Goal: Task Accomplishment & Management: Complete application form

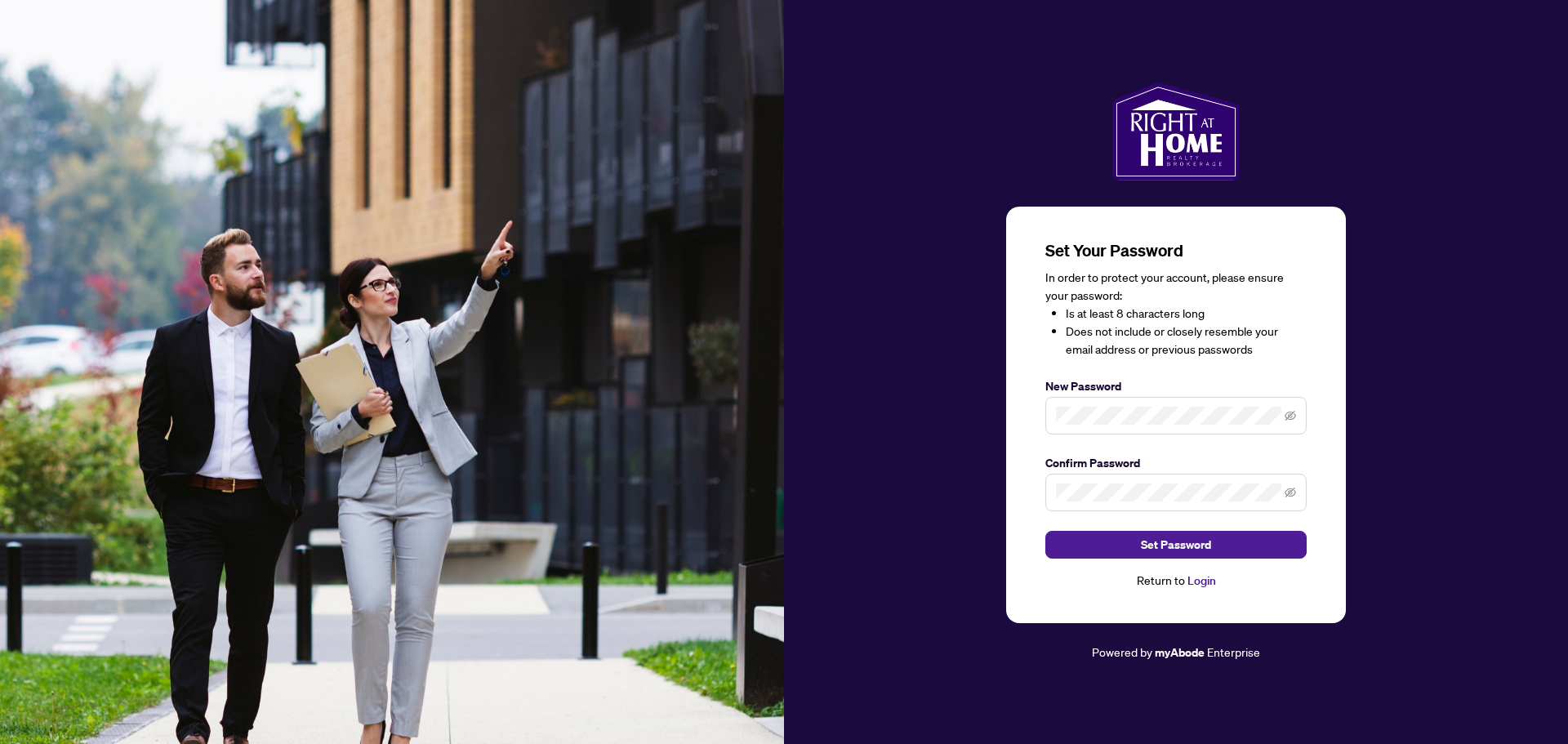
click at [1398, 398] on div "Set Your Password In order to protect your account, please ensure your password…" at bounding box center [1177, 372] width 784 height 580
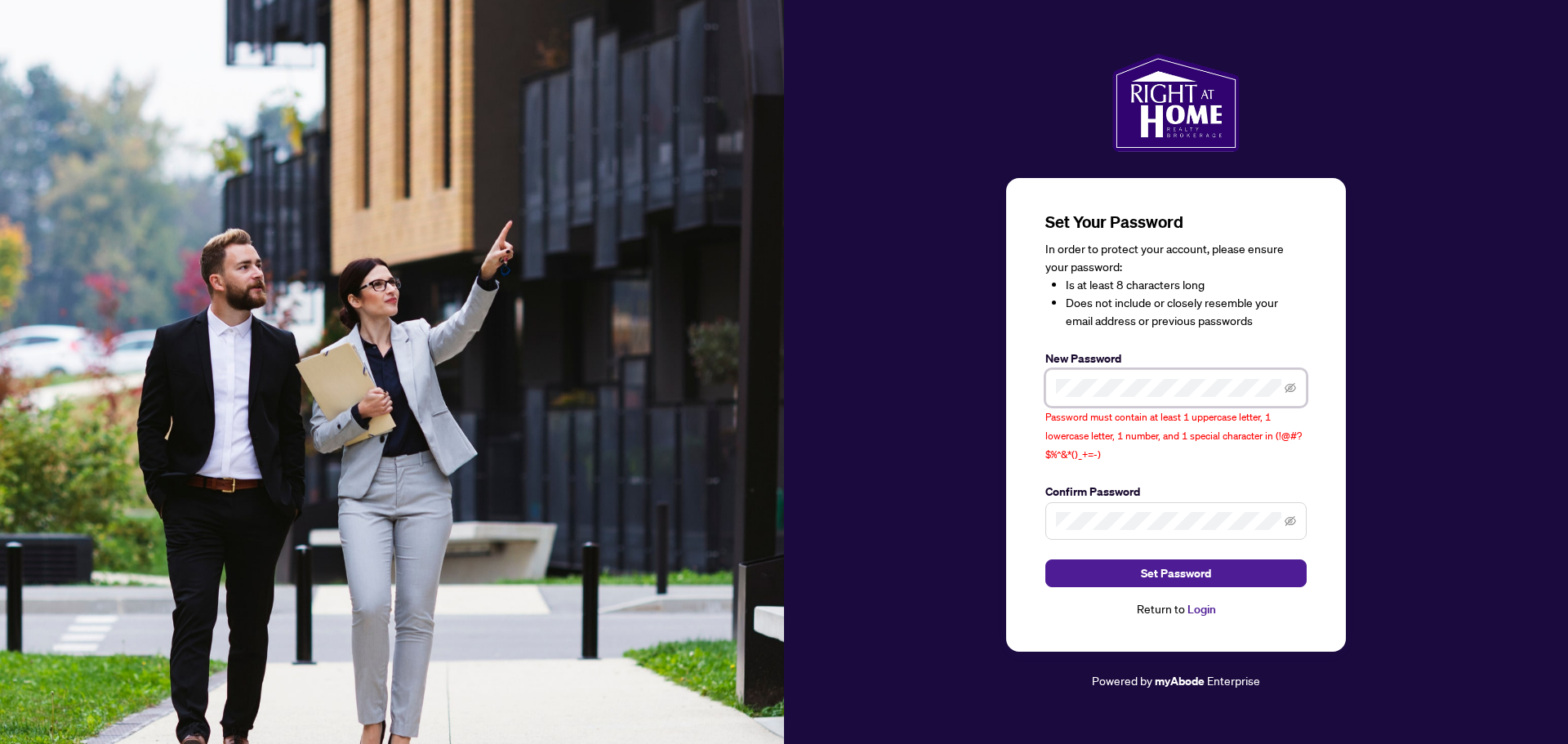
click at [1026, 399] on div "Set Your Password In order to protect your account, please ensure your password…" at bounding box center [1177, 414] width 340 height 473
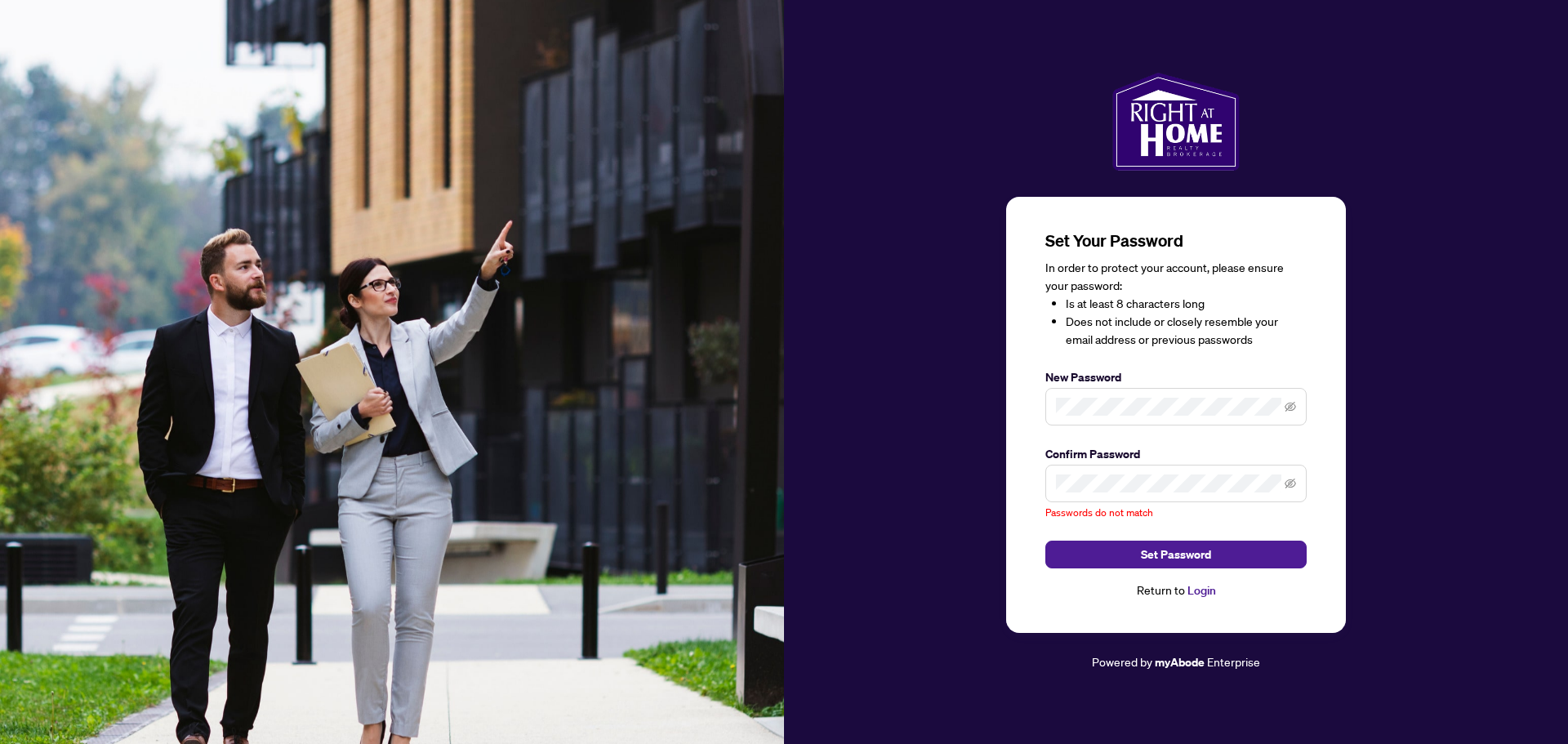
click at [1225, 421] on span at bounding box center [1176, 406] width 261 height 37
click at [1293, 406] on icon "eye-invisible" at bounding box center [1290, 407] width 11 height 11
click at [1291, 481] on icon "eye-invisible" at bounding box center [1290, 483] width 11 height 10
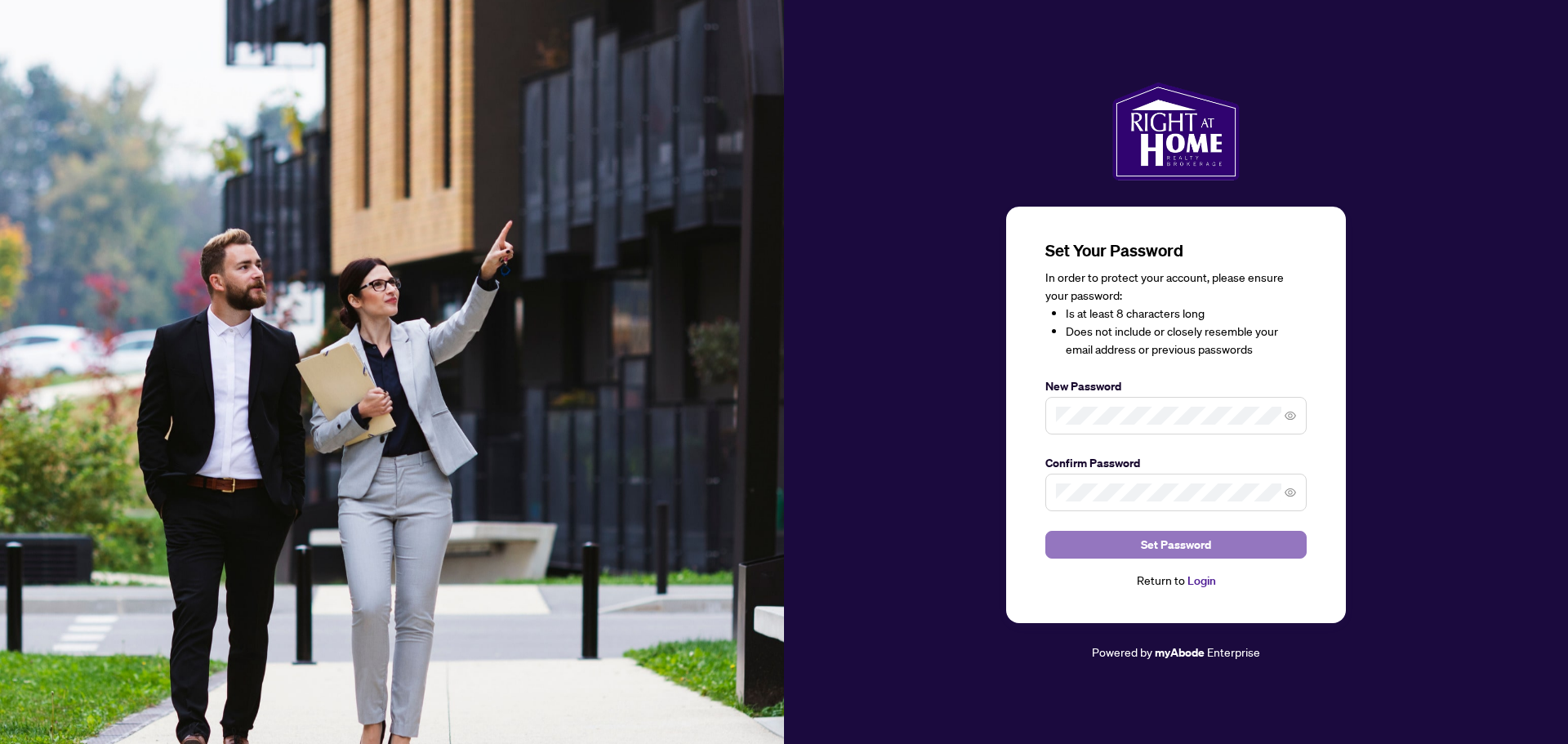
click at [1181, 543] on span "Set Password" at bounding box center [1177, 544] width 71 height 26
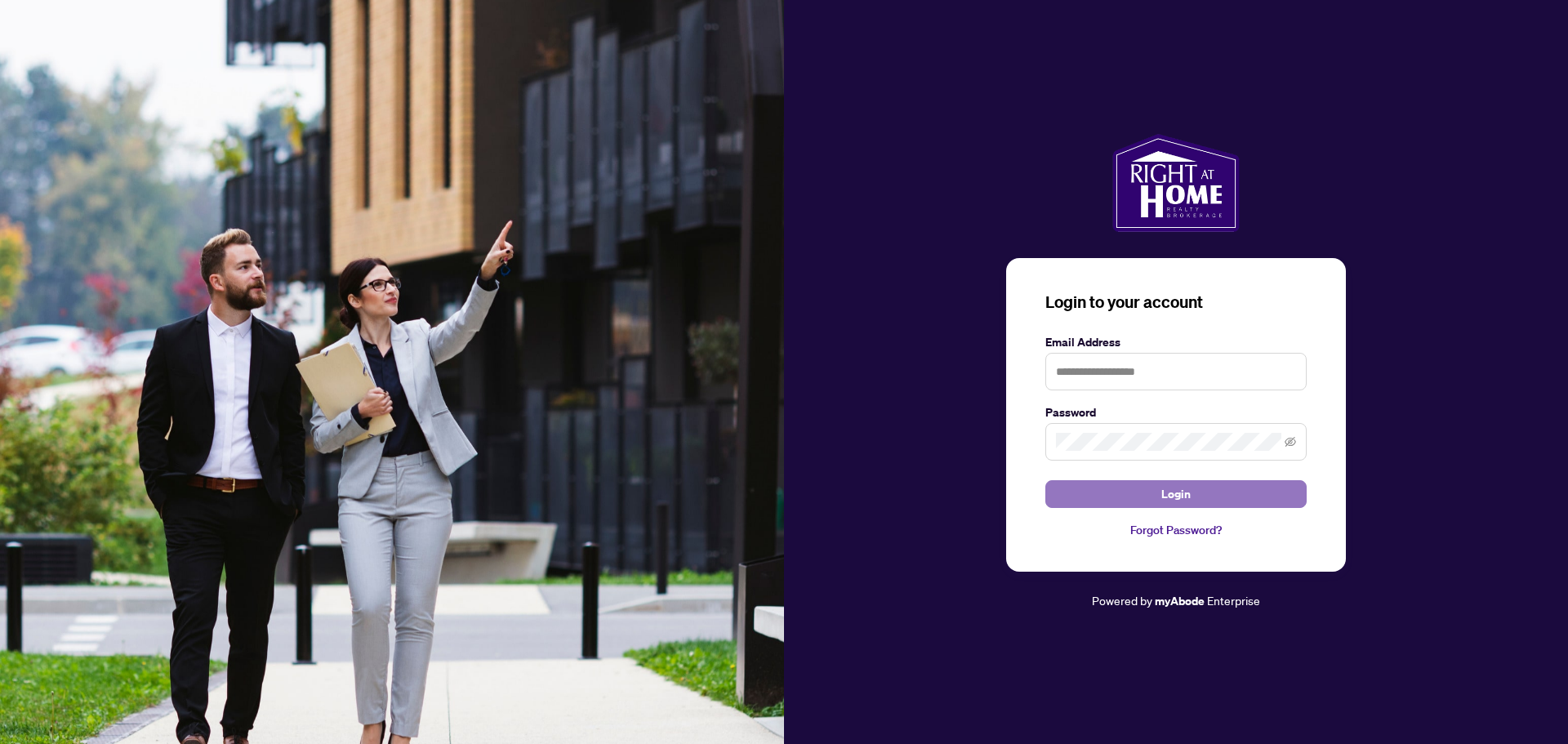
click at [1174, 498] on span "Login" at bounding box center [1177, 494] width 30 height 26
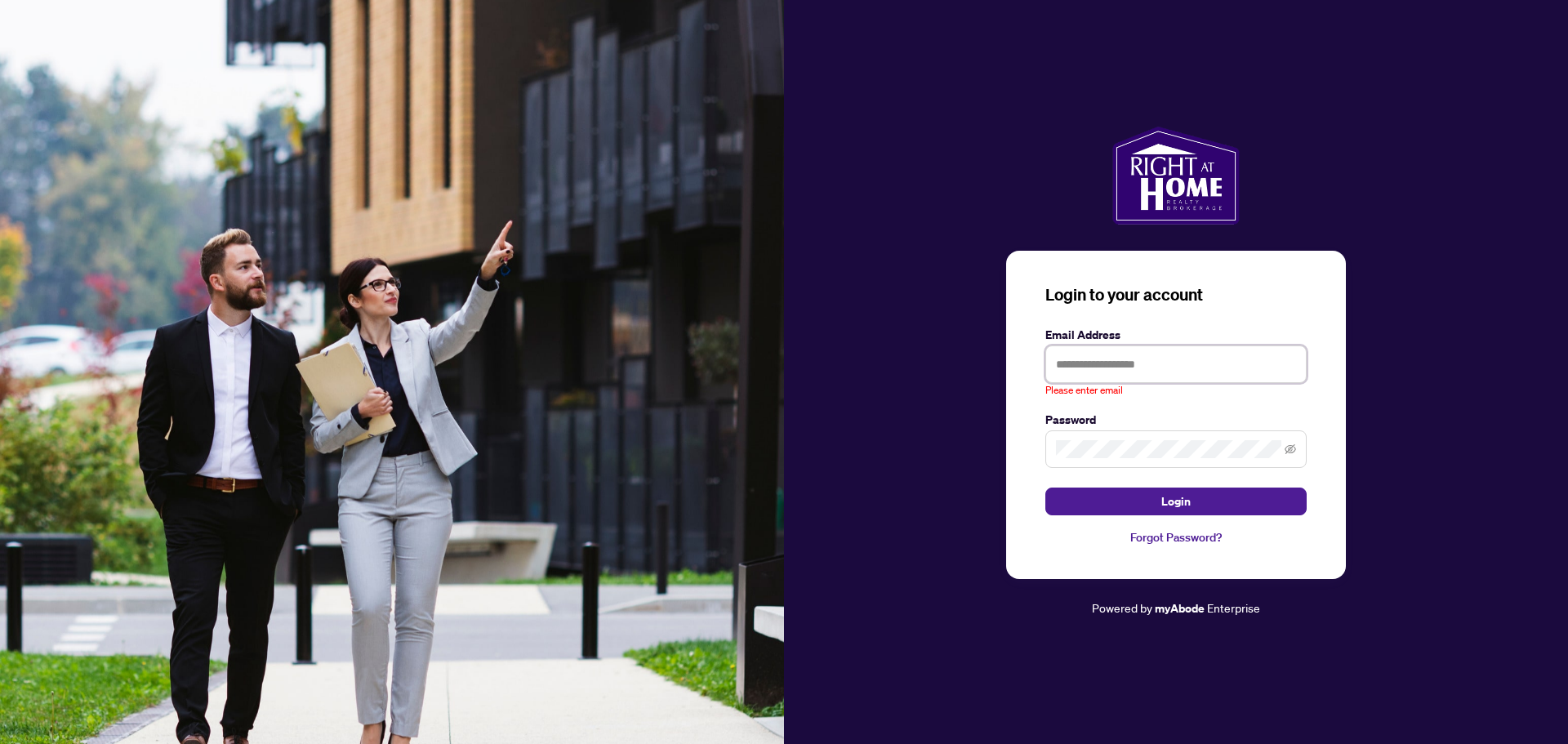
click at [1056, 370] on input "text" at bounding box center [1176, 364] width 261 height 37
type input "**********"
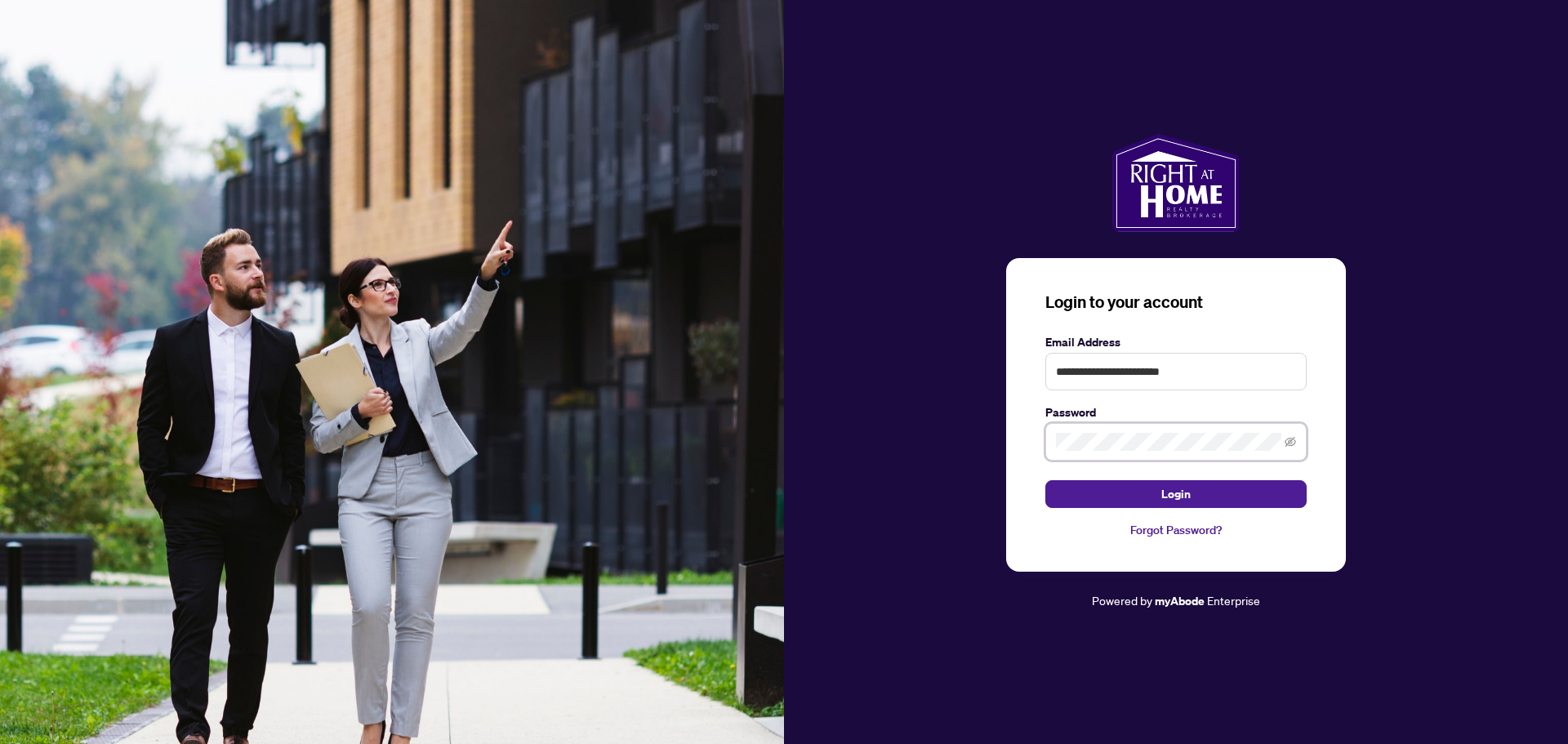
click at [985, 468] on div "**********" at bounding box center [1177, 372] width 784 height 476
click at [1106, 489] on button "Login" at bounding box center [1176, 494] width 261 height 28
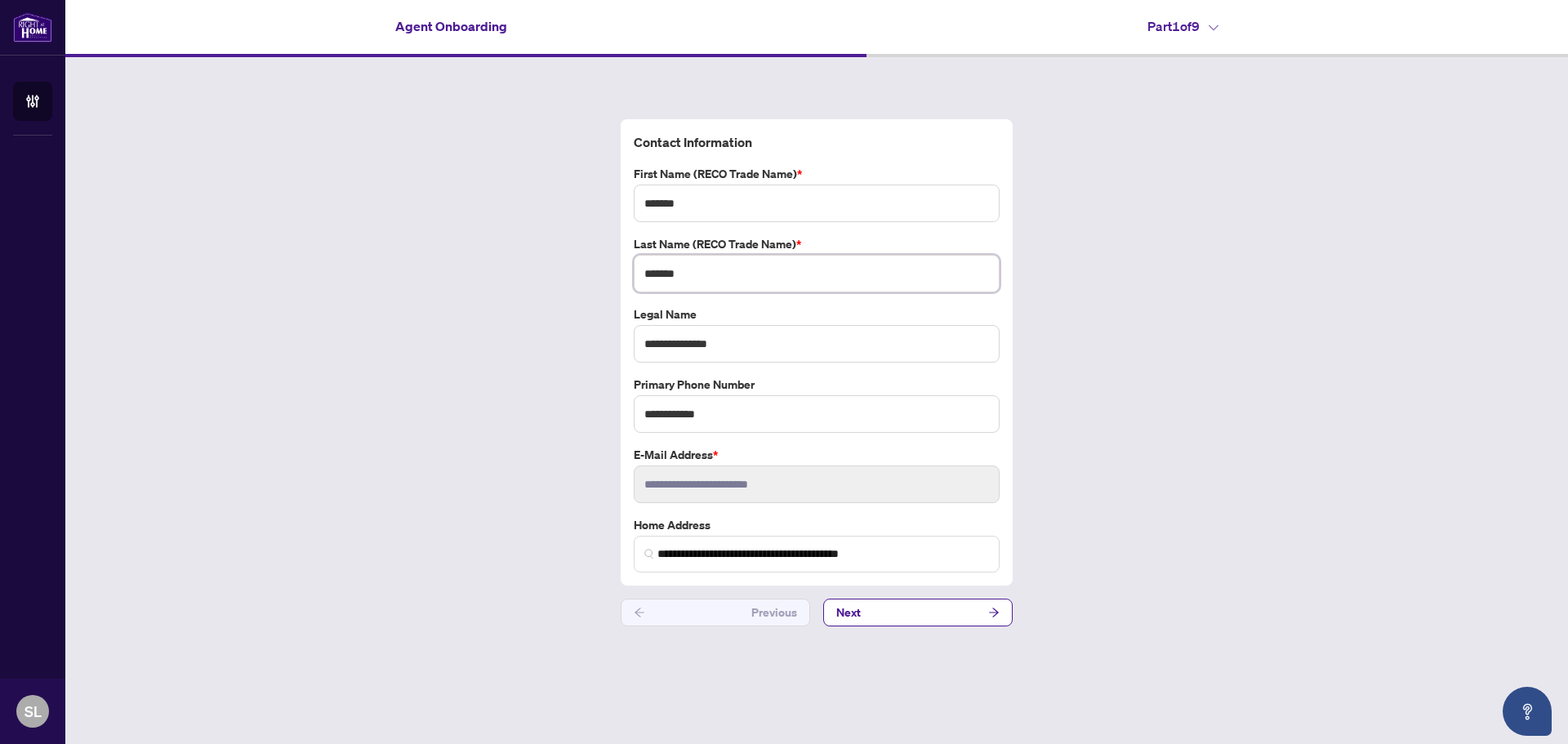
drag, startPoint x: 693, startPoint y: 272, endPoint x: 731, endPoint y: 269, distance: 38.1
click at [694, 272] on input "*******" at bounding box center [817, 273] width 366 height 37
type input "*********"
click at [766, 345] on input "**********" at bounding box center [817, 344] width 366 height 37
type input "**********"
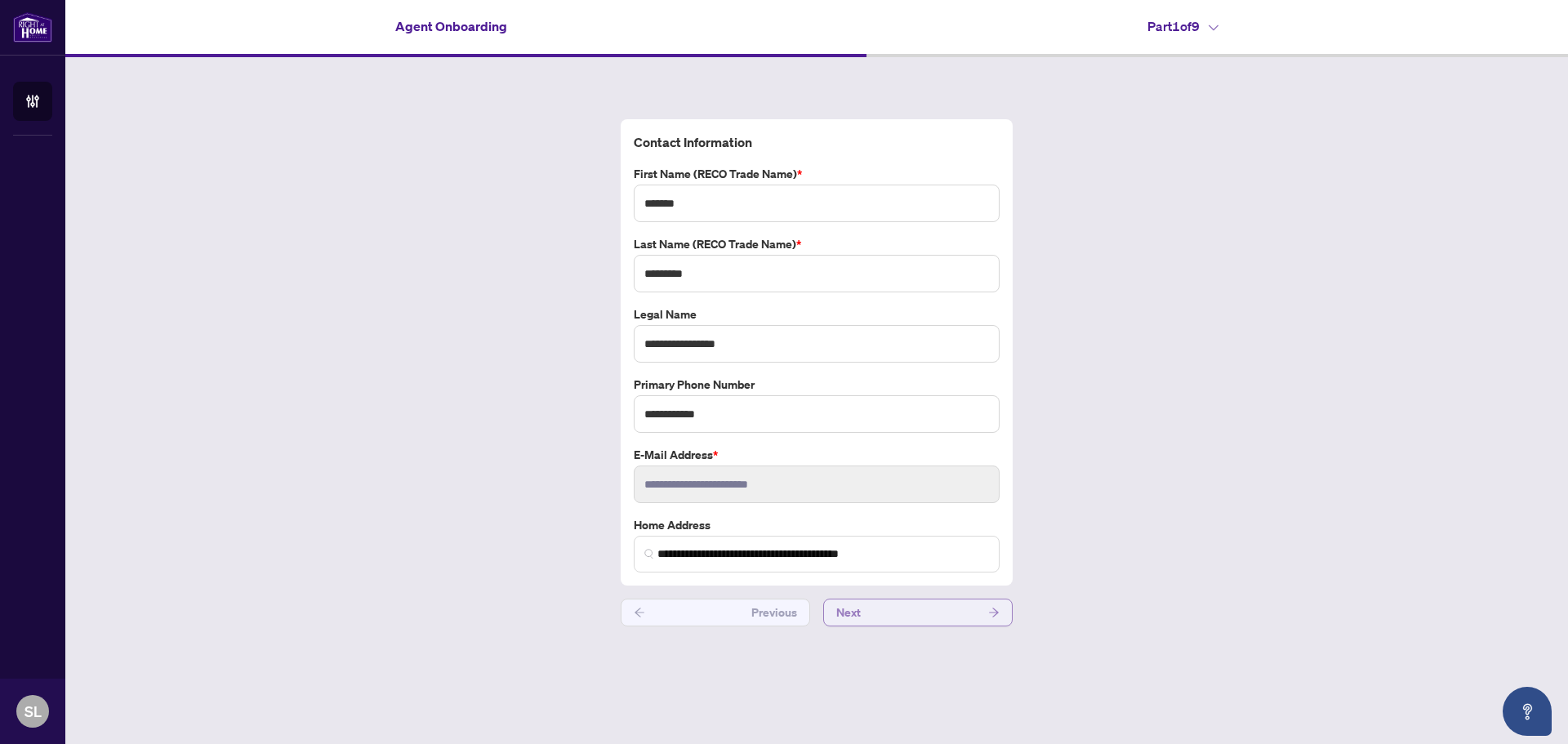
click at [995, 615] on icon "arrow-right" at bounding box center [994, 612] width 10 height 9
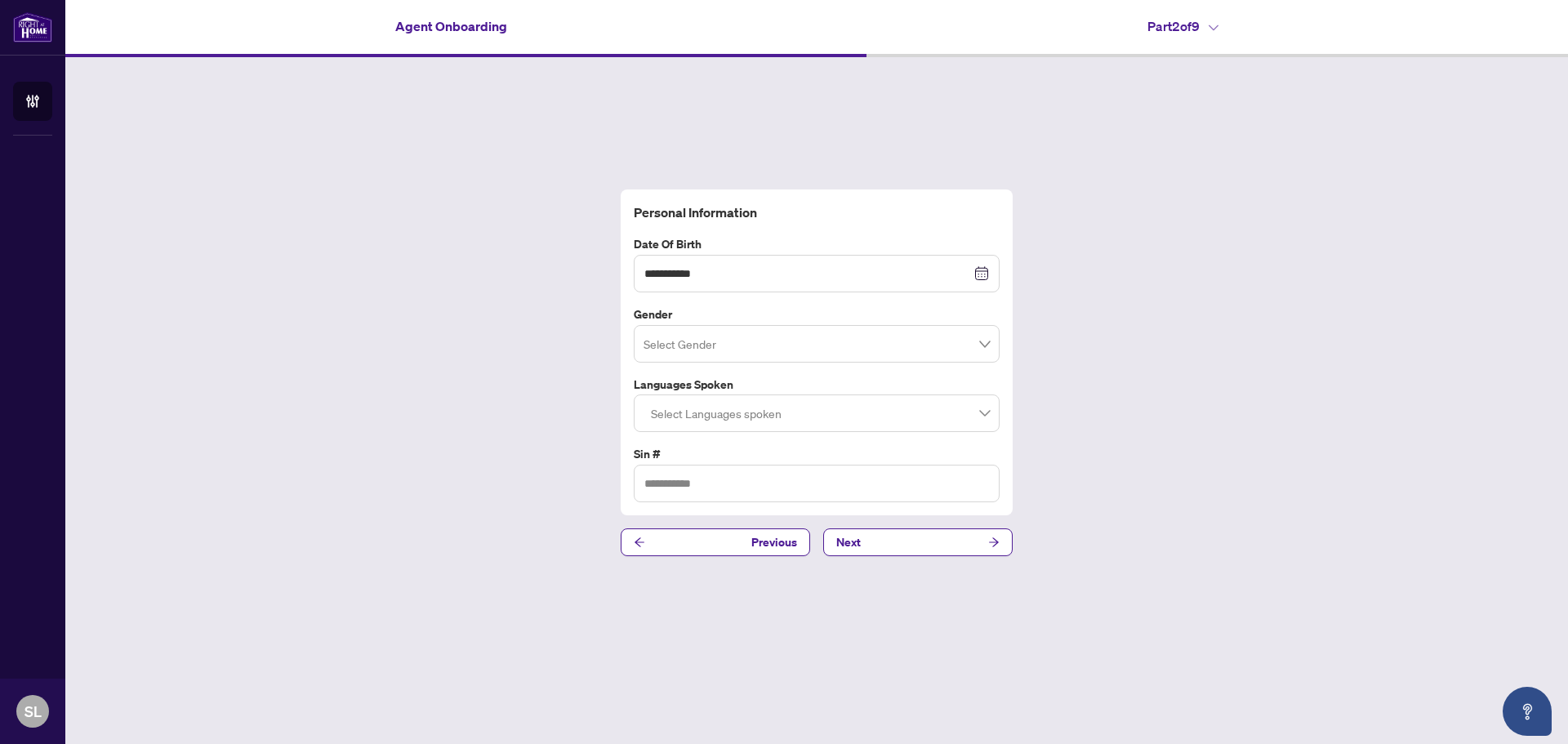
click at [985, 352] on span at bounding box center [817, 343] width 347 height 31
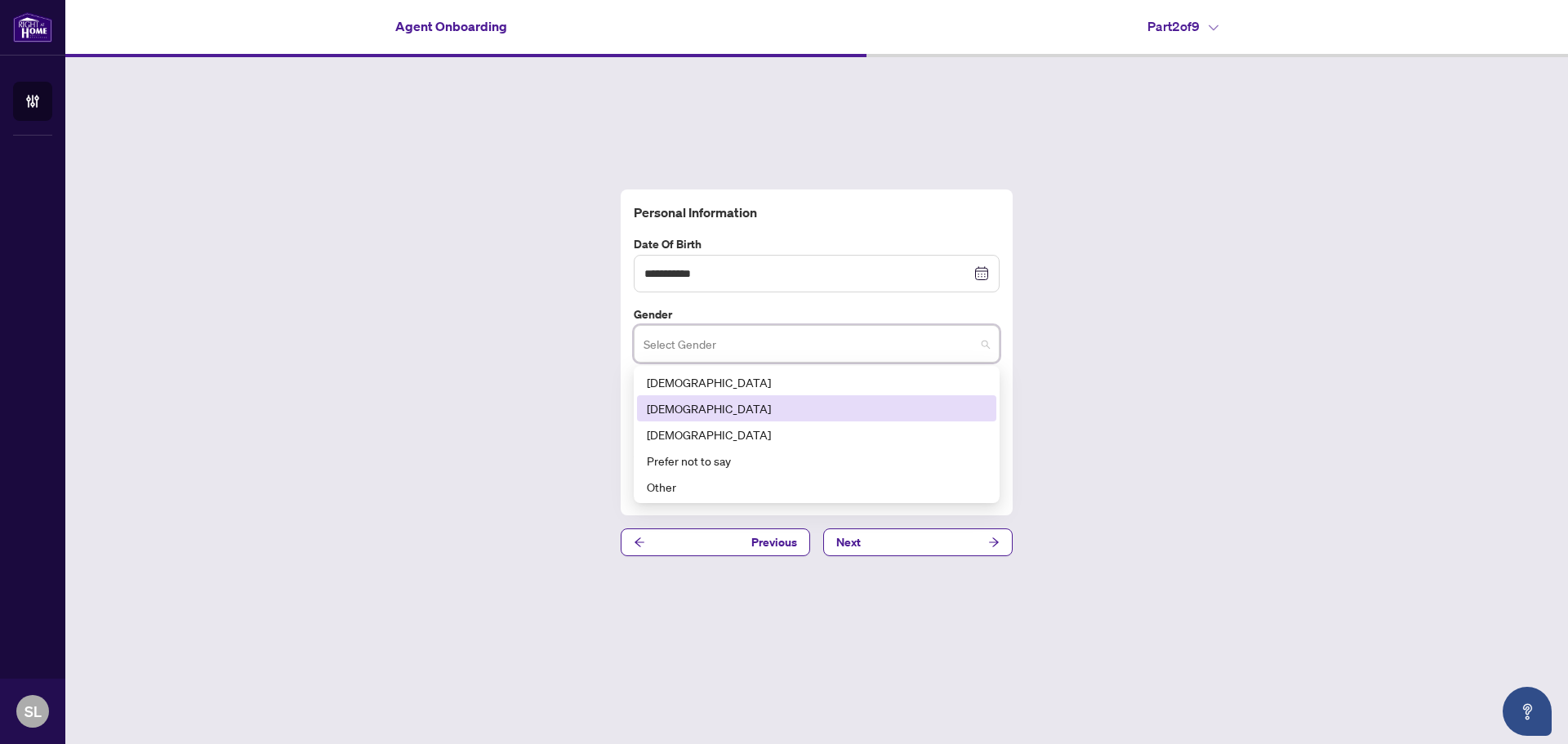
click at [761, 408] on div "[DEMOGRAPHIC_DATA]" at bounding box center [817, 408] width 340 height 18
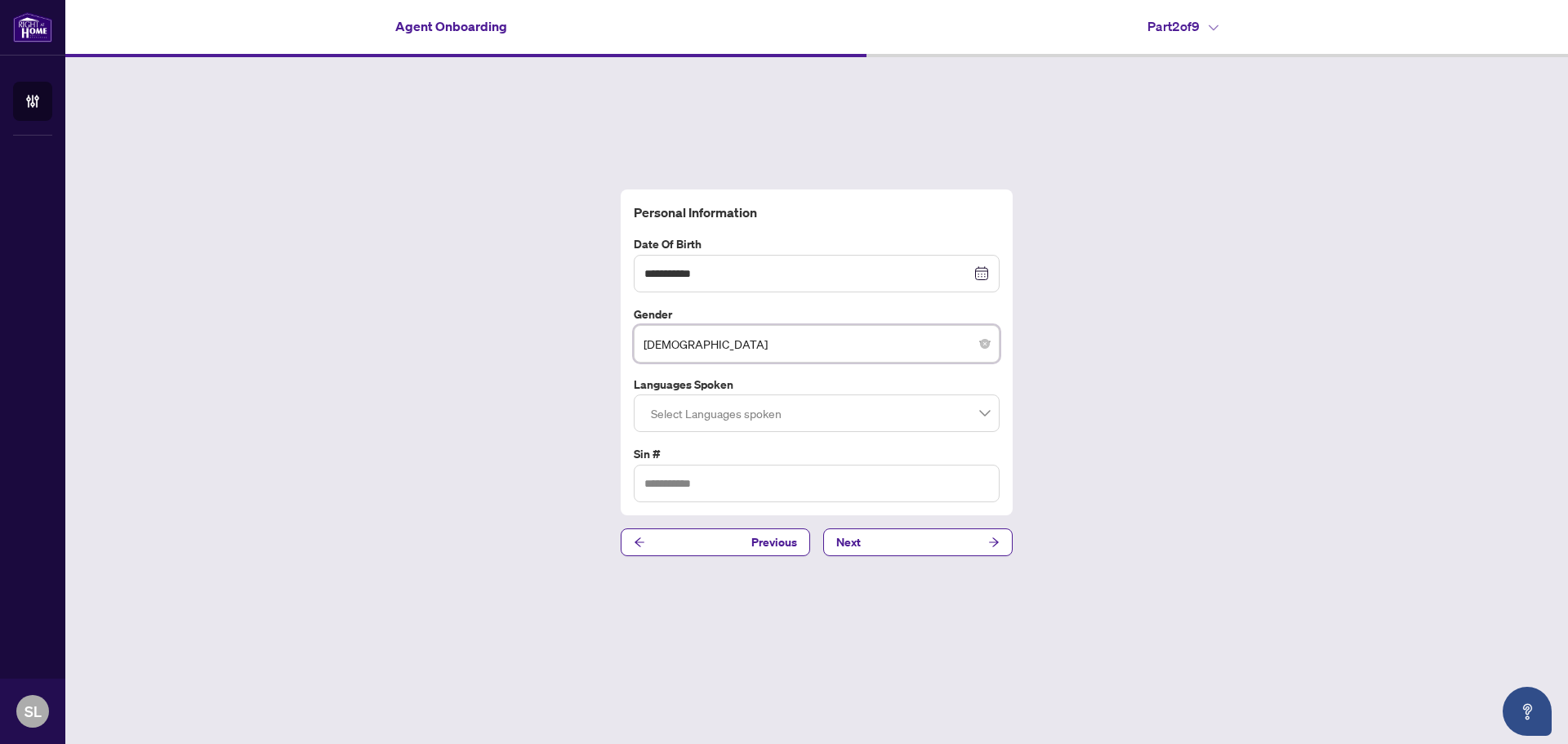
click at [986, 412] on div at bounding box center [816, 413] width 345 height 30
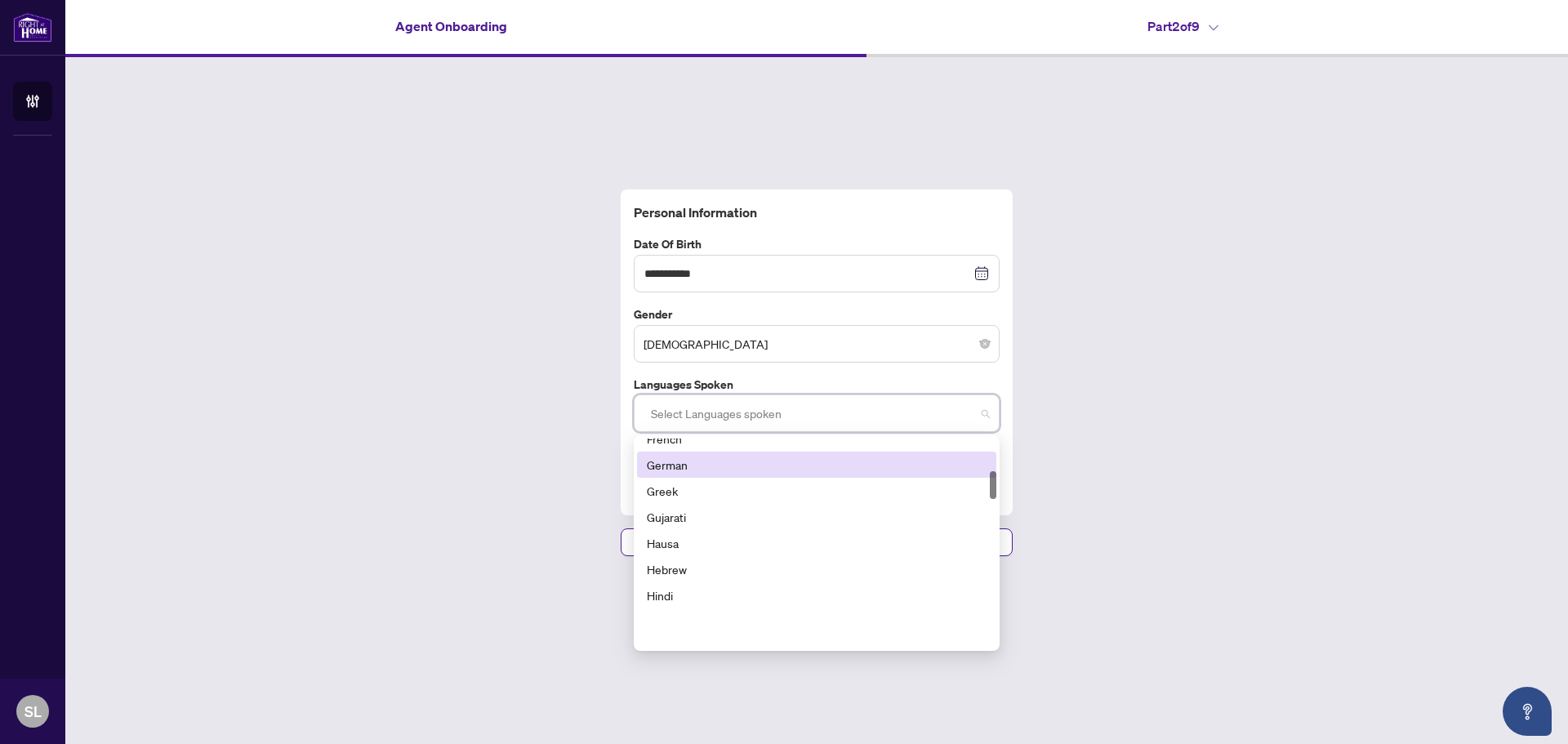
scroll to position [245, 0]
click at [674, 474] on div "English" at bounding box center [817, 467] width 340 height 18
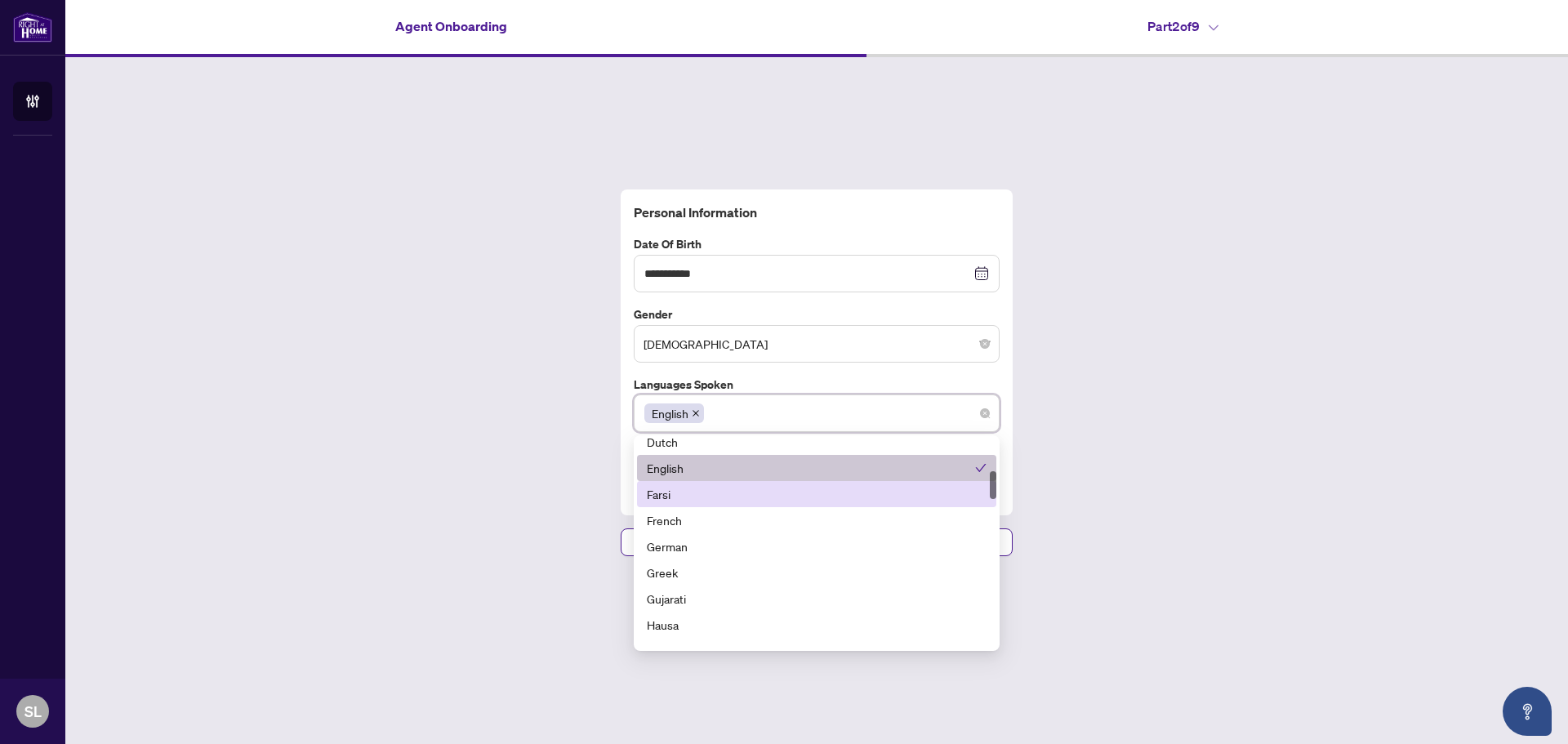
click at [1251, 488] on div "**********" at bounding box center [816, 372] width 1503 height 631
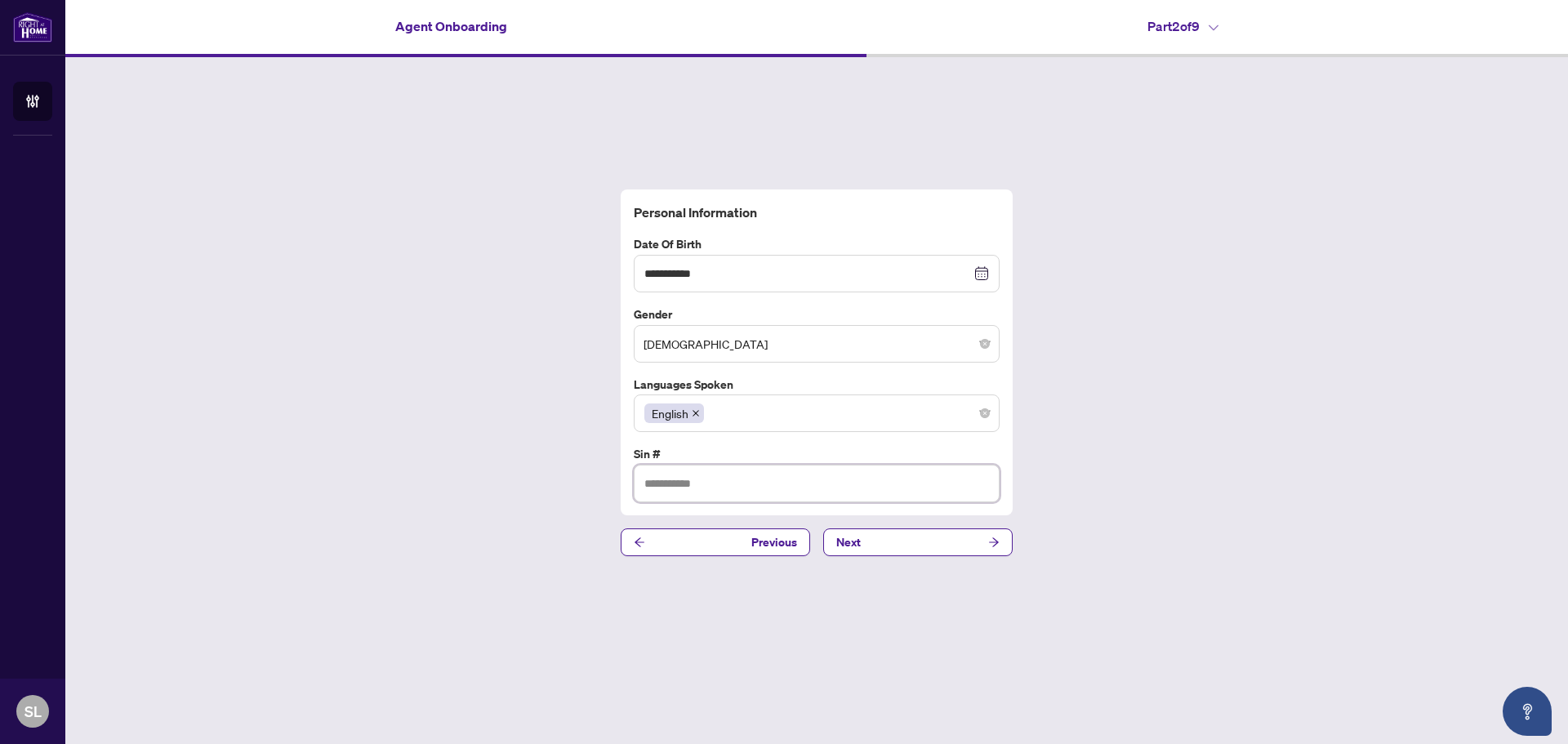
click at [647, 482] on input "text" at bounding box center [817, 483] width 366 height 37
type input "*********"
click at [995, 542] on icon "arrow-right" at bounding box center [994, 542] width 10 height 9
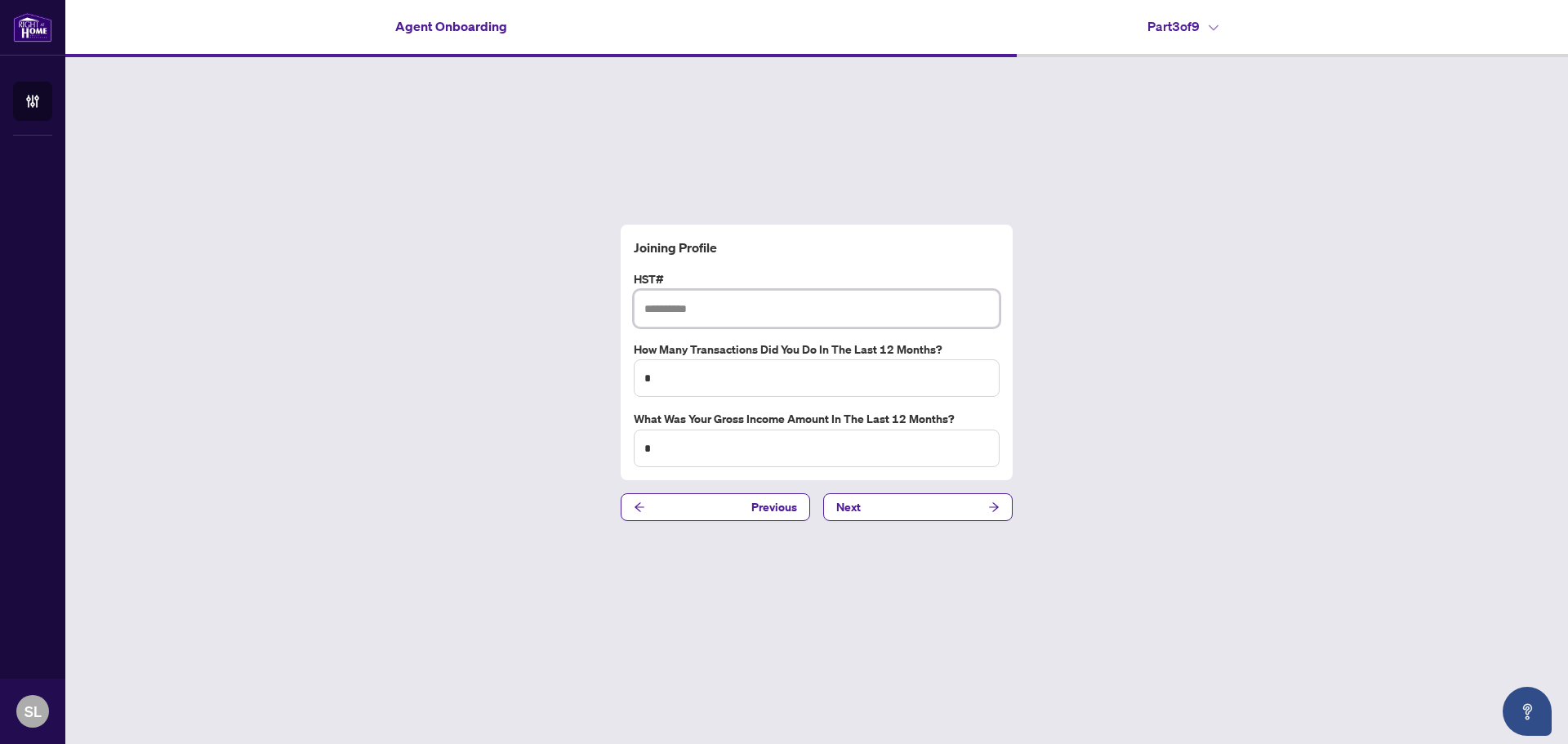
click at [648, 310] on input "text" at bounding box center [817, 308] width 366 height 37
type input "**********"
drag, startPoint x: 656, startPoint y: 378, endPoint x: 637, endPoint y: 384, distance: 19.9
click at [637, 384] on input "*" at bounding box center [817, 378] width 366 height 37
type input "*"
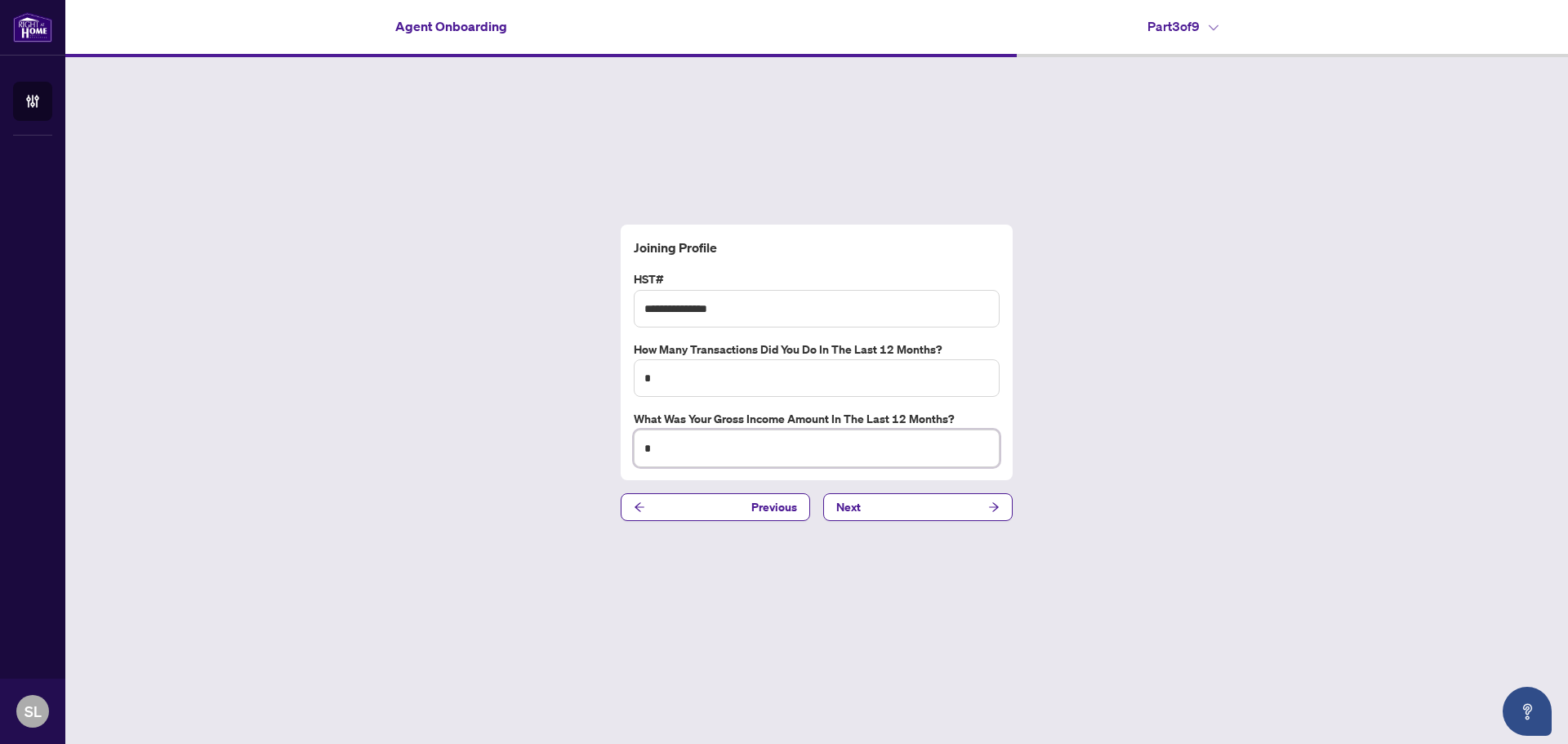
drag, startPoint x: 657, startPoint y: 447, endPoint x: 637, endPoint y: 452, distance: 20.6
click at [637, 452] on input "*" at bounding box center [817, 448] width 366 height 37
type input "*****"
click at [995, 505] on icon "arrow-right" at bounding box center [994, 507] width 10 height 9
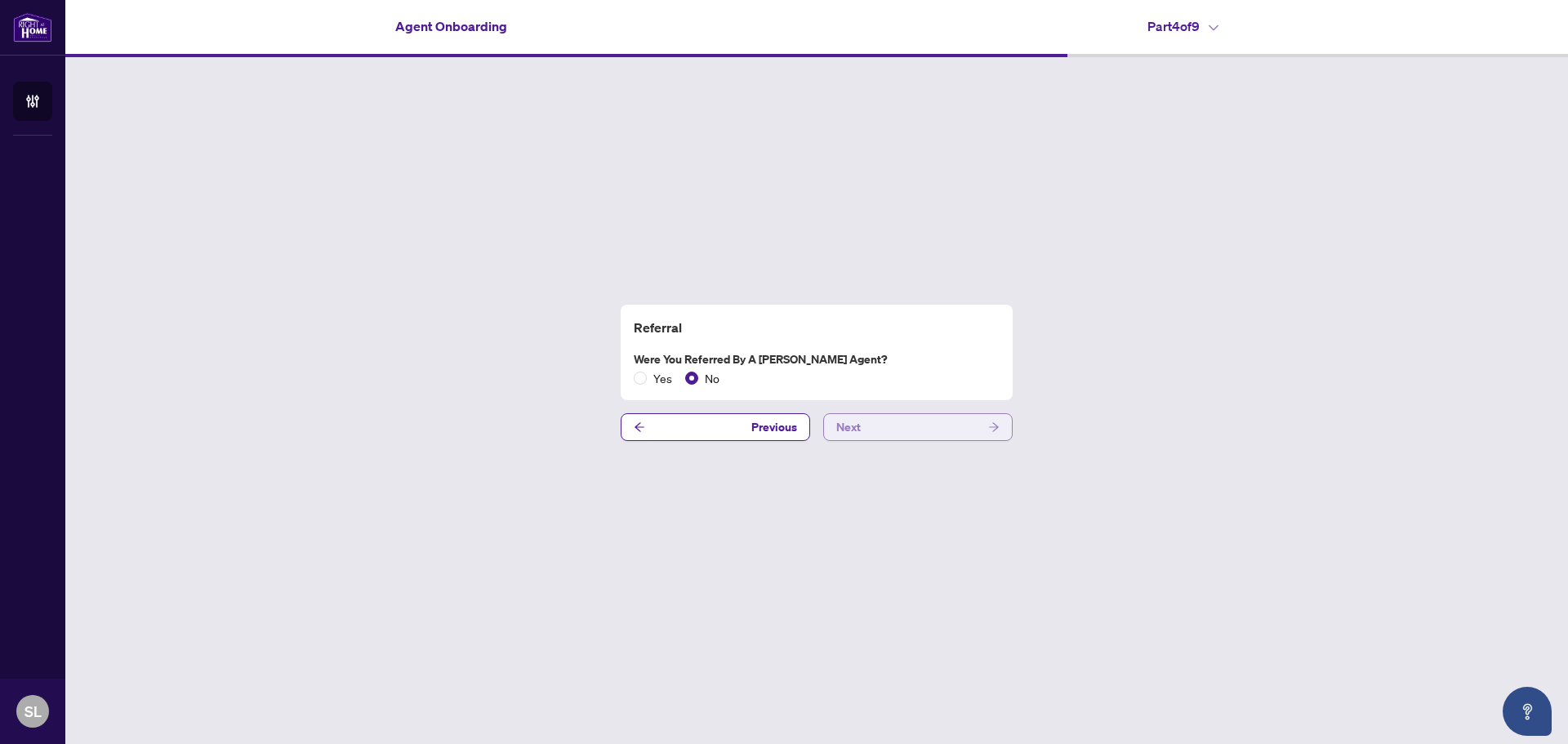
click at [988, 428] on button "Next" at bounding box center [918, 427] width 190 height 28
click at [992, 429] on icon "arrow-right" at bounding box center [994, 426] width 11 height 11
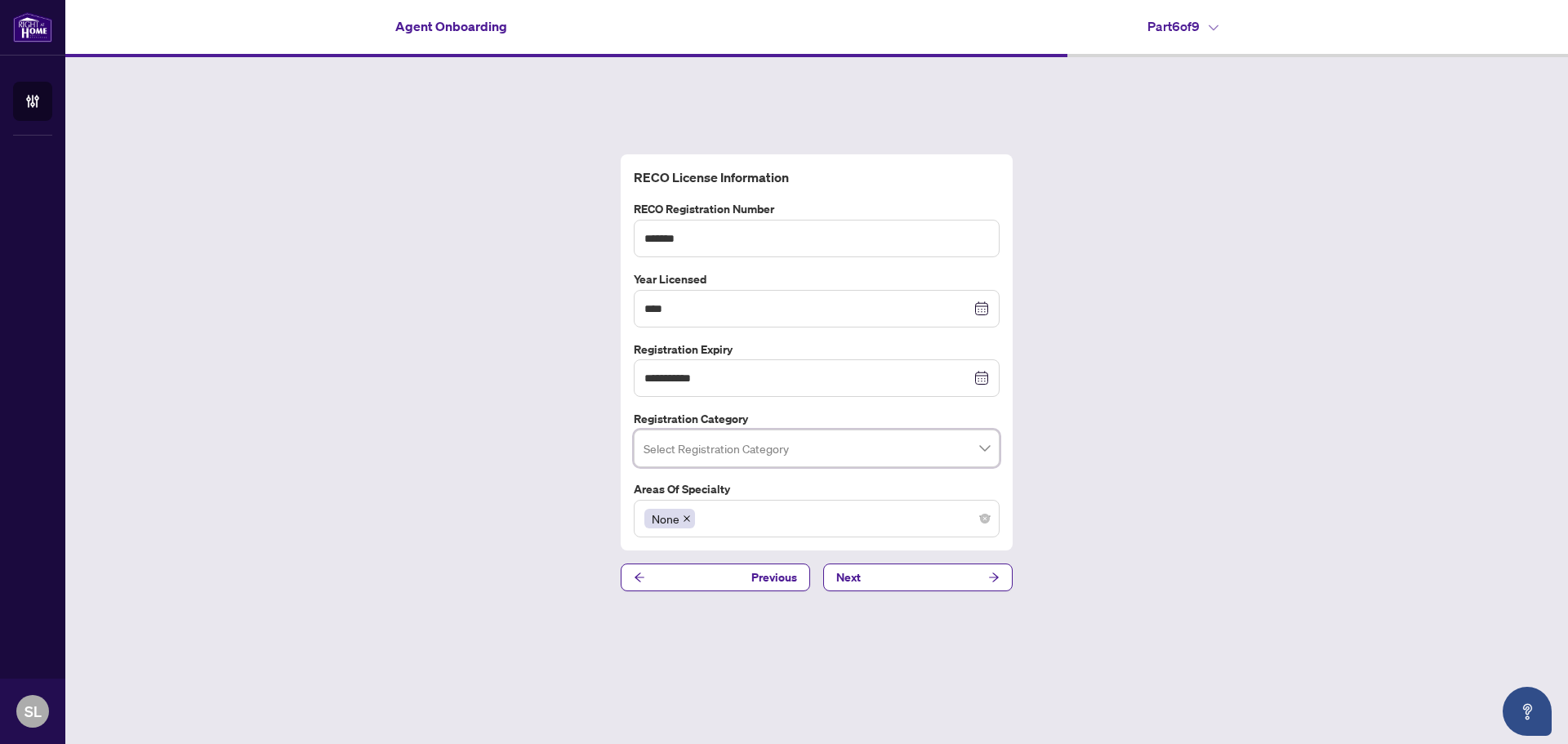
click at [1082, 434] on div "**********" at bounding box center [816, 372] width 1503 height 631
click at [984, 450] on span at bounding box center [817, 448] width 347 height 31
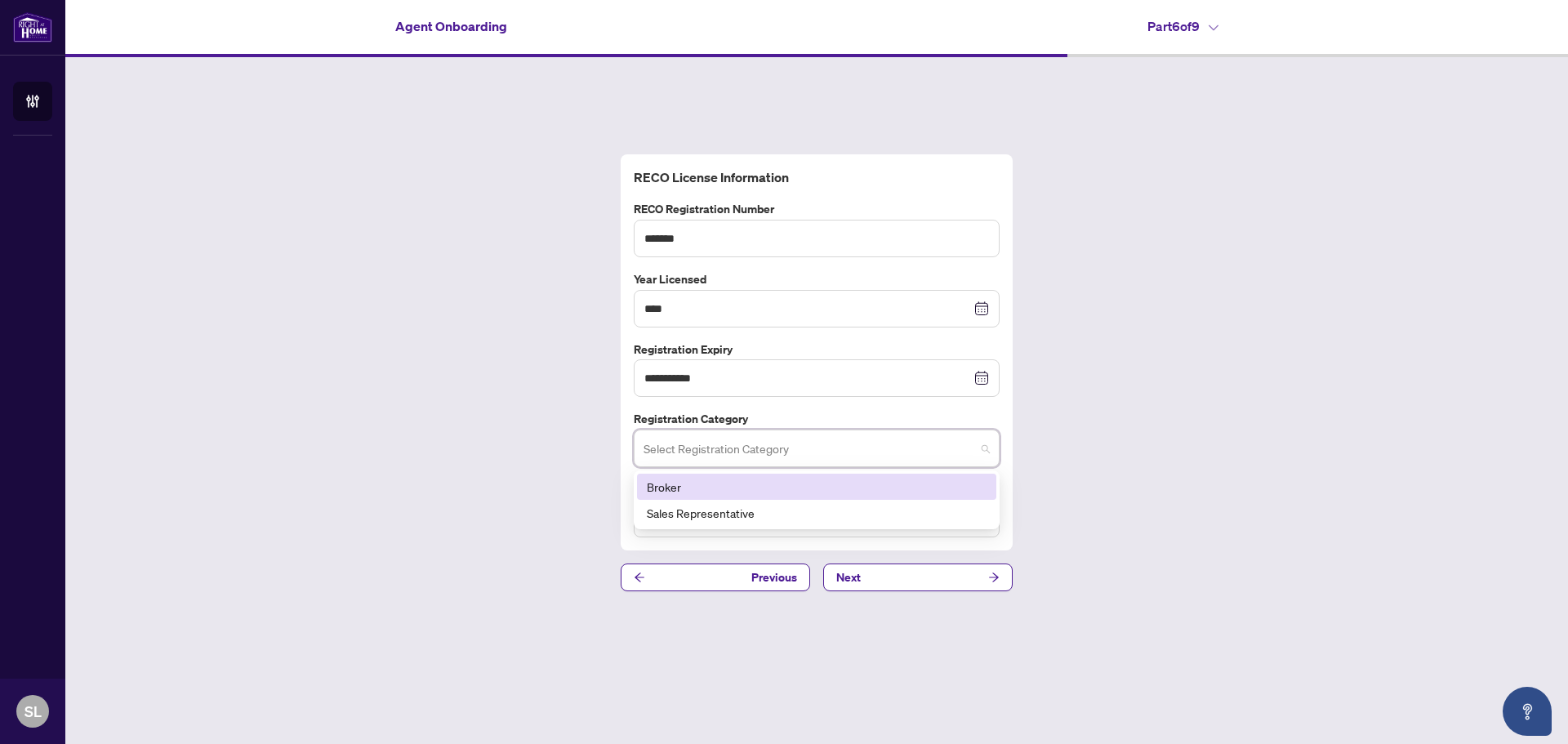
click at [808, 493] on div "Broker" at bounding box center [817, 486] width 340 height 18
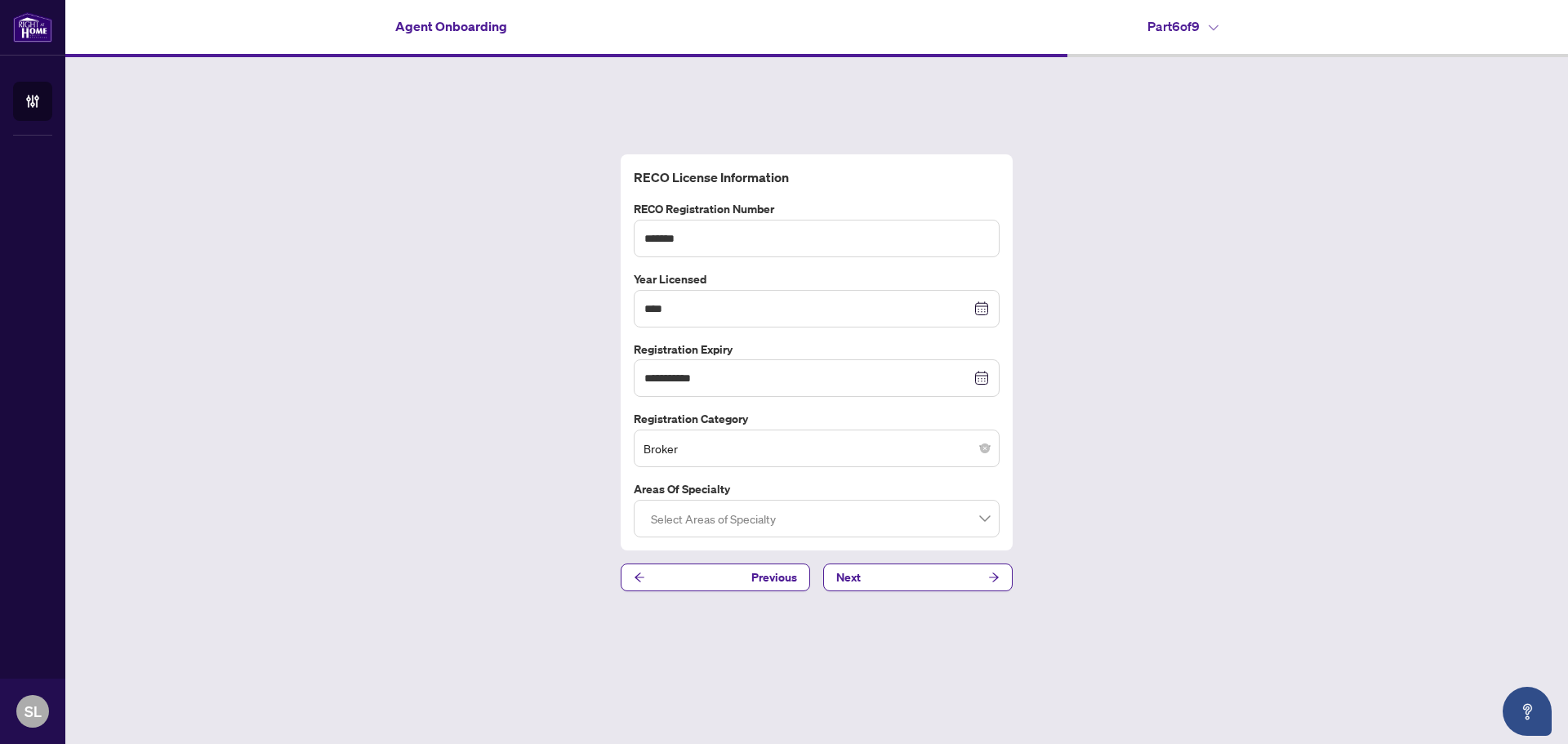
click at [1128, 496] on div "**********" at bounding box center [816, 372] width 1503 height 631
click at [988, 515] on div at bounding box center [816, 518] width 345 height 30
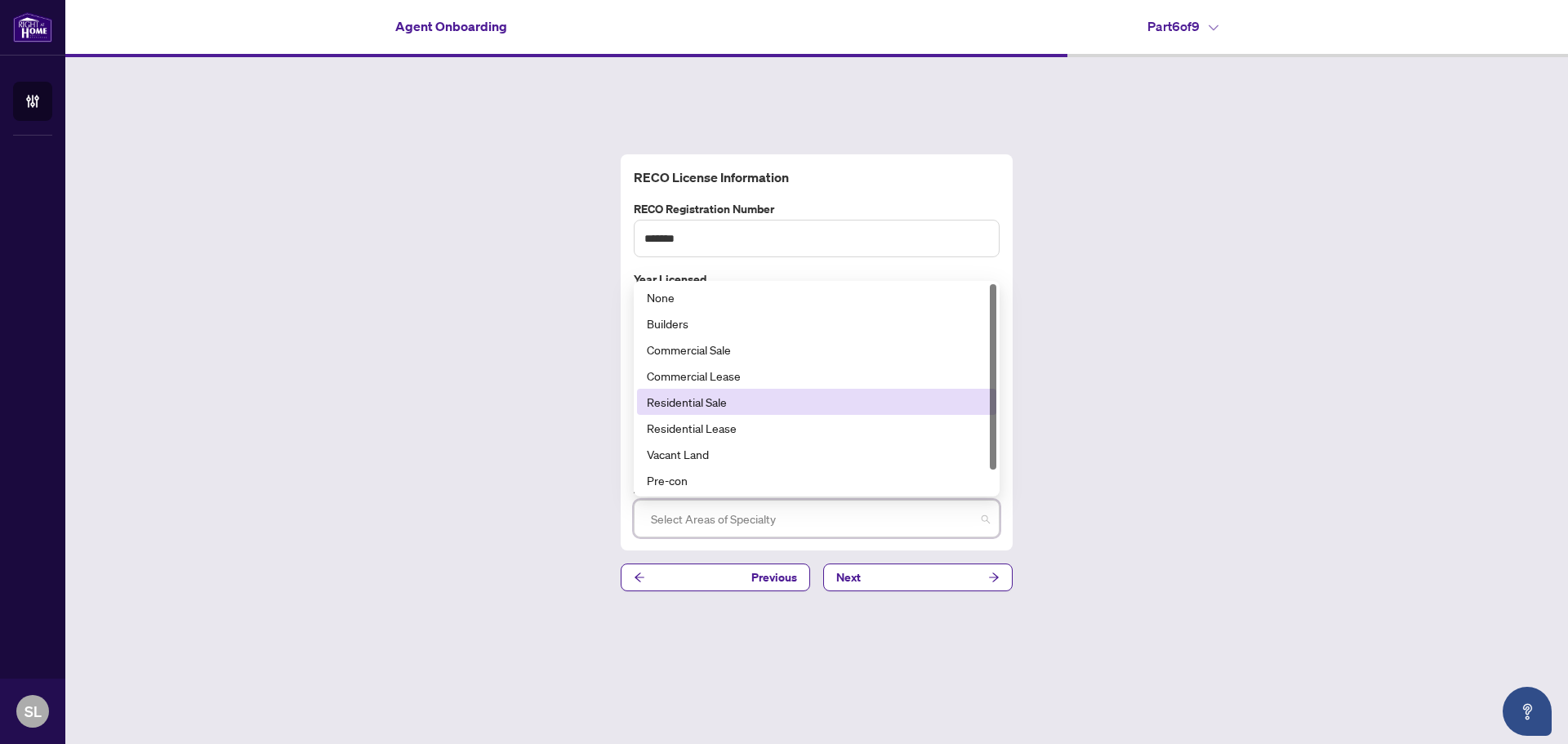
click at [664, 408] on div "Residential Sale" at bounding box center [817, 401] width 340 height 18
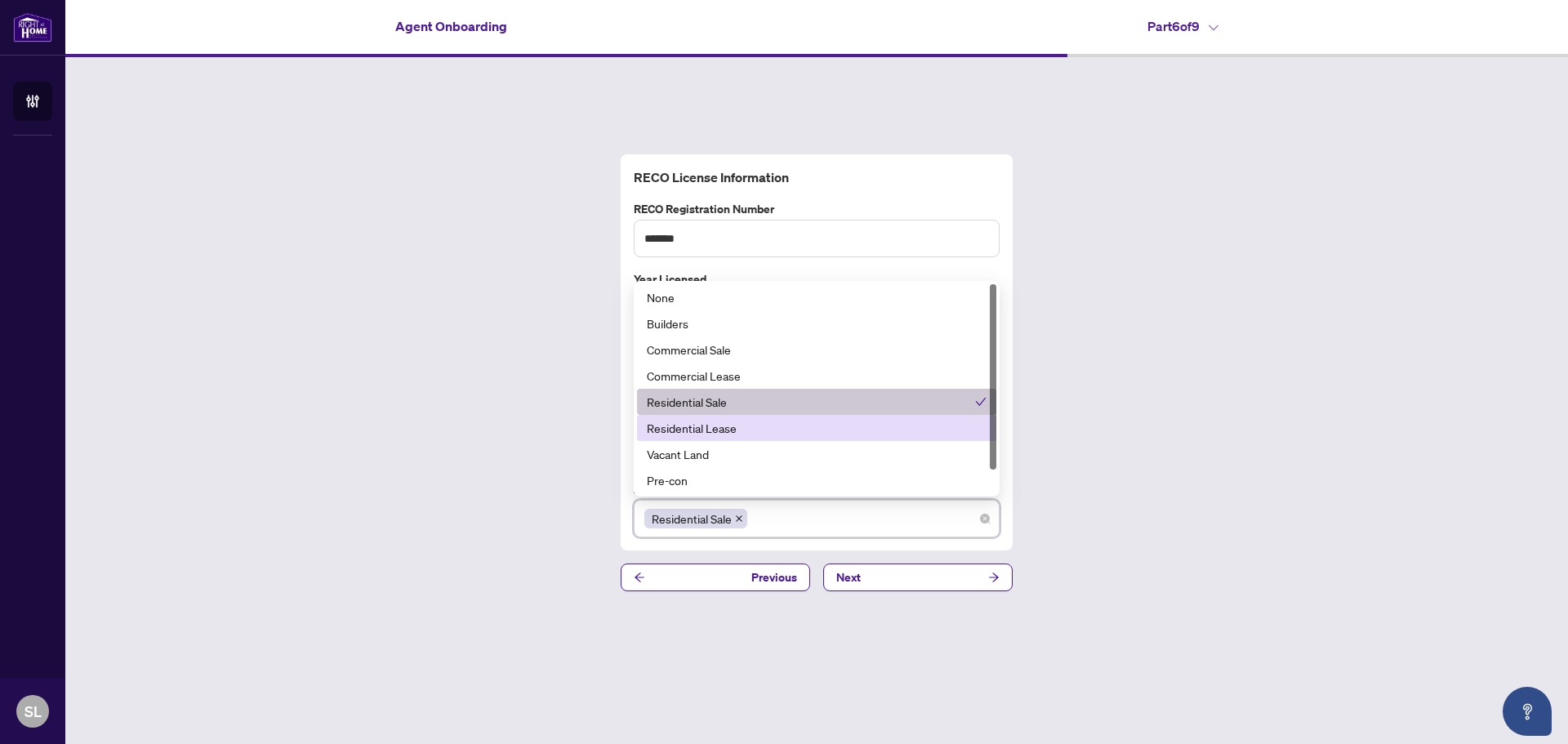
click at [705, 430] on div "Residential Lease" at bounding box center [817, 427] width 340 height 18
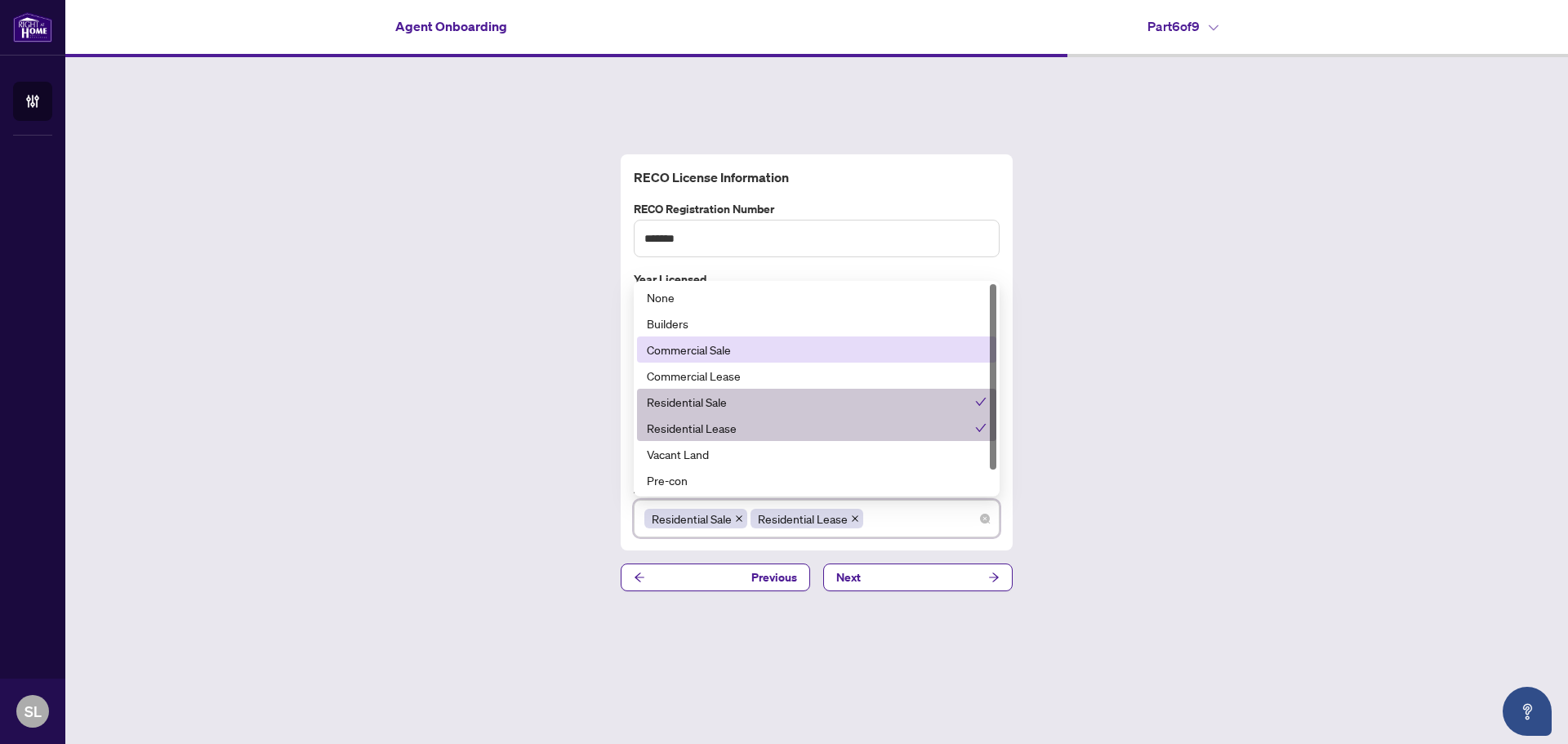
click at [682, 353] on div "Commercial Sale" at bounding box center [817, 348] width 340 height 18
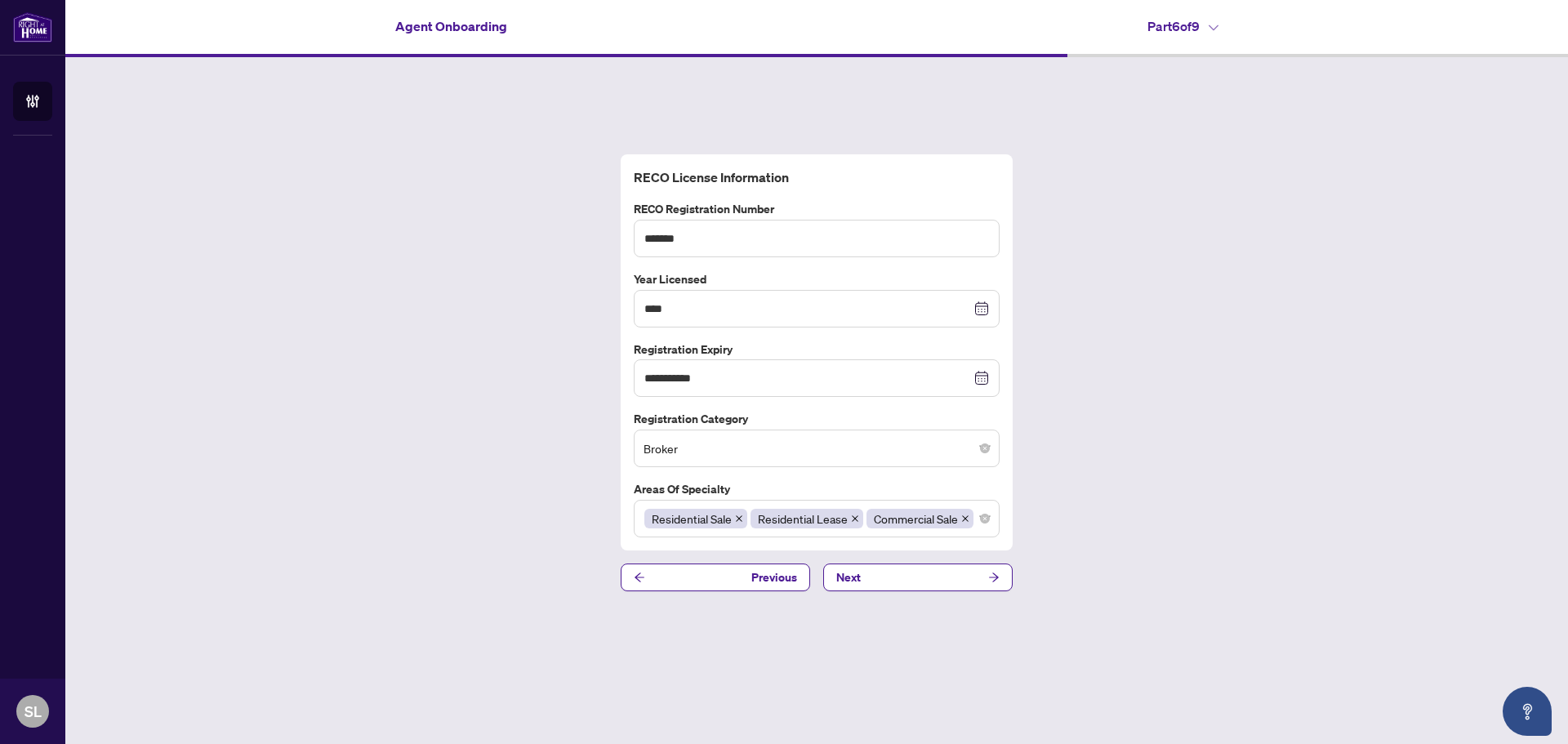
click at [1182, 514] on div "**********" at bounding box center [816, 372] width 1503 height 631
click at [995, 578] on icon "arrow-right" at bounding box center [994, 578] width 10 height 9
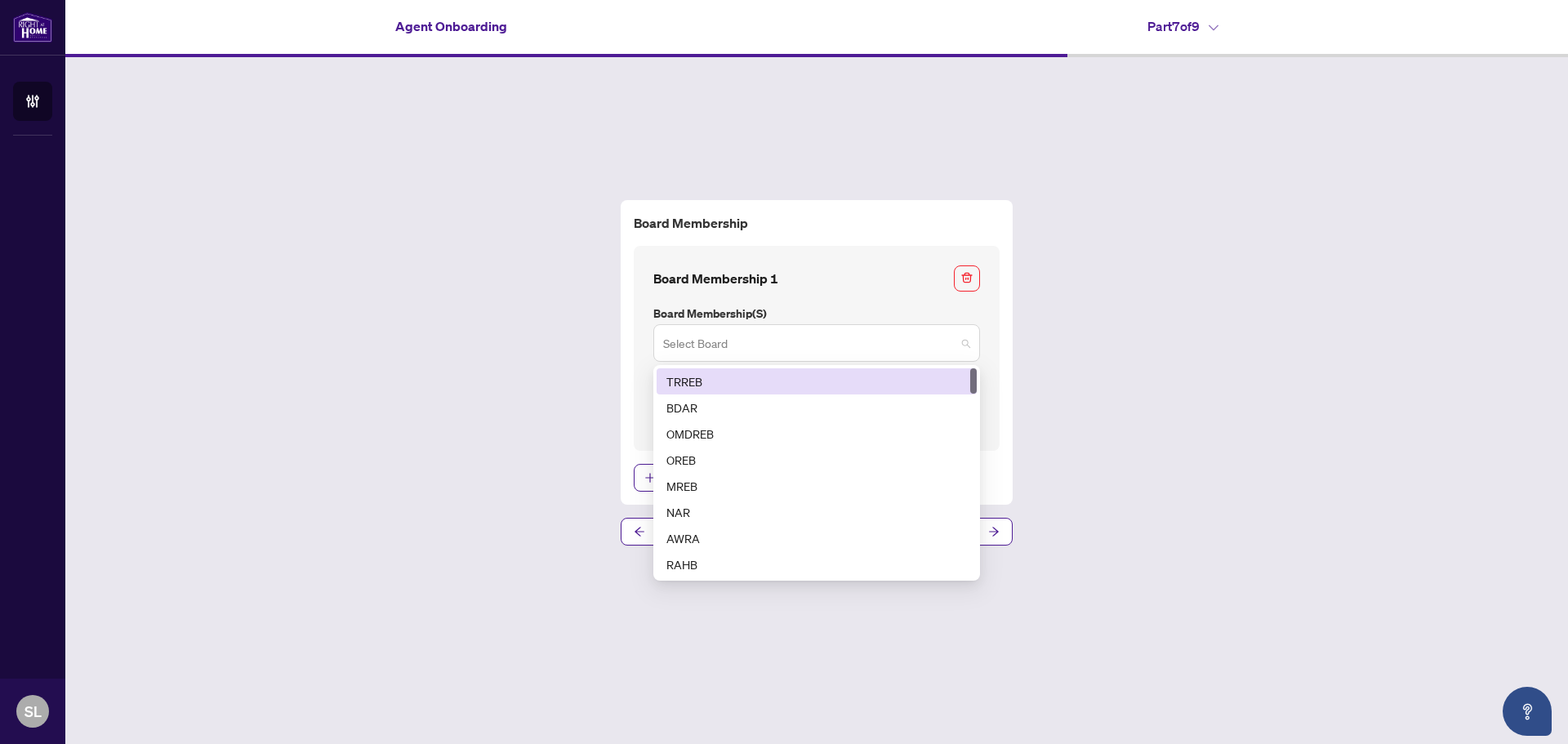
click at [966, 342] on span at bounding box center [817, 342] width 307 height 31
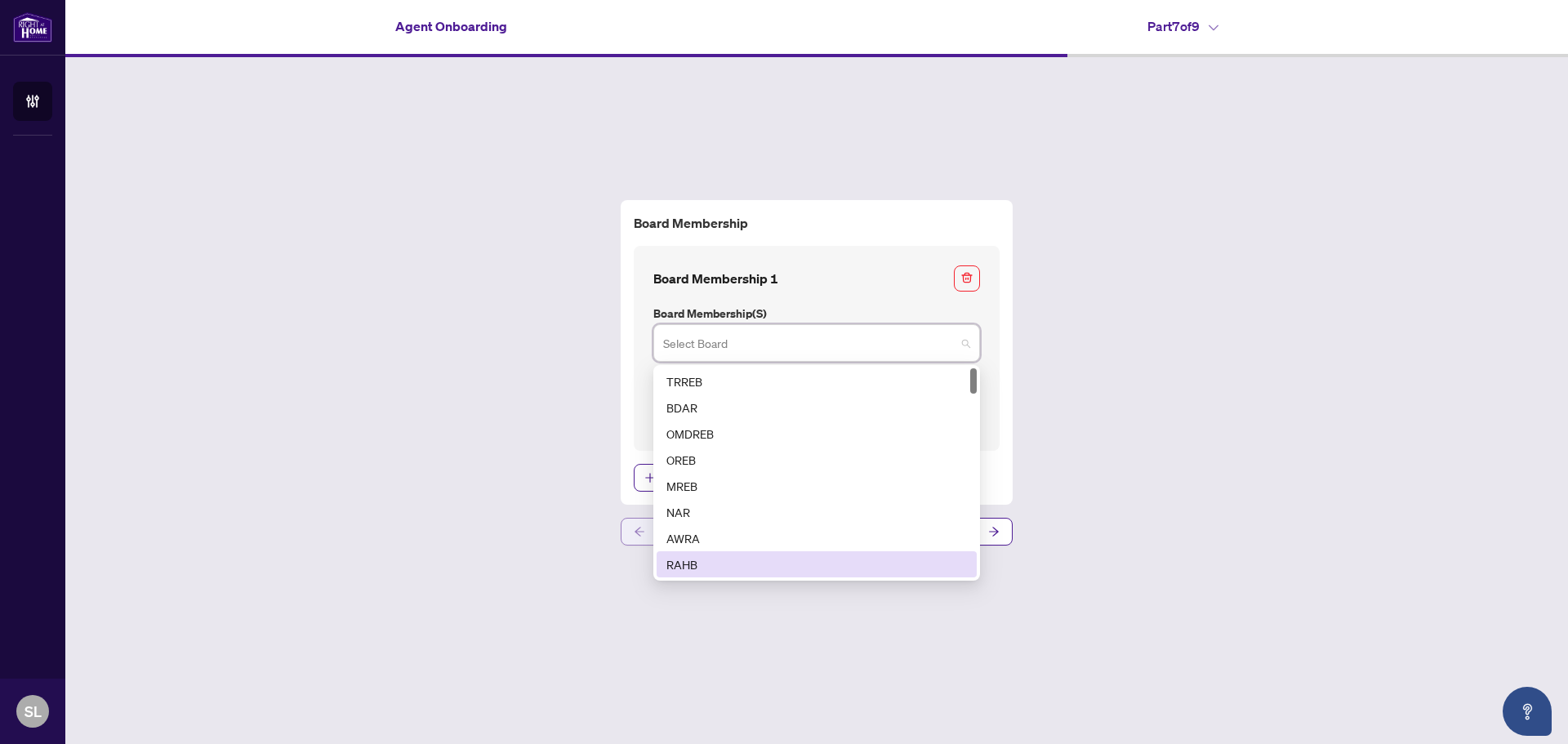
drag, startPoint x: 666, startPoint y: 564, endPoint x: 744, endPoint y: 537, distance: 82.5
click at [666, 563] on div "RAHB" at bounding box center [817, 564] width 321 height 26
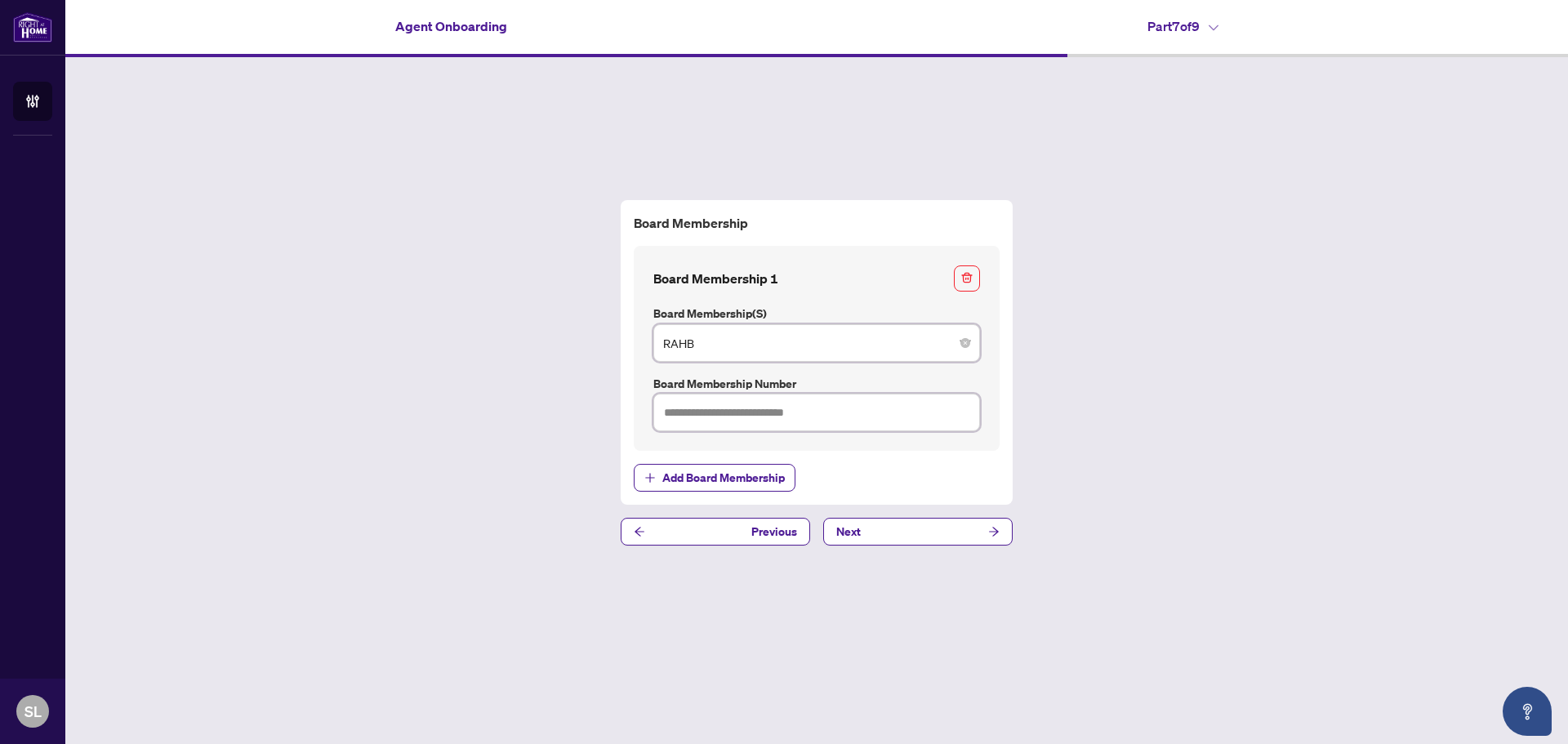
click at [674, 410] on input "text" at bounding box center [817, 412] width 327 height 37
click at [690, 481] on span "Add Board Membership" at bounding box center [724, 477] width 123 height 26
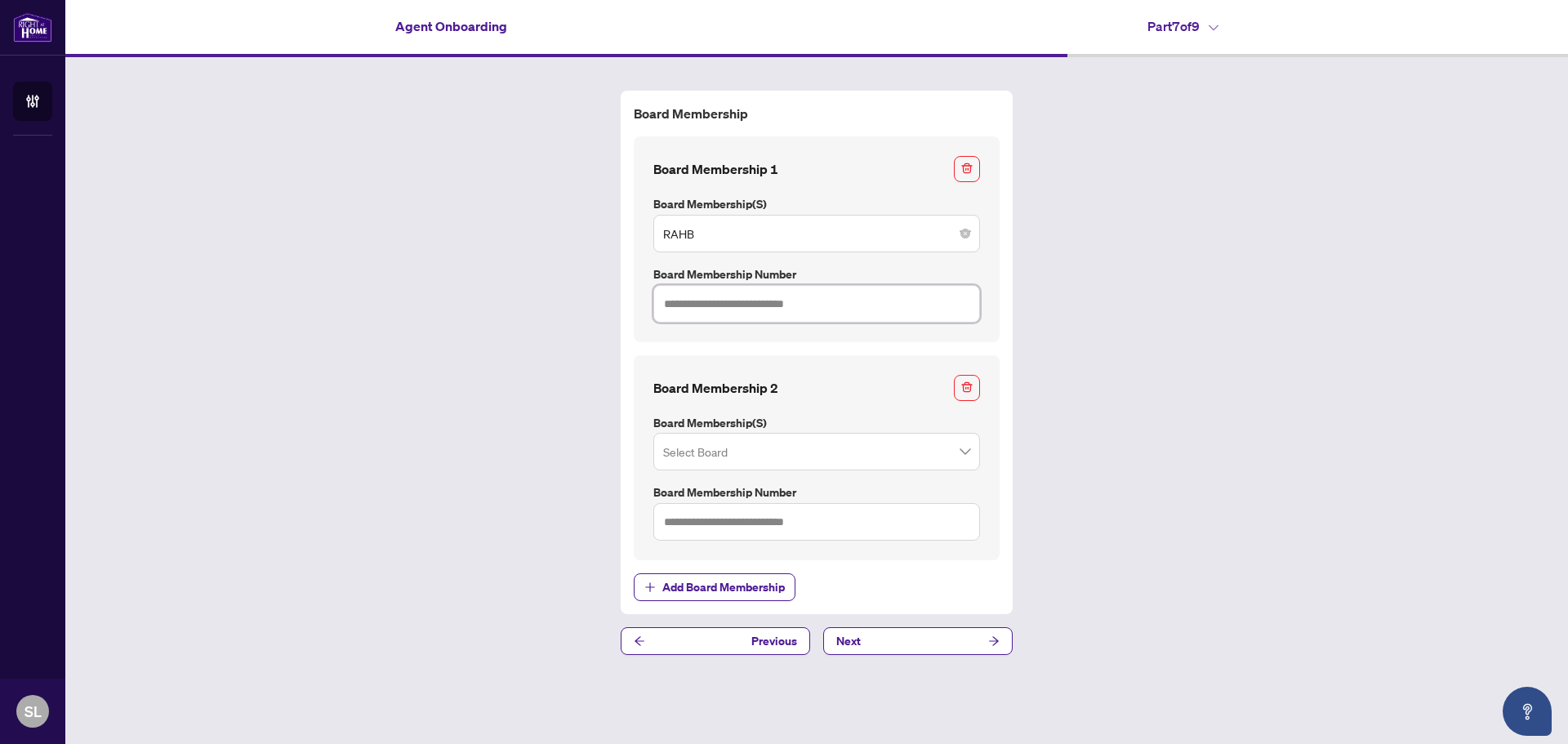
click at [680, 307] on input "text" at bounding box center [817, 304] width 327 height 37
click at [676, 299] on input "text" at bounding box center [817, 304] width 327 height 37
click at [673, 593] on span "Add Board Membership" at bounding box center [724, 587] width 123 height 26
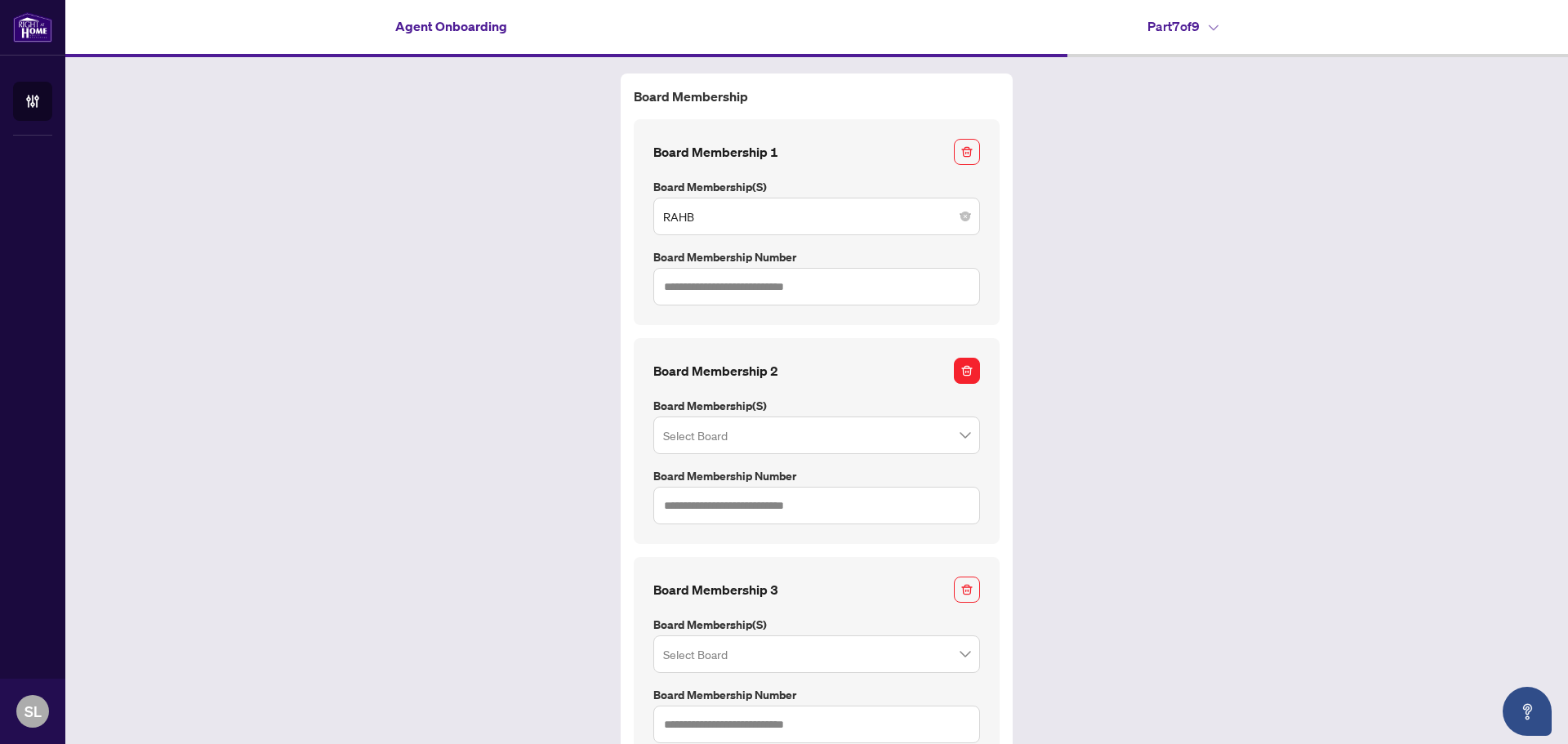
click at [961, 374] on icon "button" at bounding box center [967, 371] width 11 height 11
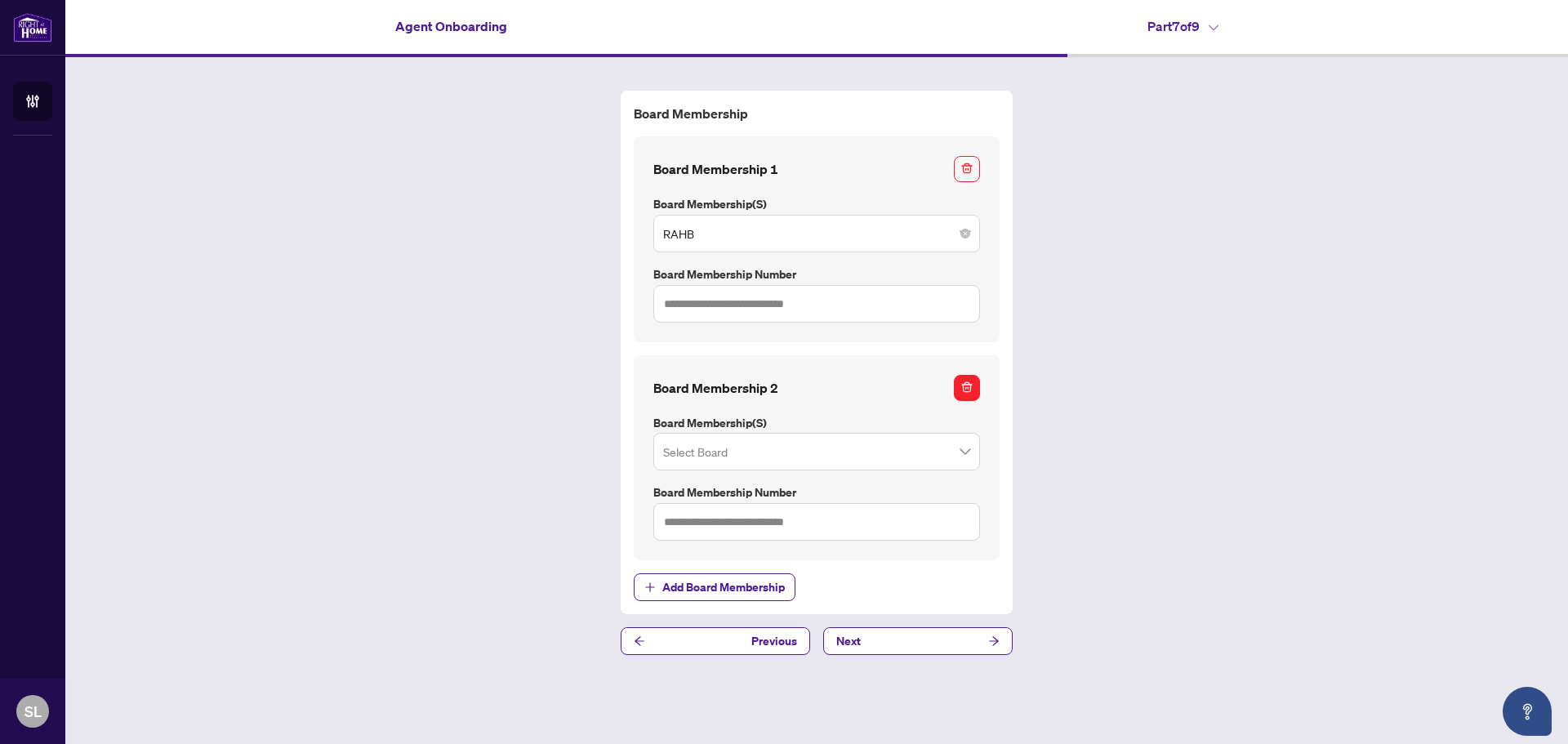
click at [968, 388] on icon "button" at bounding box center [968, 388] width 1 height 3
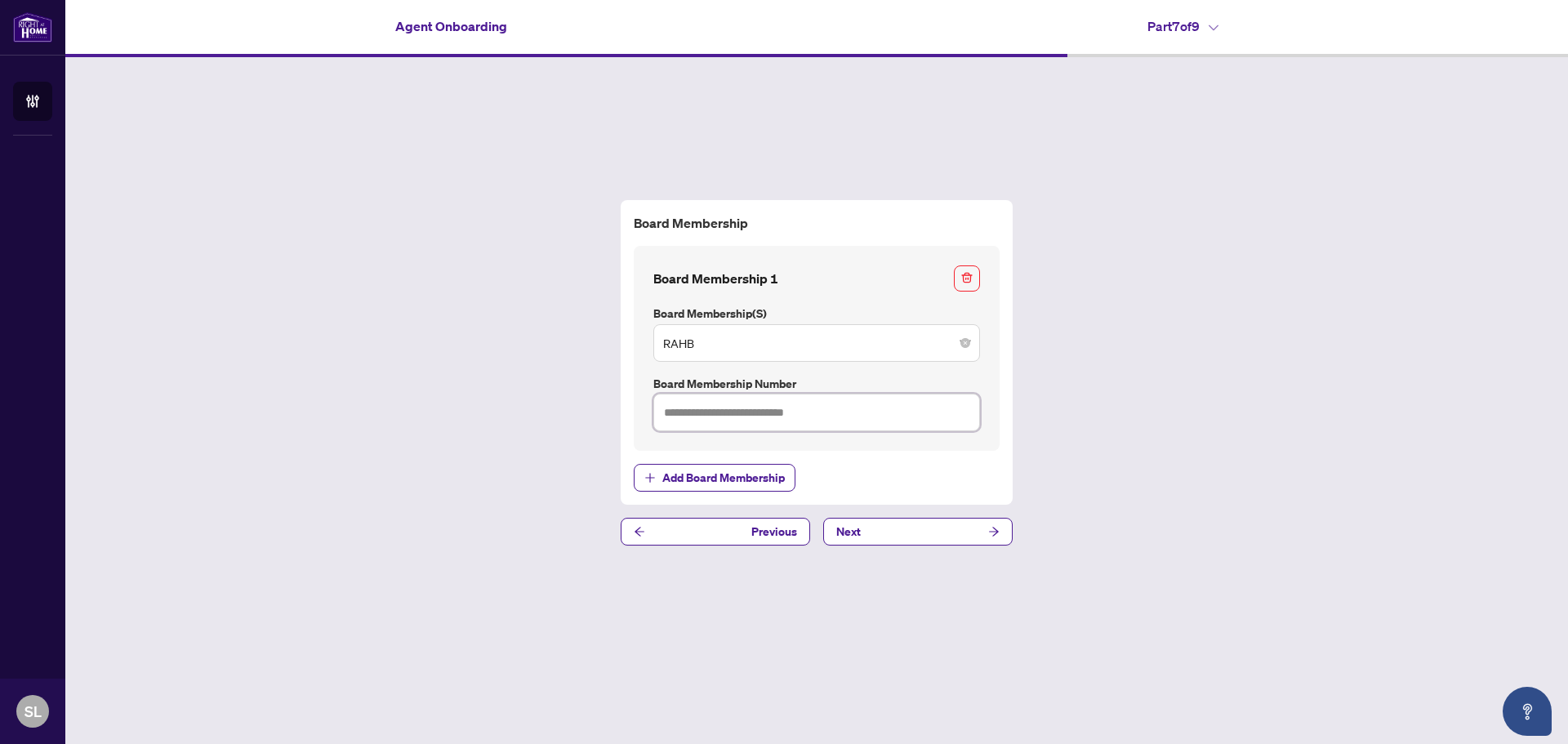
click at [688, 411] on input "text" at bounding box center [817, 412] width 327 height 37
type input "*******"
click at [1069, 397] on div "Board Membership Board Membership 1 Board Membership(s) RAHB 7 8 9 TRREB BDAR O…" at bounding box center [816, 372] width 1503 height 631
click at [836, 453] on div "Board Membership Board Membership 1 Board Membership(s) RAHB 7 8 9 TRREB BDAR O…" at bounding box center [817, 352] width 379 height 280
click at [1001, 531] on button "Next" at bounding box center [918, 531] width 190 height 28
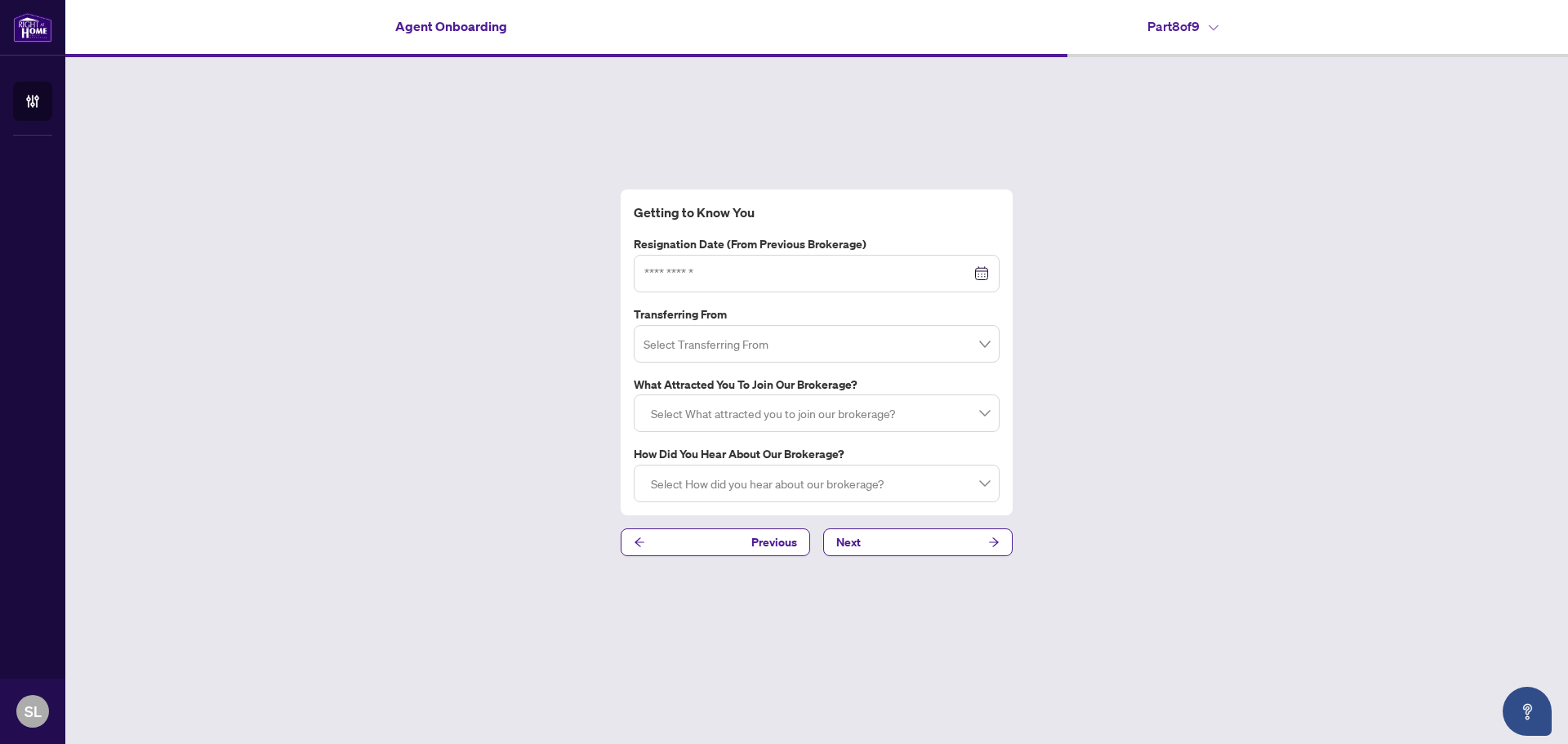
click at [982, 271] on div at bounding box center [816, 273] width 345 height 18
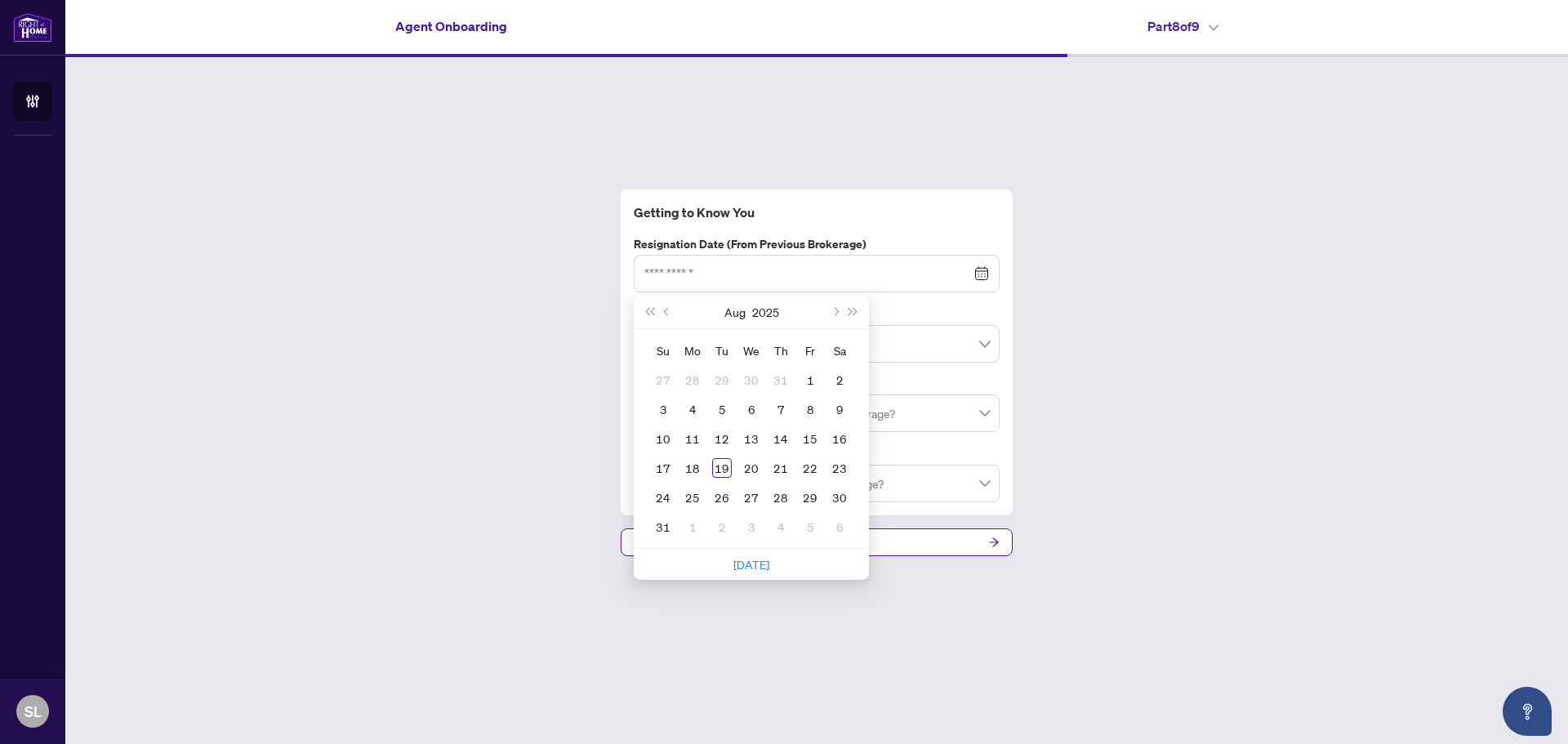
click at [1143, 261] on div "Getting to Know You Resignation Date (from previous brokerage) [DATE] Su Mo Tu …" at bounding box center [816, 372] width 1503 height 631
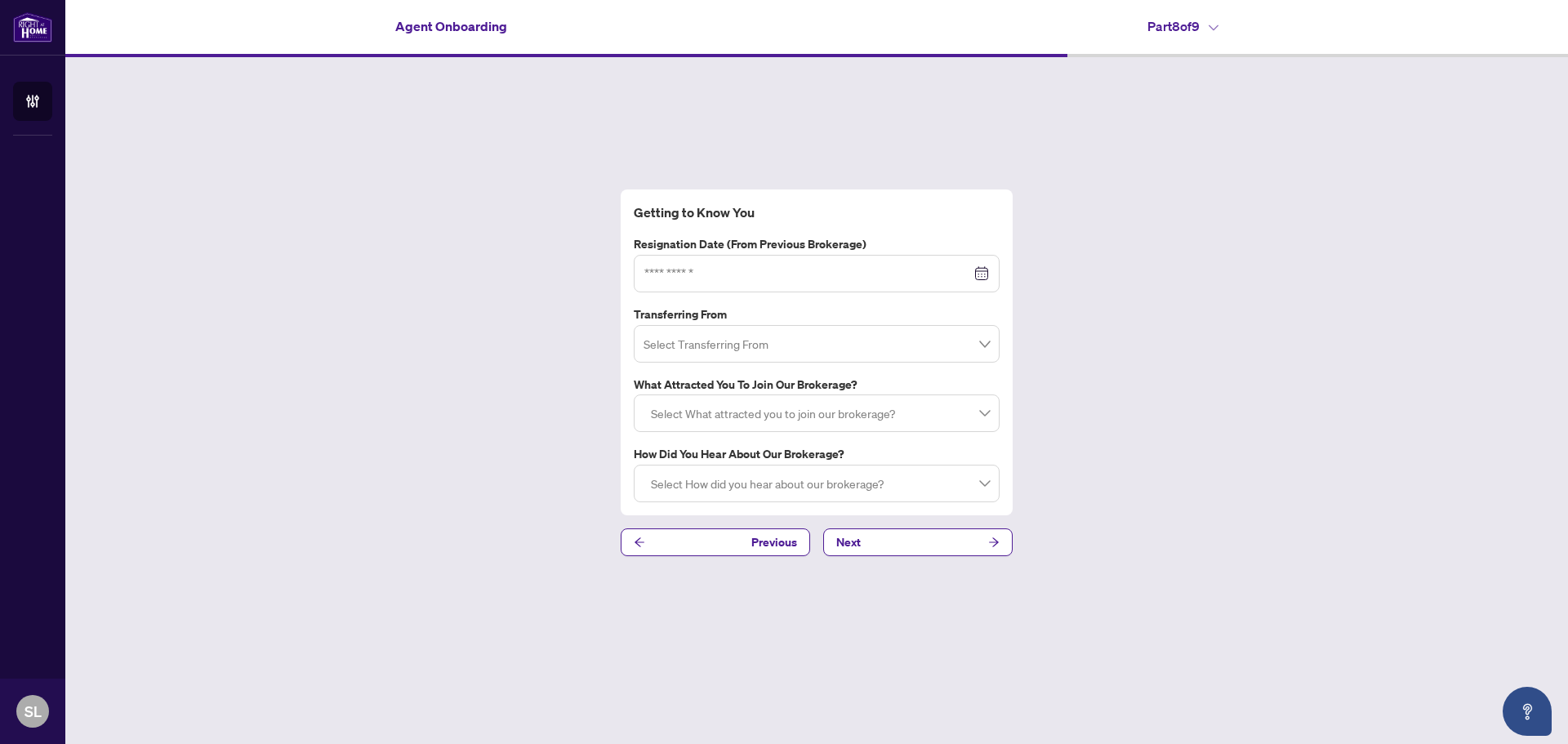
click at [985, 417] on div at bounding box center [816, 413] width 345 height 30
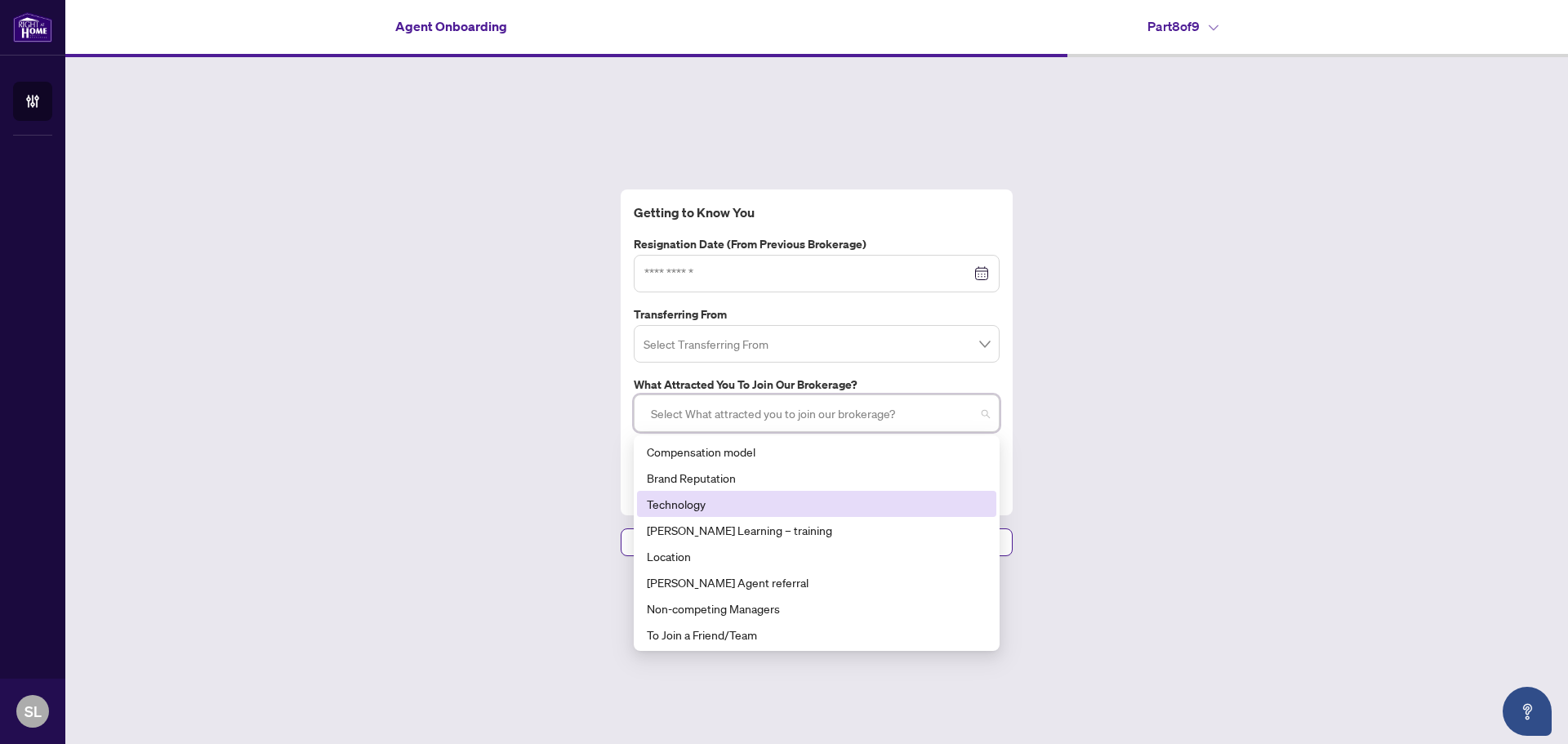
drag, startPoint x: 993, startPoint y: 499, endPoint x: 979, endPoint y: 495, distance: 14.6
click at [979, 495] on div "Compensation model Brand Reputation Technology [PERSON_NAME] Learning – trainin…" at bounding box center [817, 542] width 360 height 209
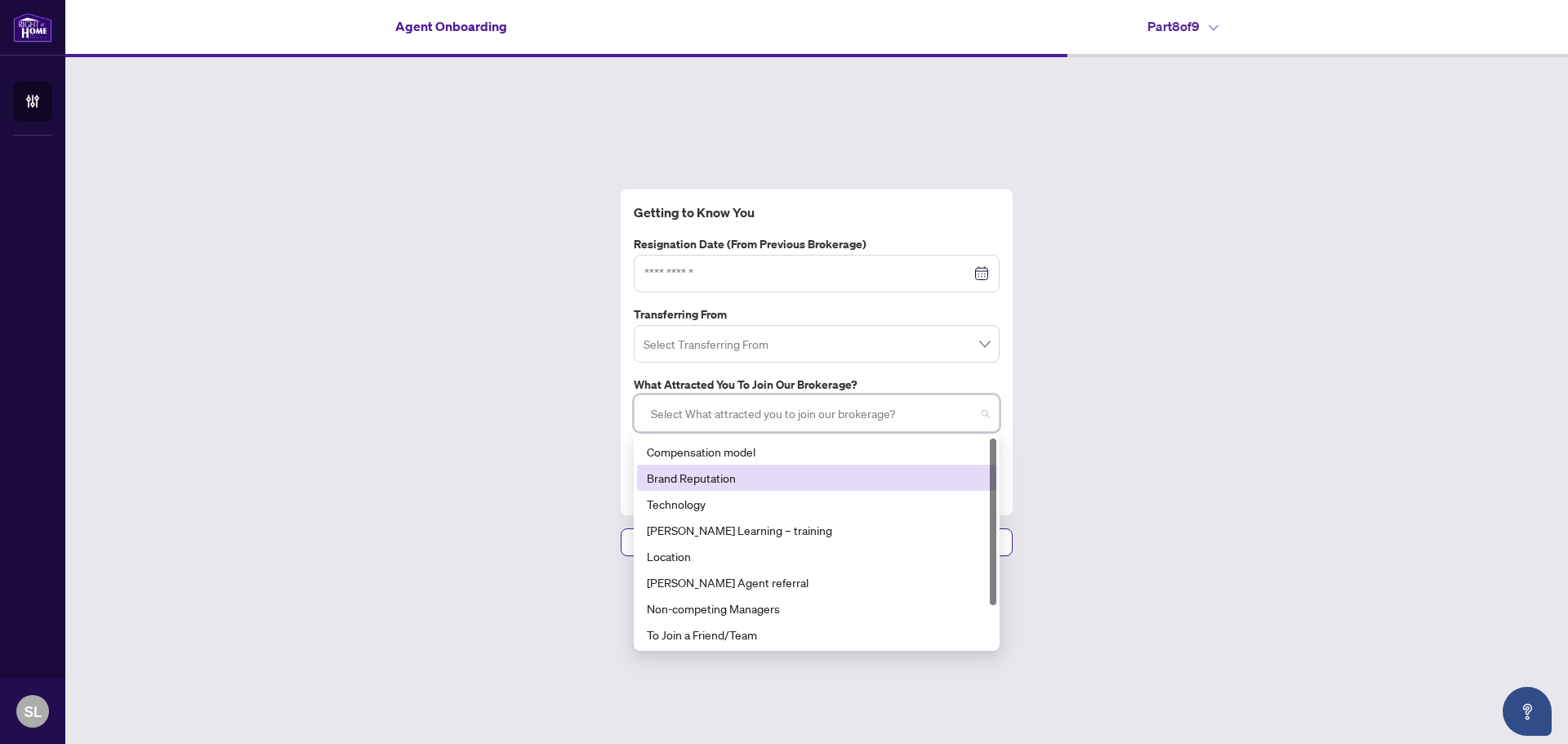
click at [1123, 474] on div "Getting to Know You Resignation Date (from previous brokerage) [DATE] Su Mo Tu …" at bounding box center [816, 372] width 1503 height 631
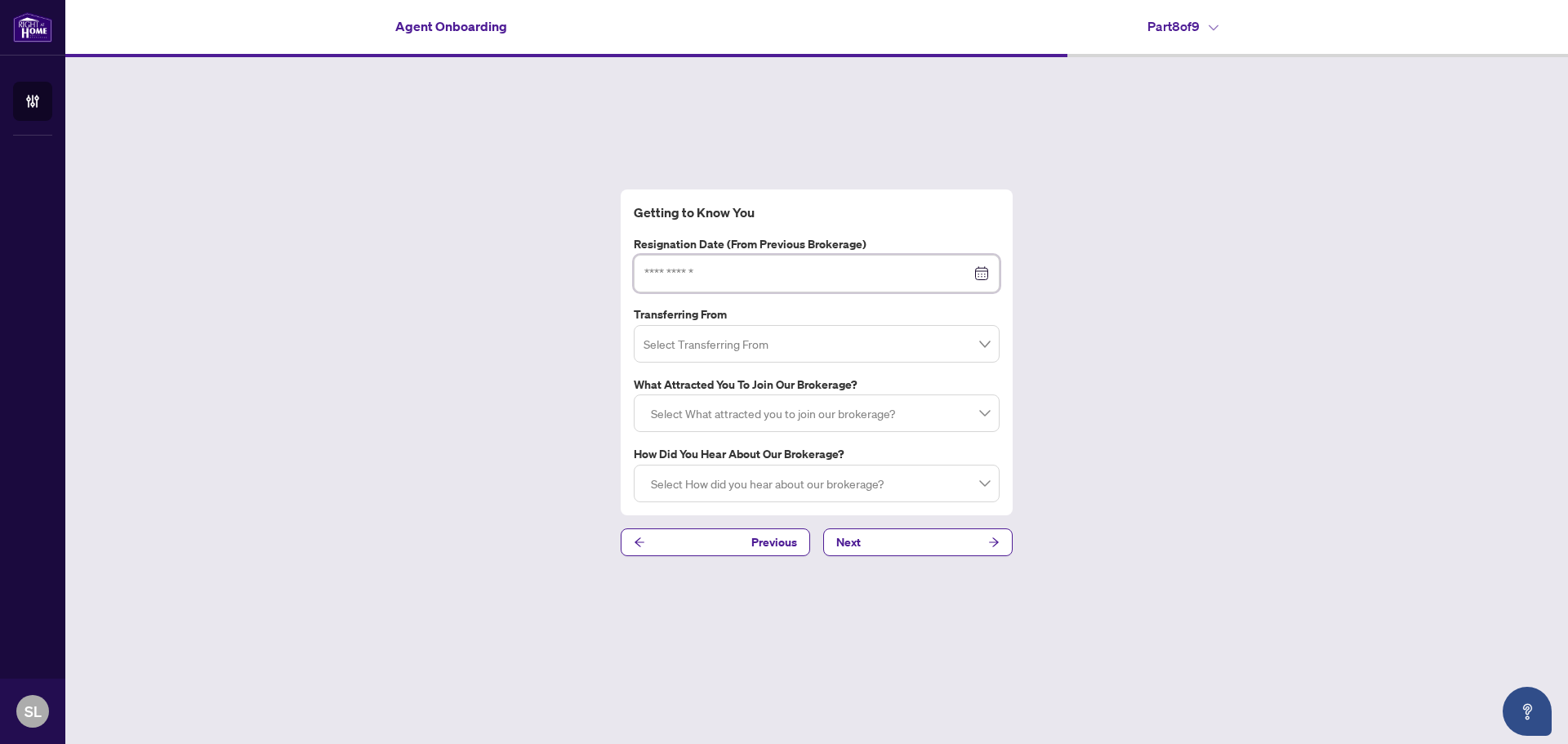
click at [665, 273] on input at bounding box center [808, 273] width 327 height 18
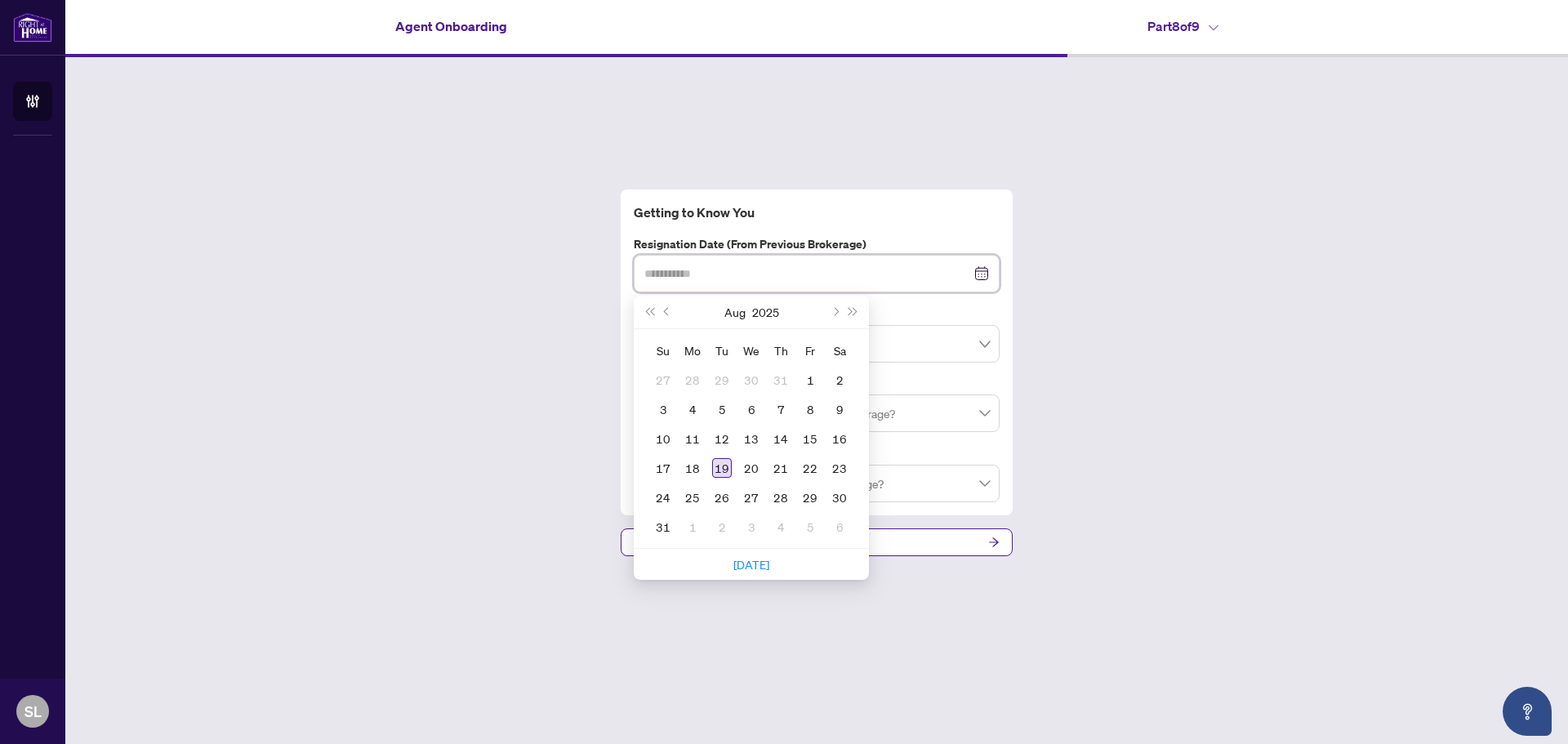
type input "**********"
click at [718, 468] on div "19" at bounding box center [721, 467] width 20 height 20
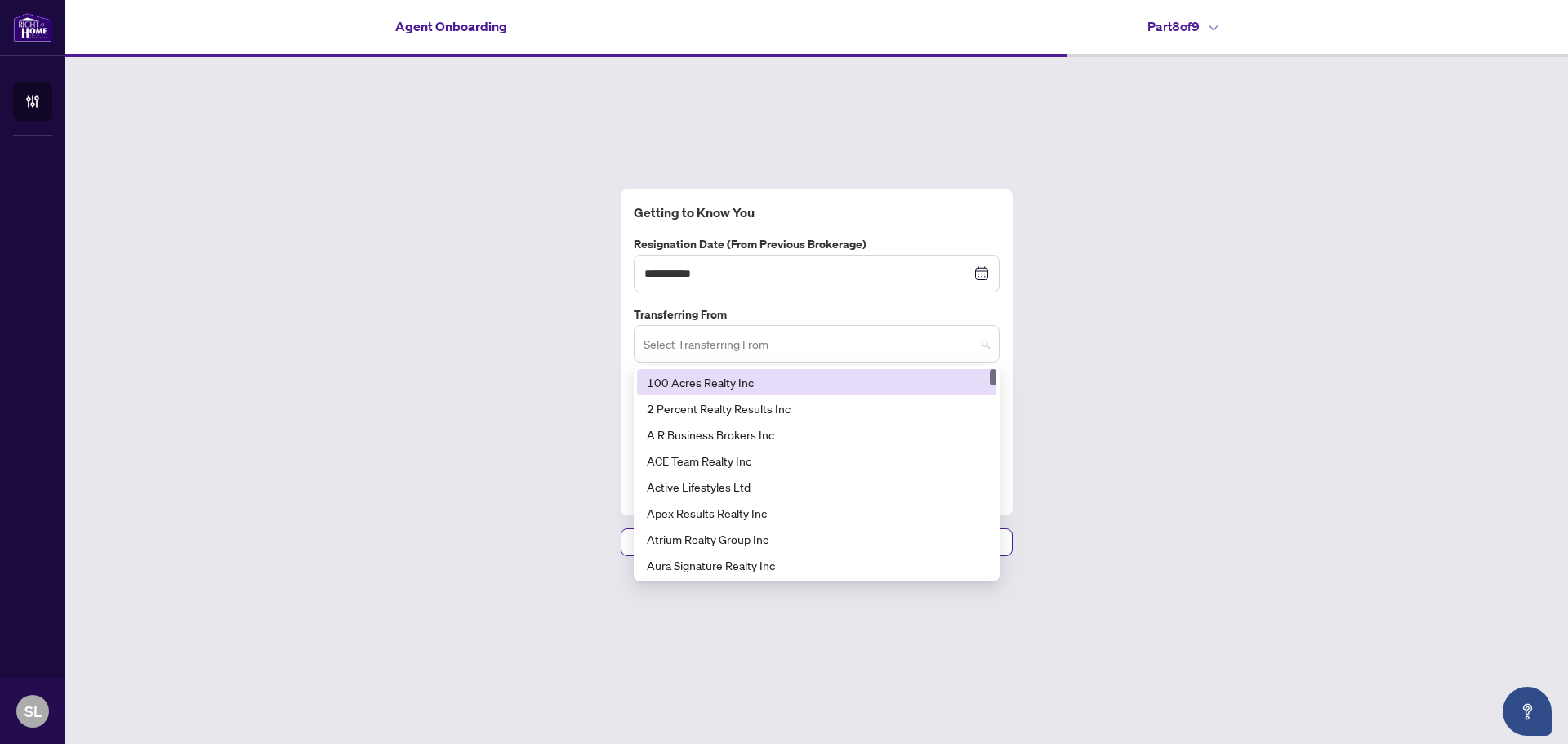
click at [987, 346] on span at bounding box center [817, 343] width 347 height 31
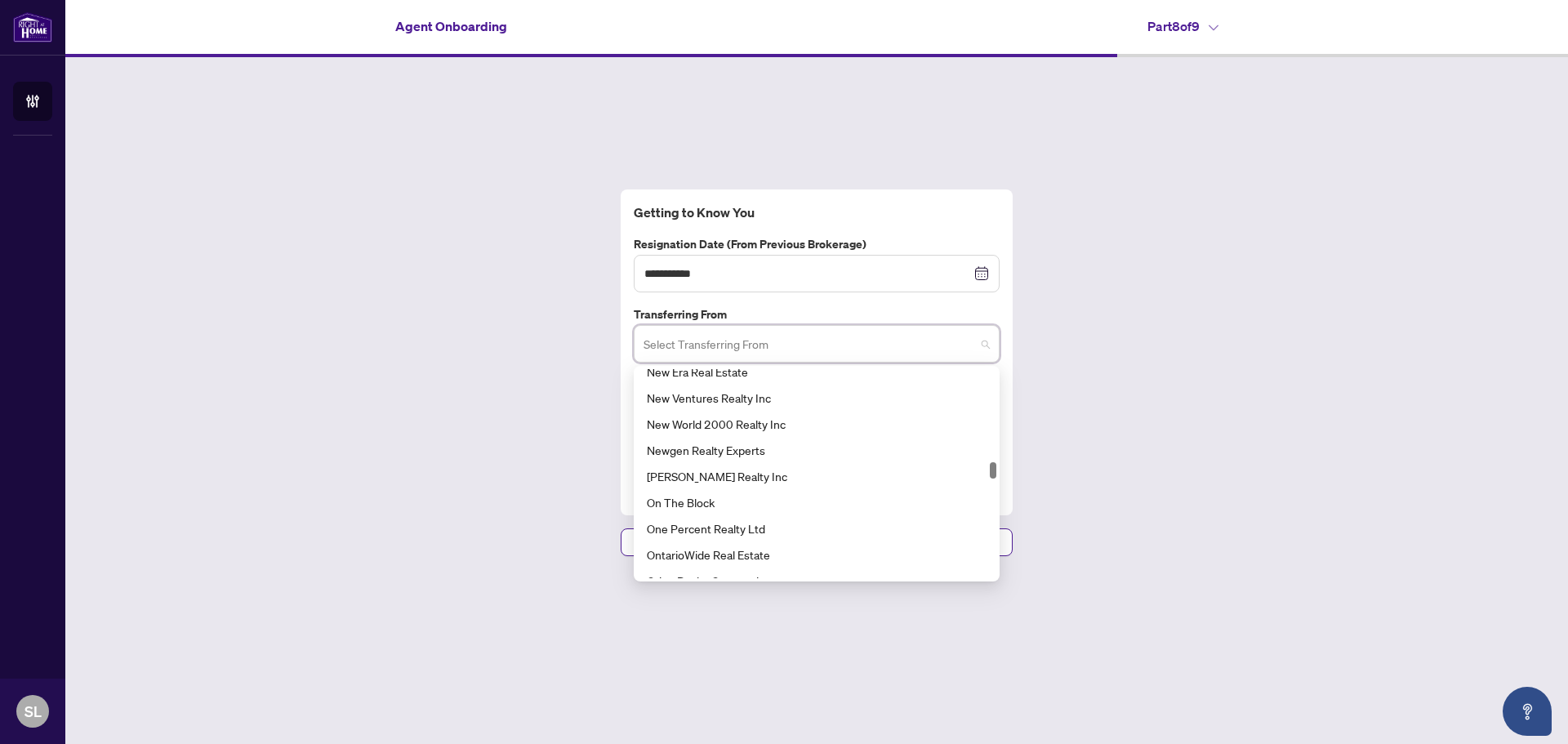
scroll to position [4729, 0]
drag, startPoint x: 992, startPoint y: 382, endPoint x: 981, endPoint y: 475, distance: 93.6
click at [981, 475] on div "On The Block One Percent Realty Ltd OntarioWide Real Estate Orion Realty Corpor…" at bounding box center [817, 473] width 360 height 209
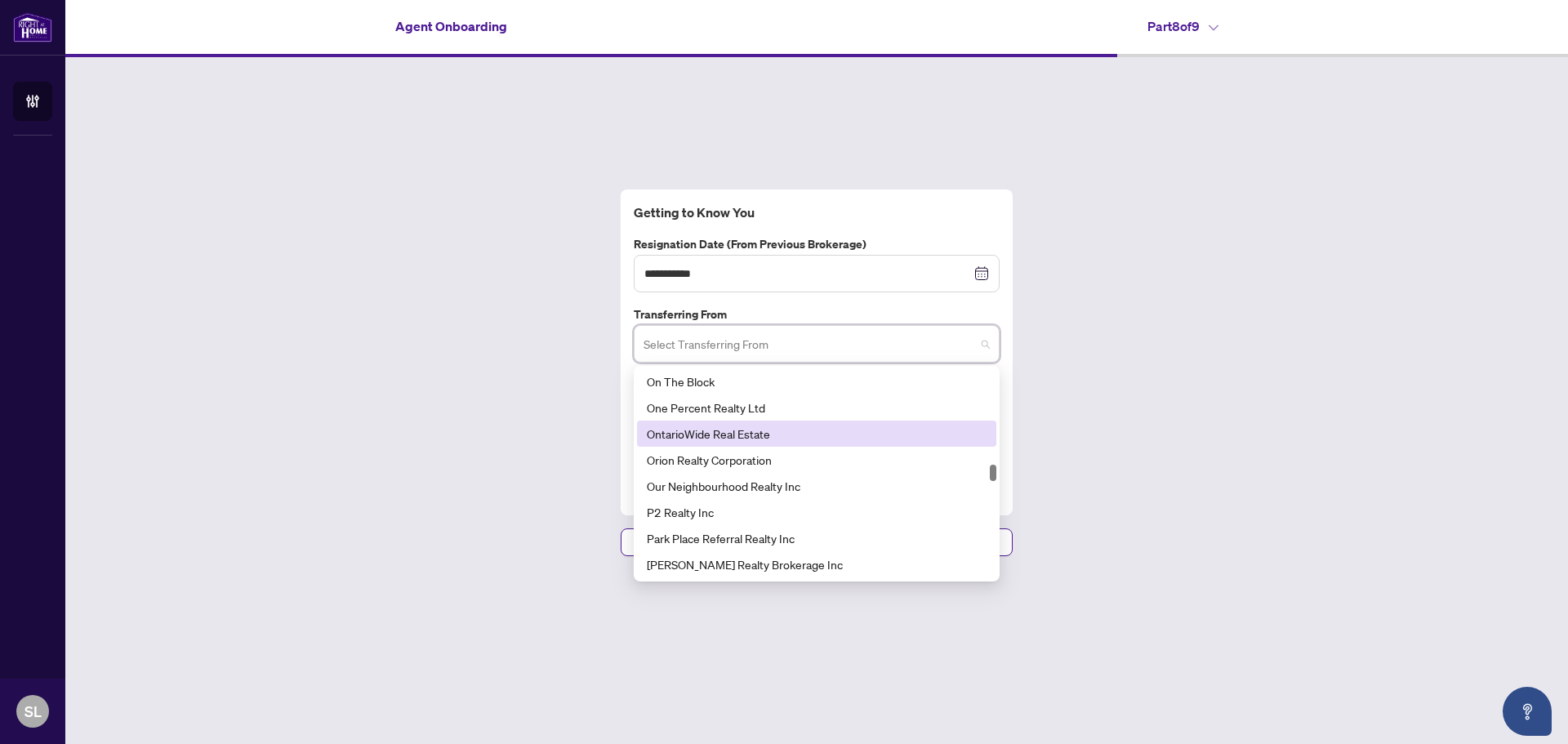
click at [723, 432] on div "OntarioWide Real Estate" at bounding box center [817, 433] width 340 height 18
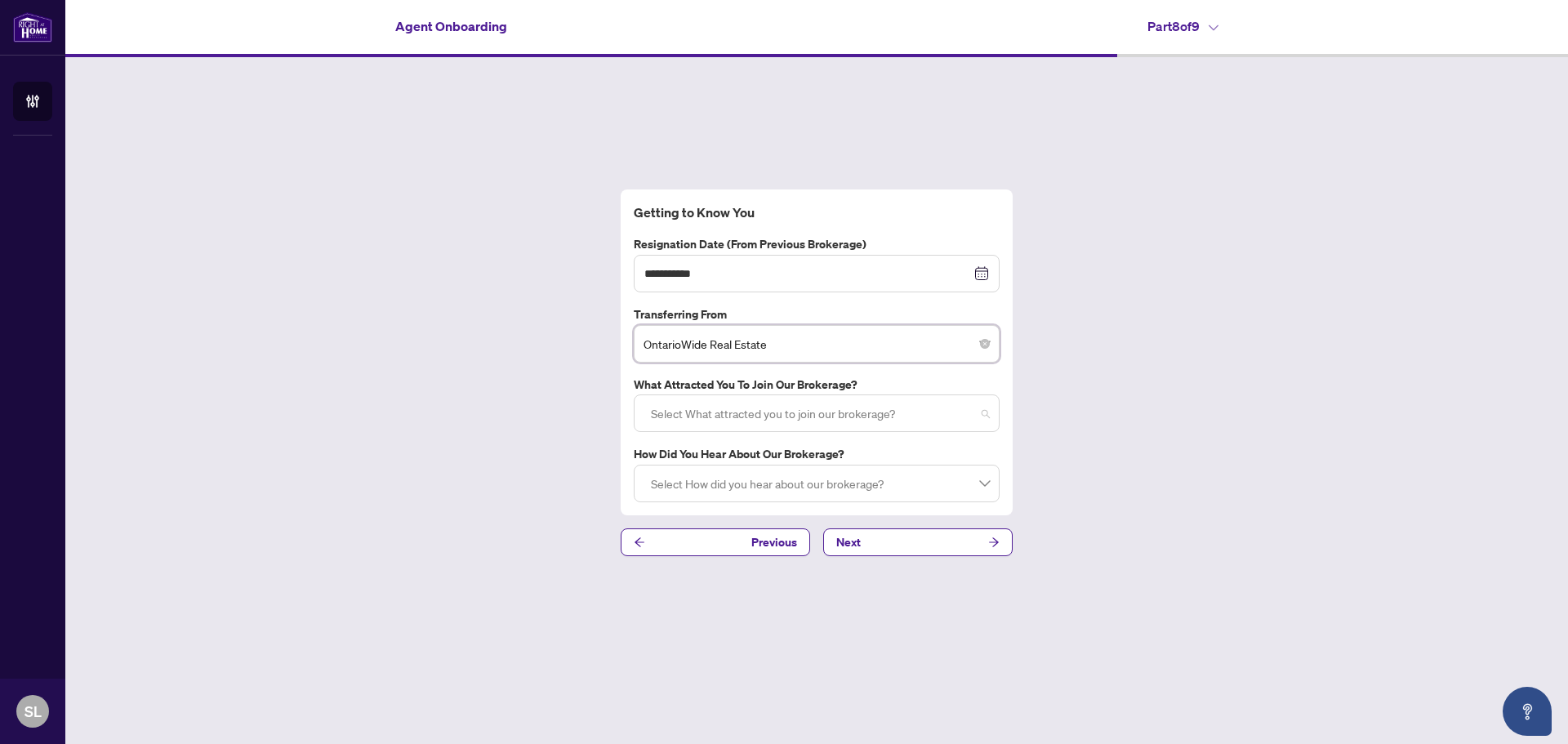
click at [987, 415] on div at bounding box center [816, 413] width 345 height 30
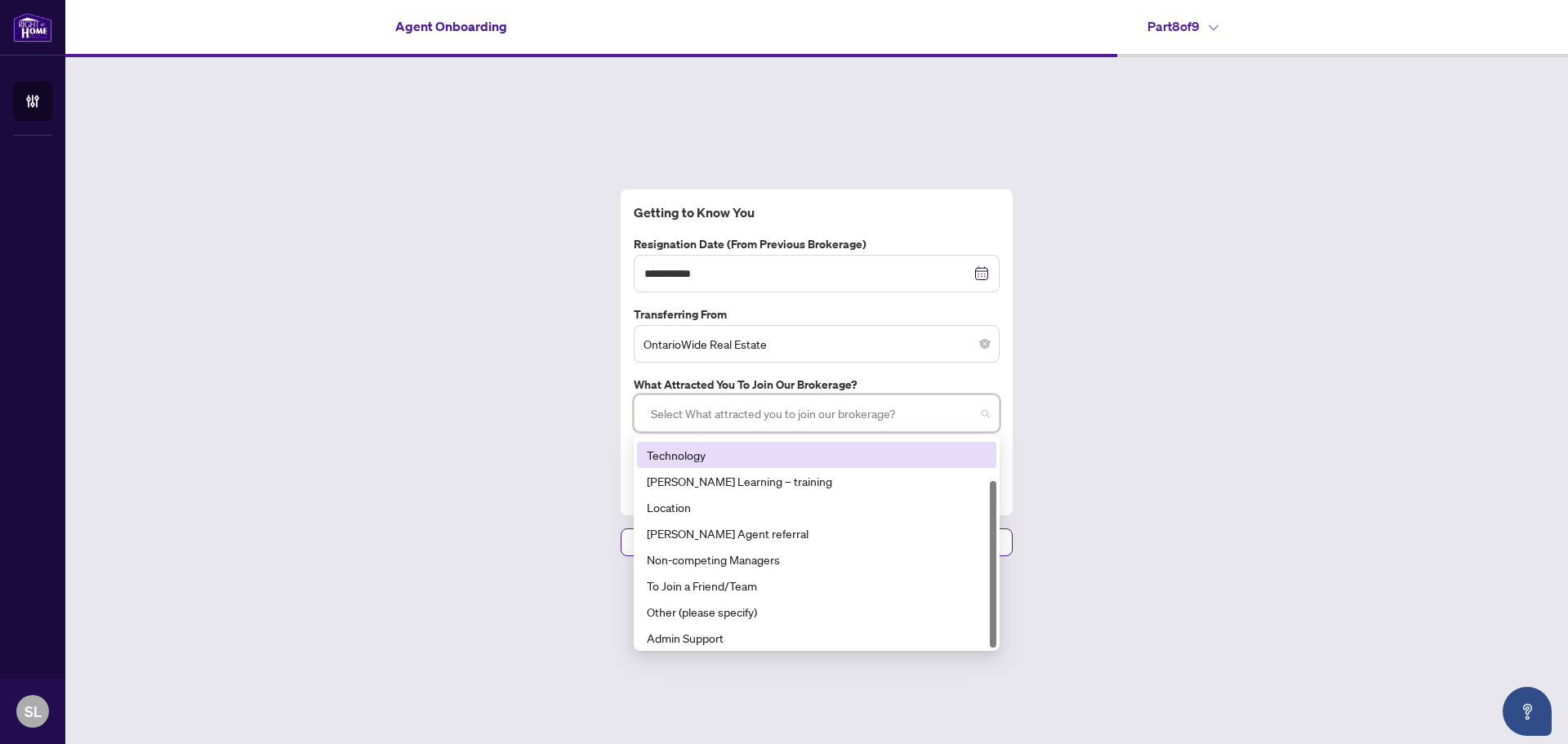
scroll to position [52, 0]
drag, startPoint x: 994, startPoint y: 491, endPoint x: 990, endPoint y: 555, distance: 64.1
click at [990, 555] on div at bounding box center [993, 564] width 7 height 166
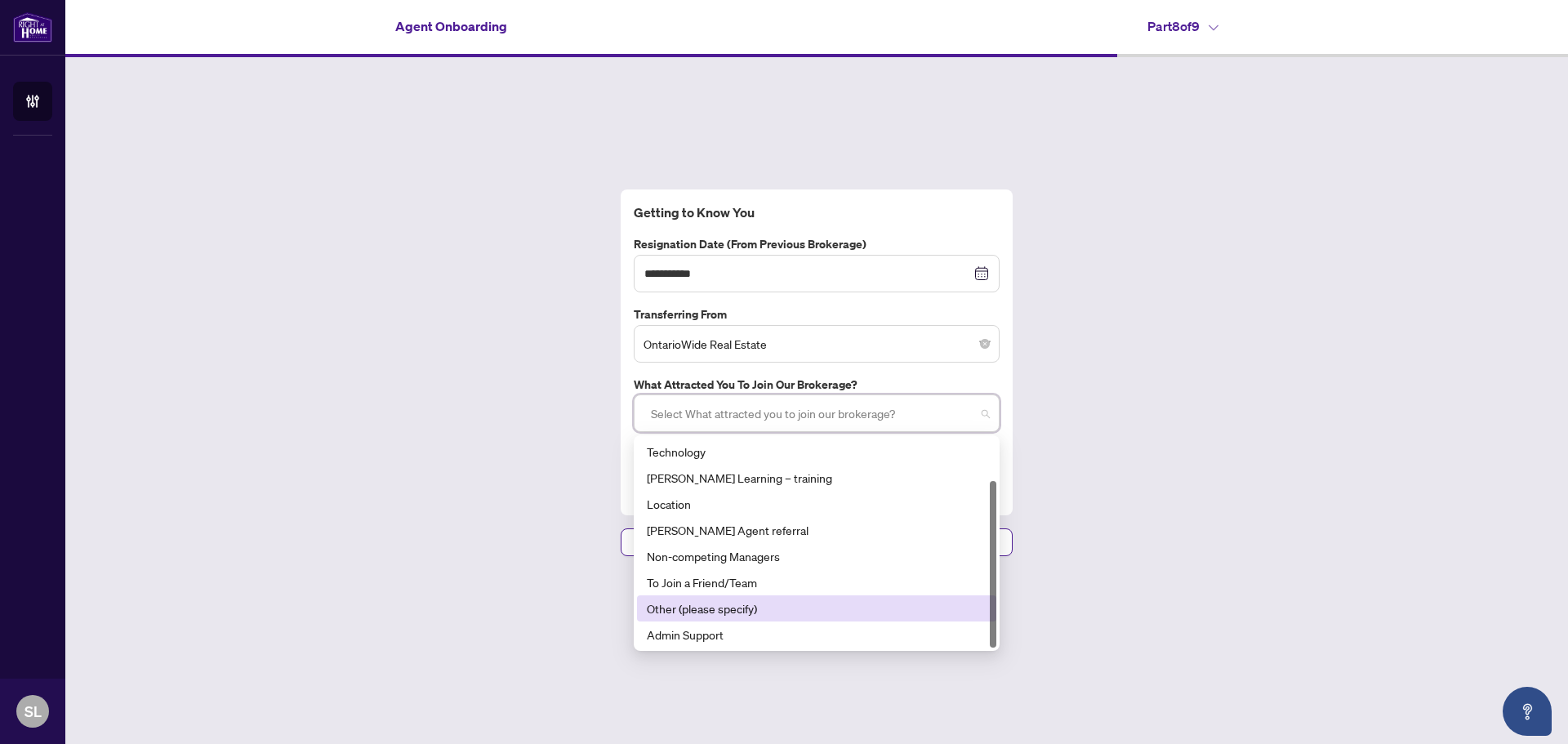
click at [721, 610] on div "Other (please specify)" at bounding box center [817, 607] width 340 height 18
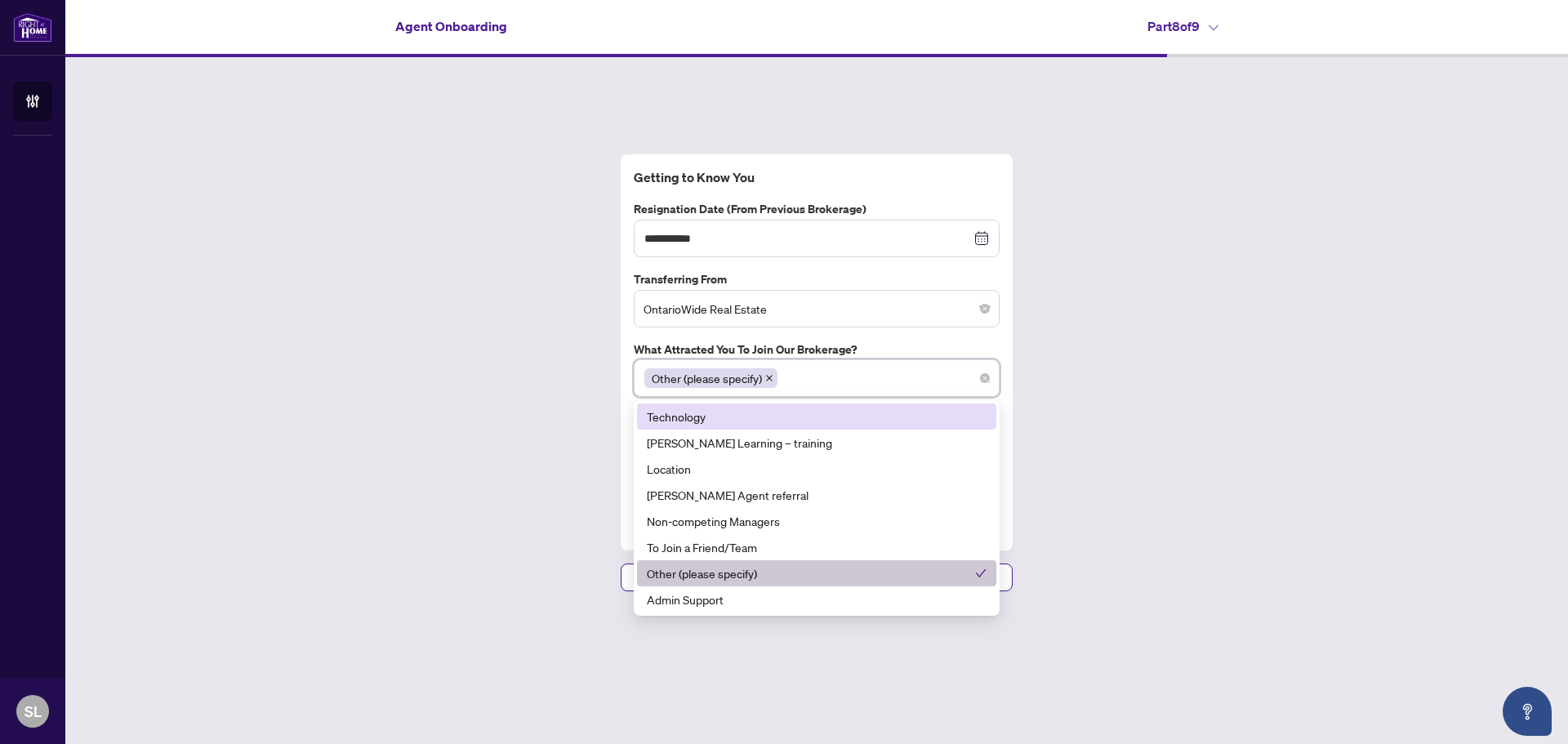
click at [1351, 373] on div "**********" at bounding box center [816, 372] width 1503 height 631
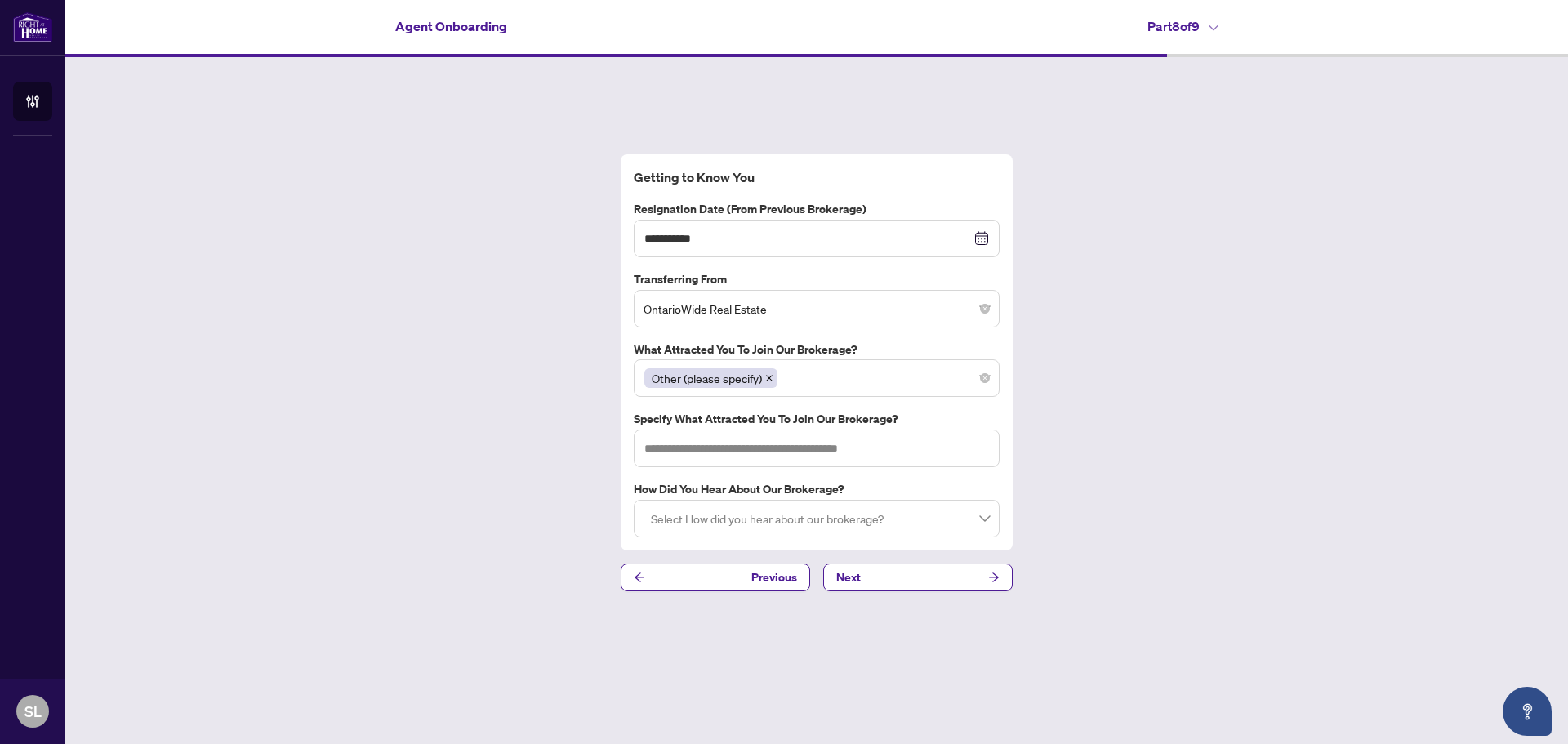
click at [794, 378] on div "Other (please specify)" at bounding box center [816, 378] width 345 height 30
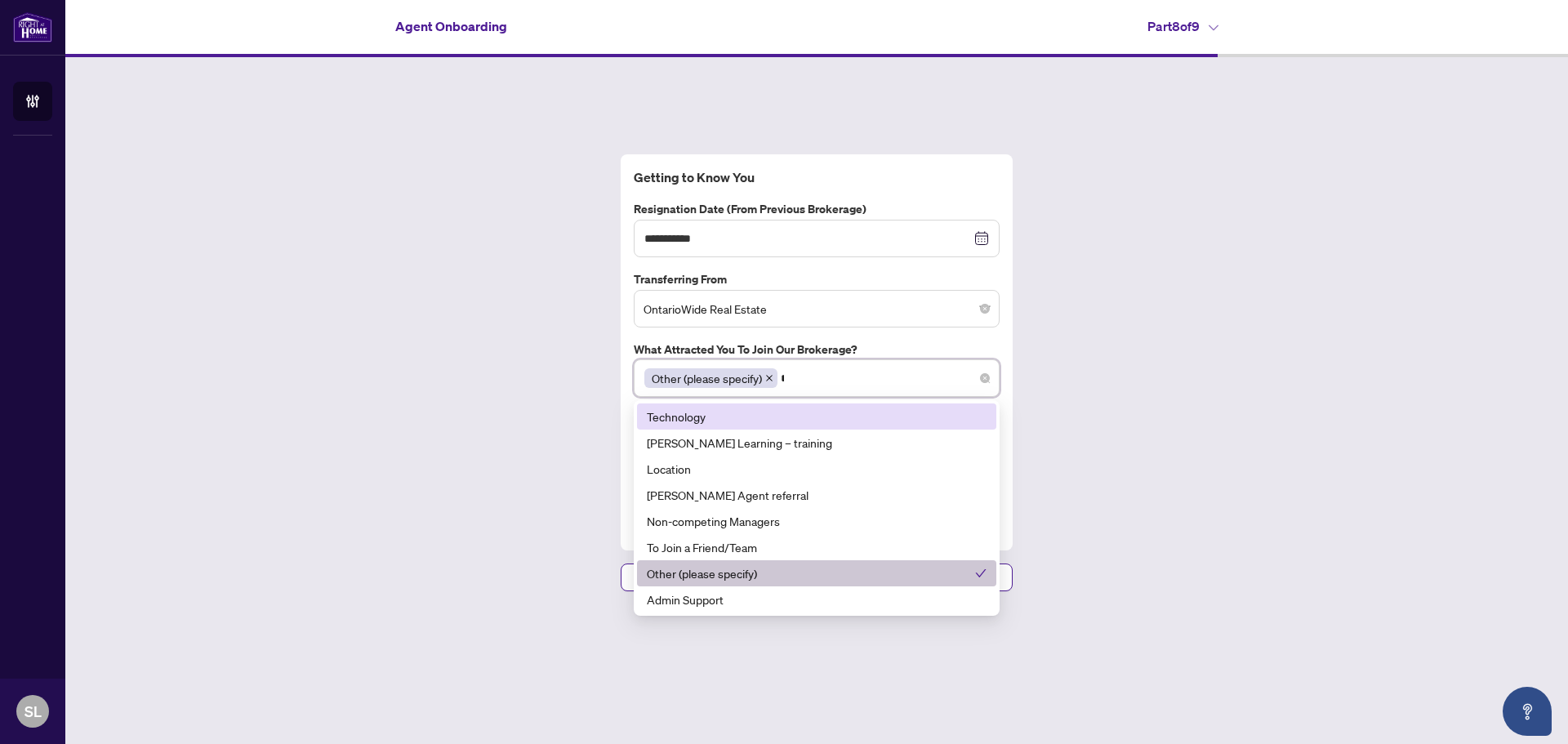
scroll to position [0, 0]
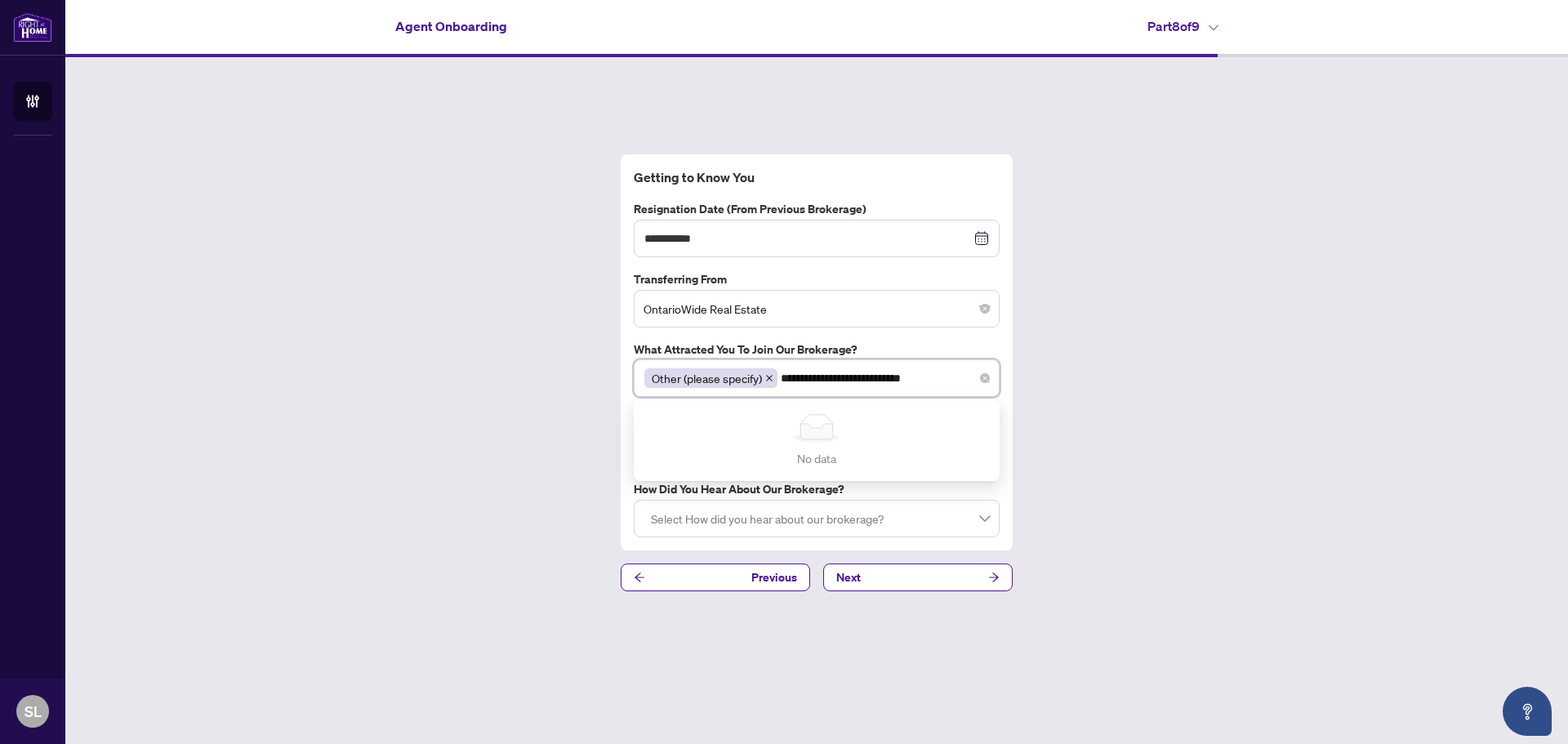
type input "**********"
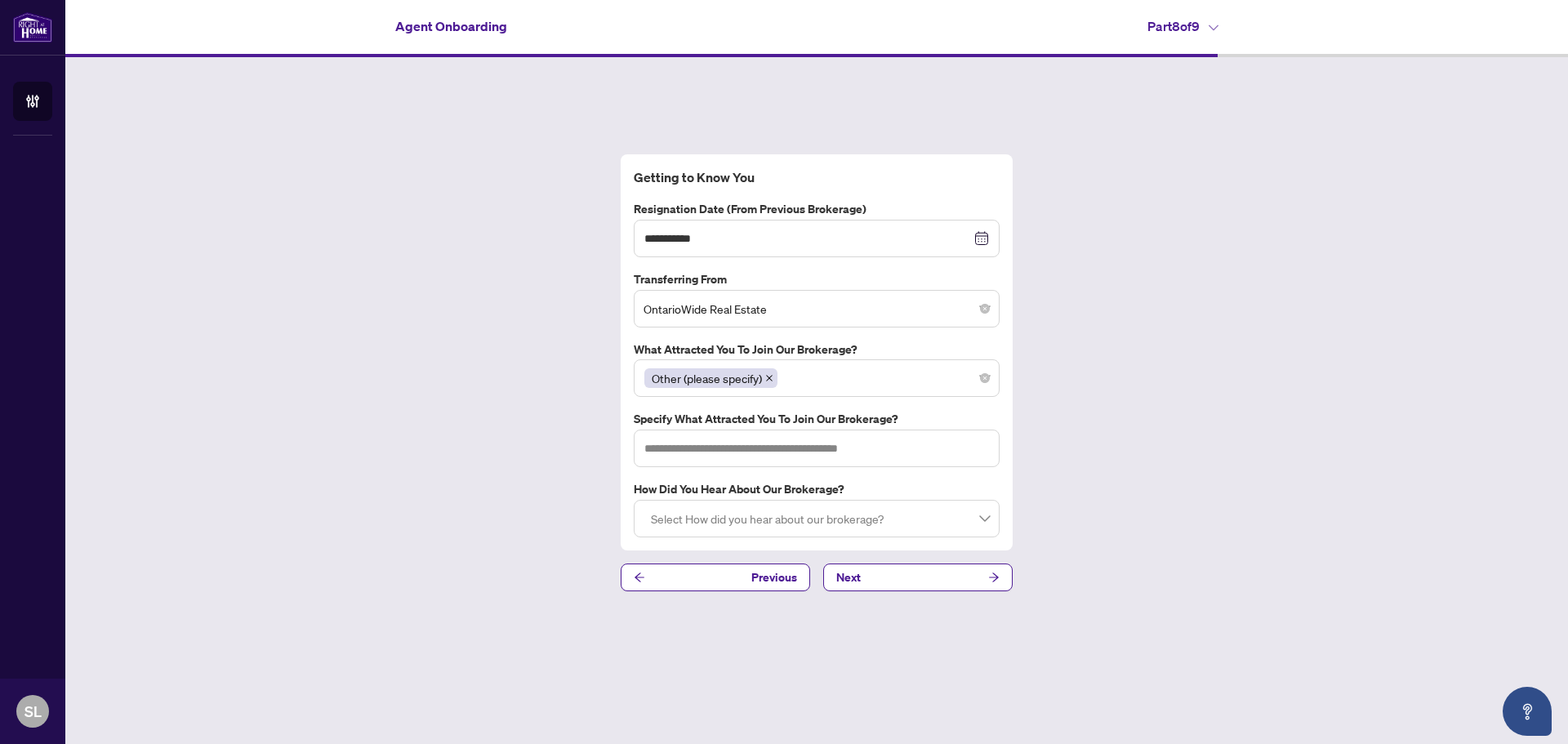
drag, startPoint x: 1155, startPoint y: 438, endPoint x: 1064, endPoint y: 432, distance: 91.2
click at [1153, 438] on div "**********" at bounding box center [816, 372] width 1503 height 631
click at [690, 450] on input "text" at bounding box center [817, 448] width 366 height 37
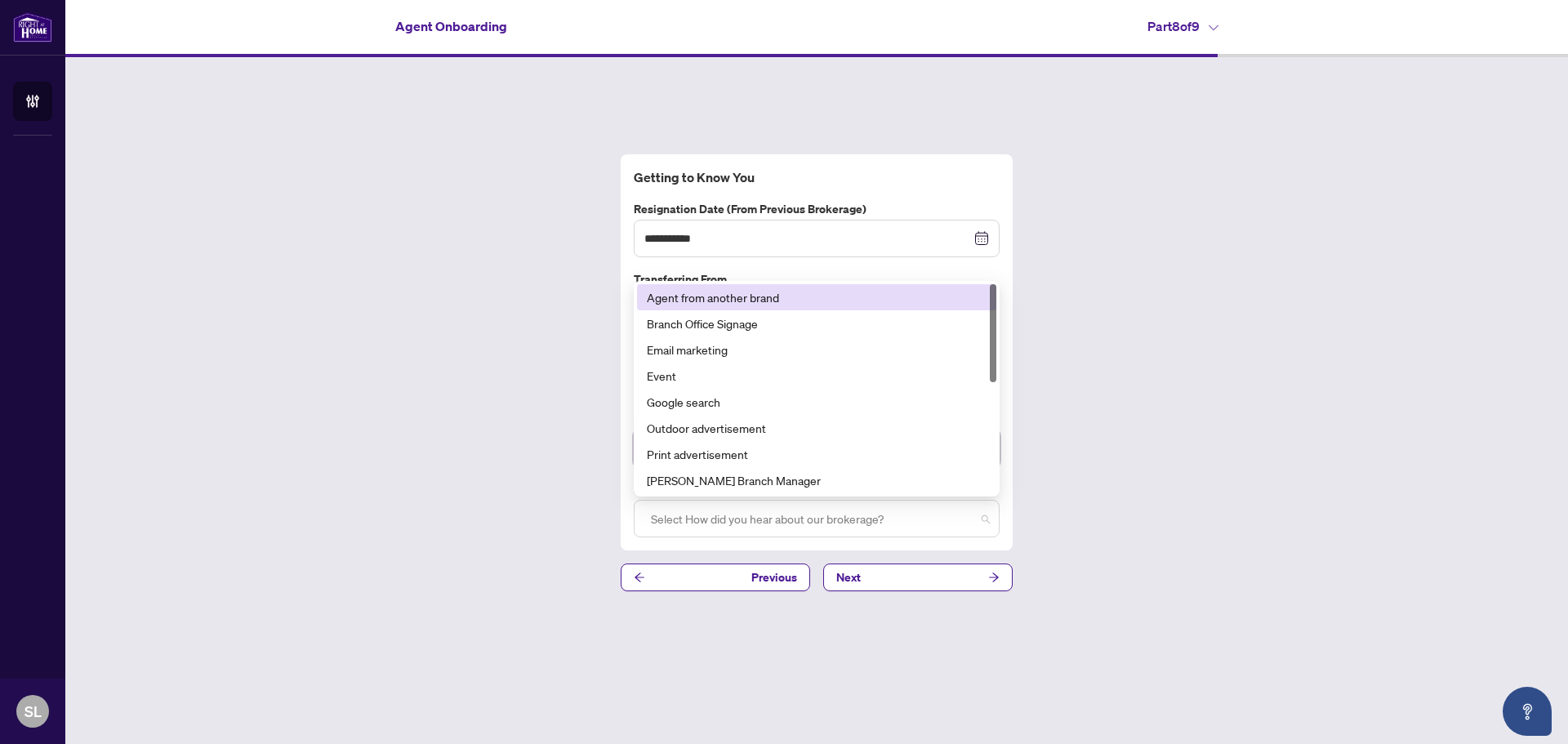
click at [985, 520] on div at bounding box center [816, 518] width 345 height 30
type input "**********"
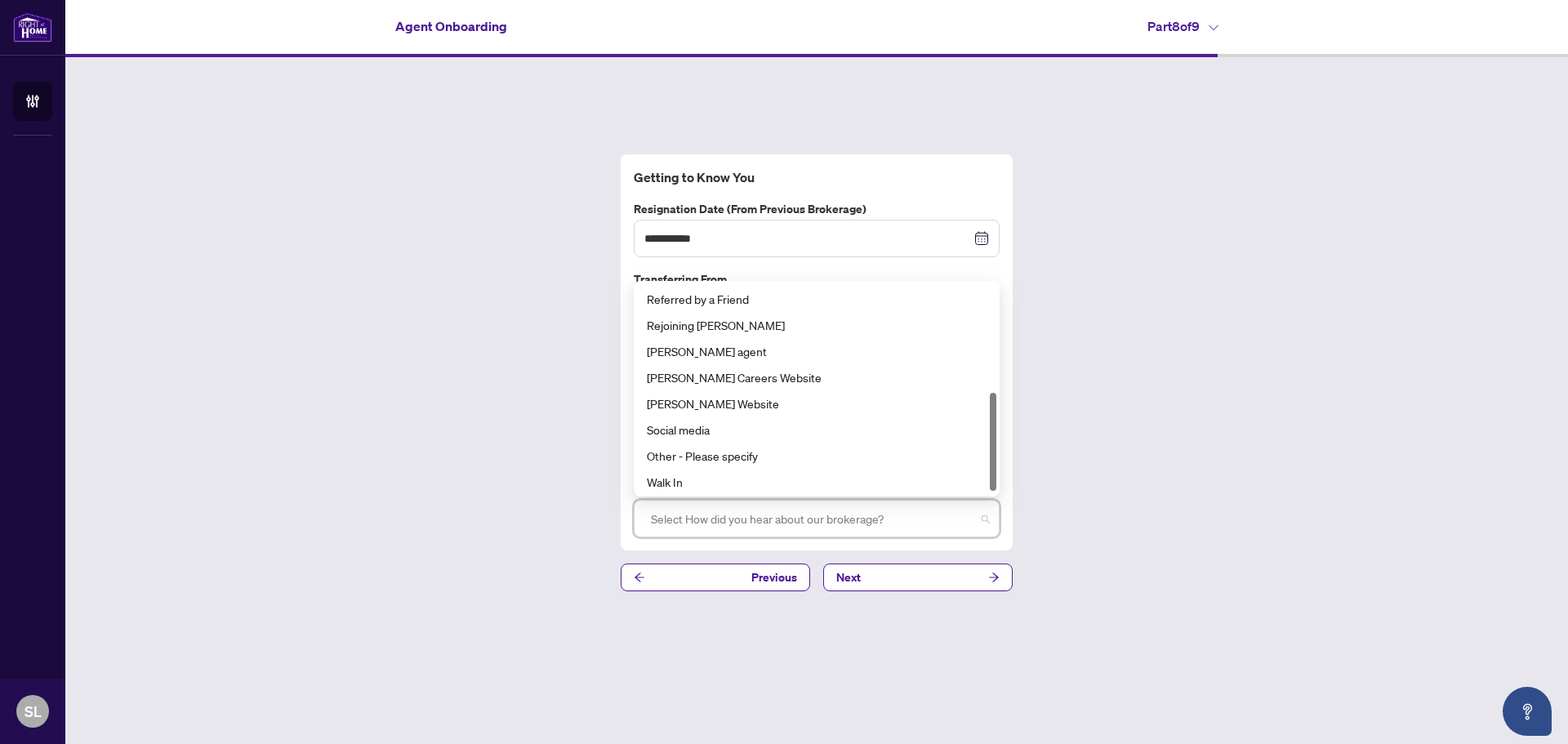
scroll to position [235, 0]
drag, startPoint x: 994, startPoint y: 372, endPoint x: 971, endPoint y: 477, distance: 107.5
click at [995, 489] on div at bounding box center [993, 443] width 7 height 98
click at [727, 454] on div "Other - Please specify" at bounding box center [817, 453] width 340 height 18
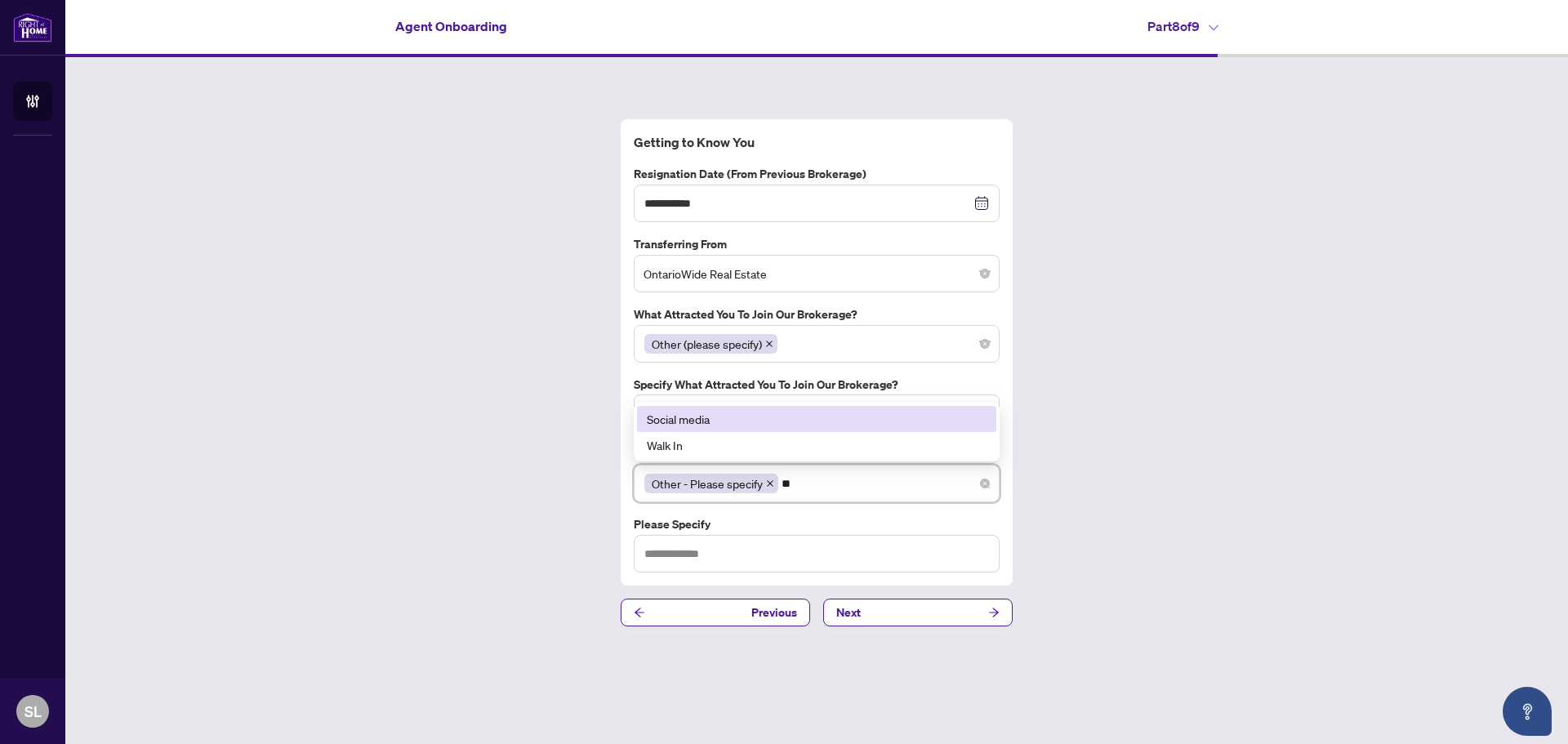
scroll to position [0, 0]
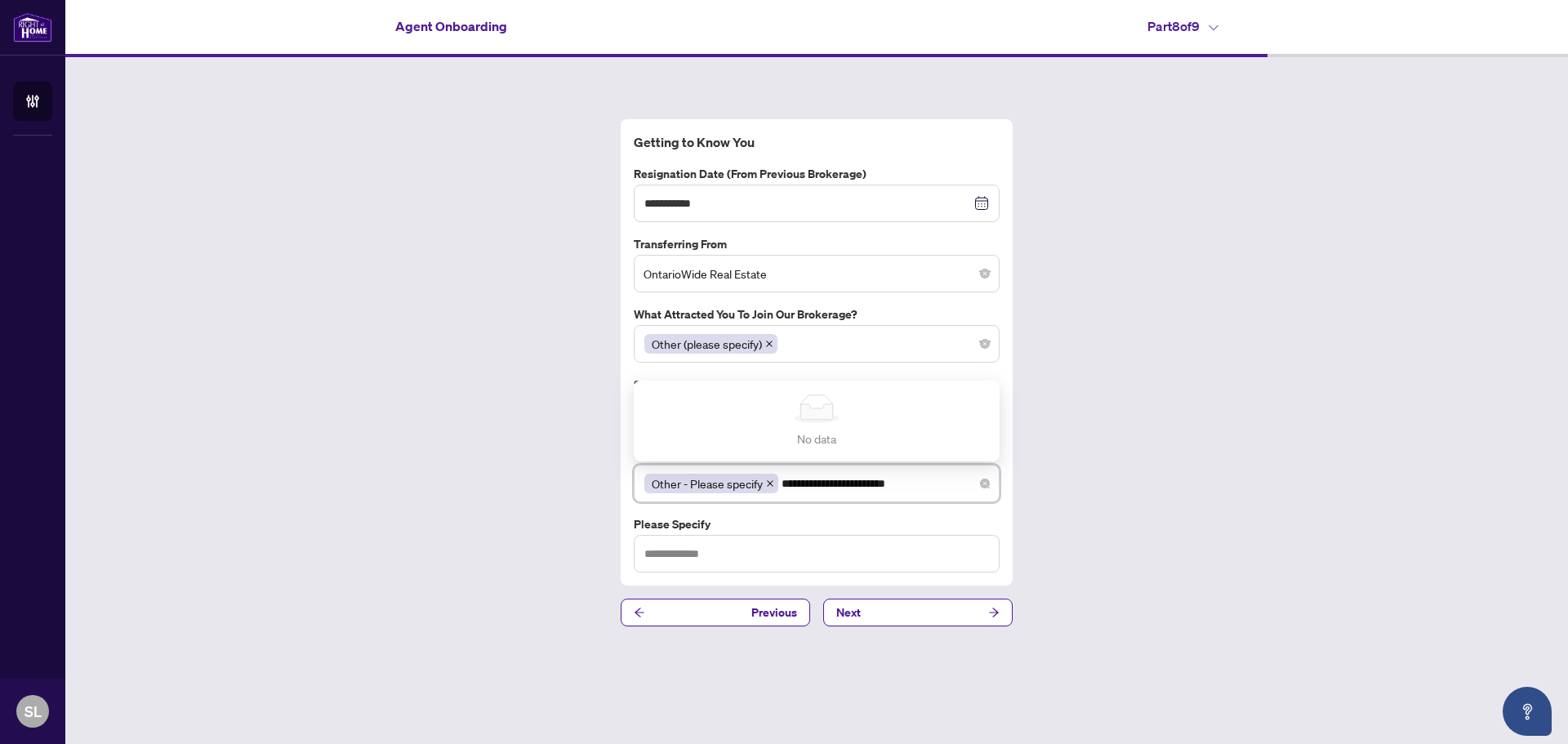
type input "**********"
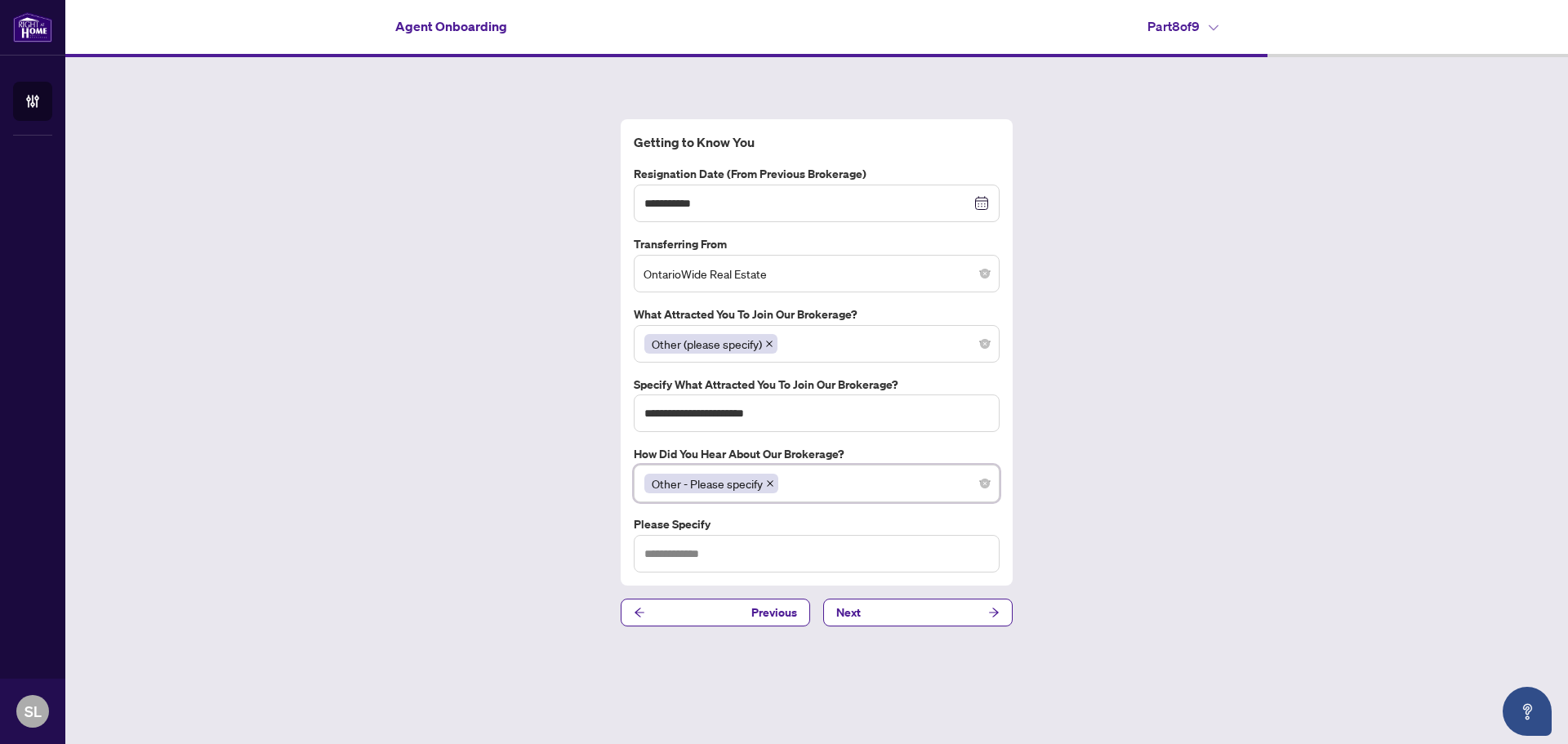
click at [1227, 489] on div "**********" at bounding box center [816, 372] width 1503 height 631
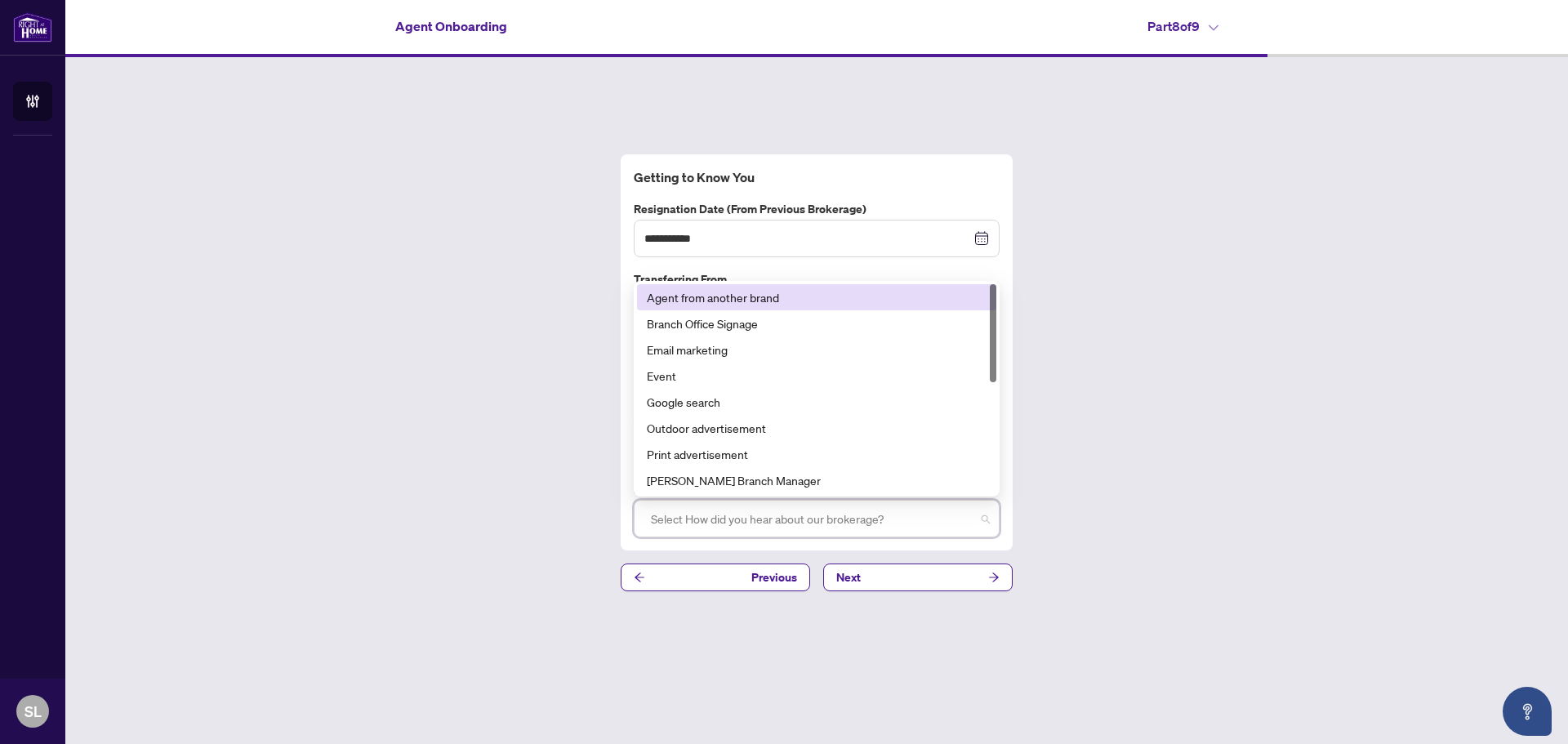
click at [988, 519] on div at bounding box center [816, 518] width 345 height 30
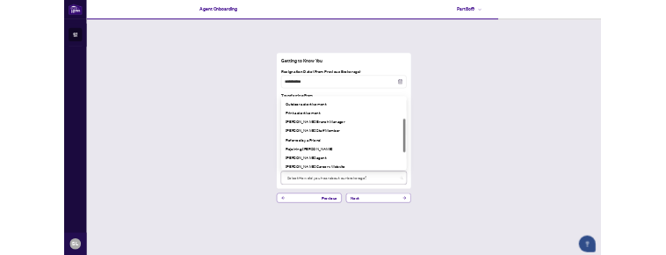
scroll to position [144, 0]
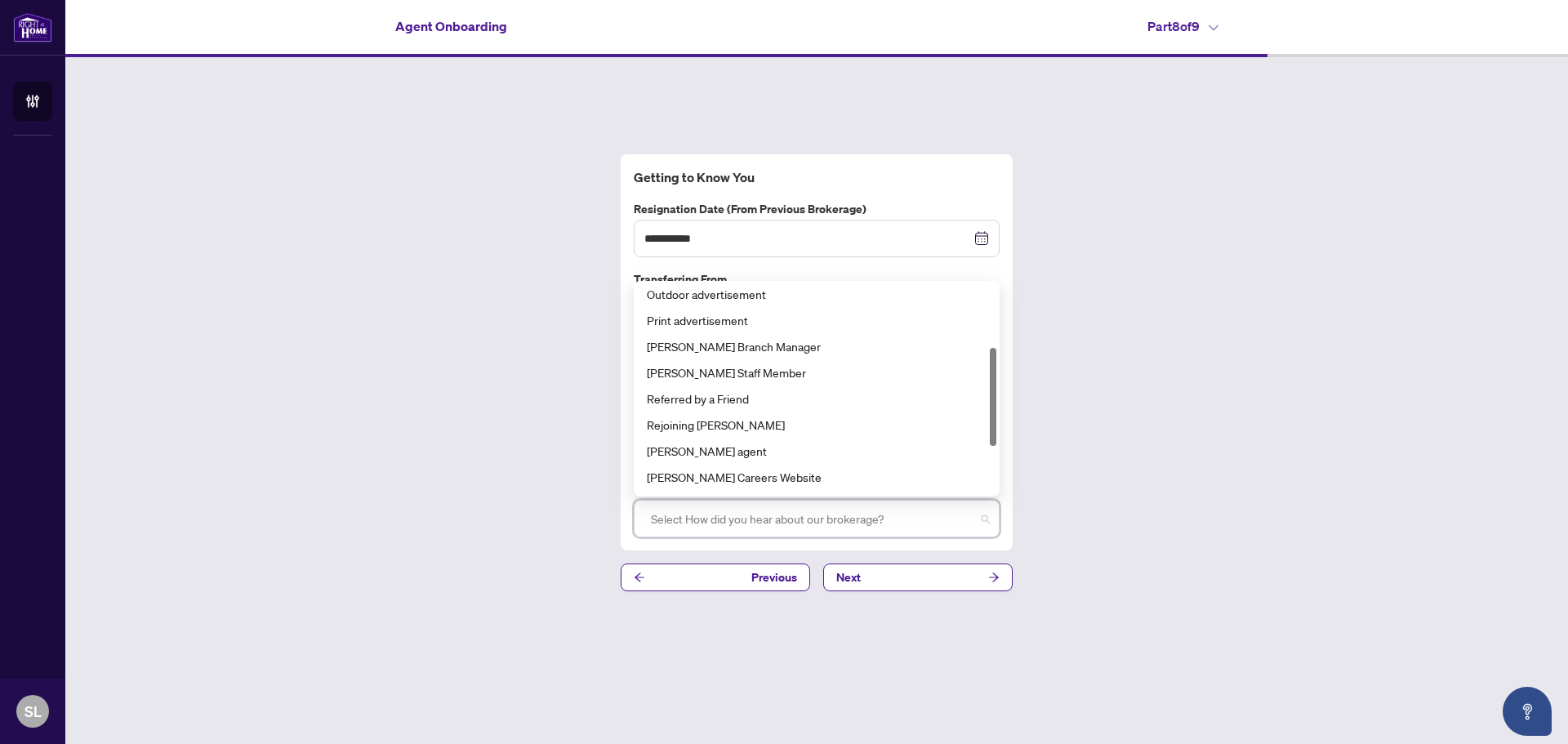
drag, startPoint x: 993, startPoint y: 338, endPoint x: 994, endPoint y: 401, distance: 63.0
click at [994, 401] on div at bounding box center [993, 396] width 7 height 98
click at [732, 428] on div "Rejoining [PERSON_NAME]" at bounding box center [817, 424] width 340 height 18
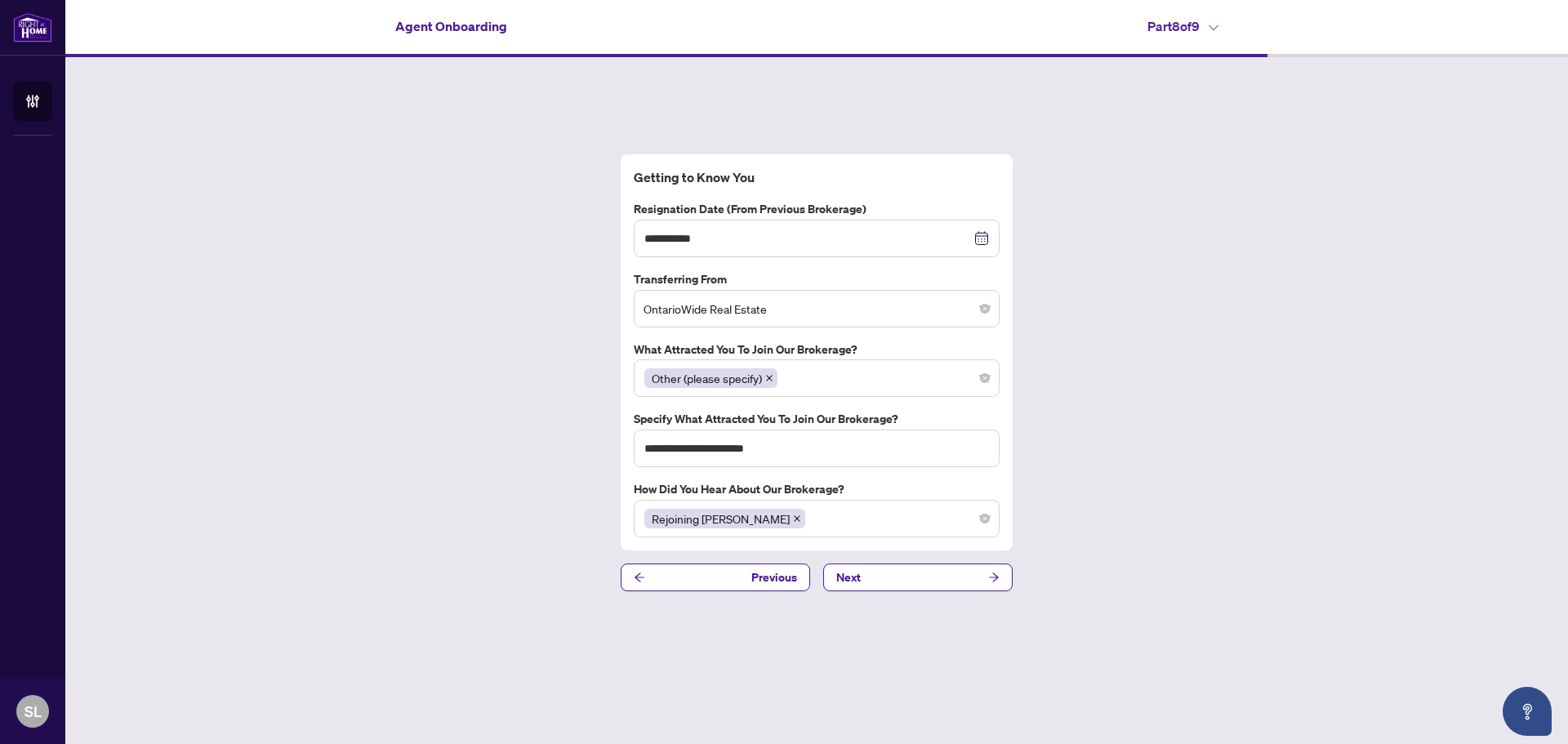
click at [1192, 489] on div "**********" at bounding box center [816, 372] width 1503 height 631
click at [995, 581] on icon "arrow-right" at bounding box center [994, 578] width 10 height 9
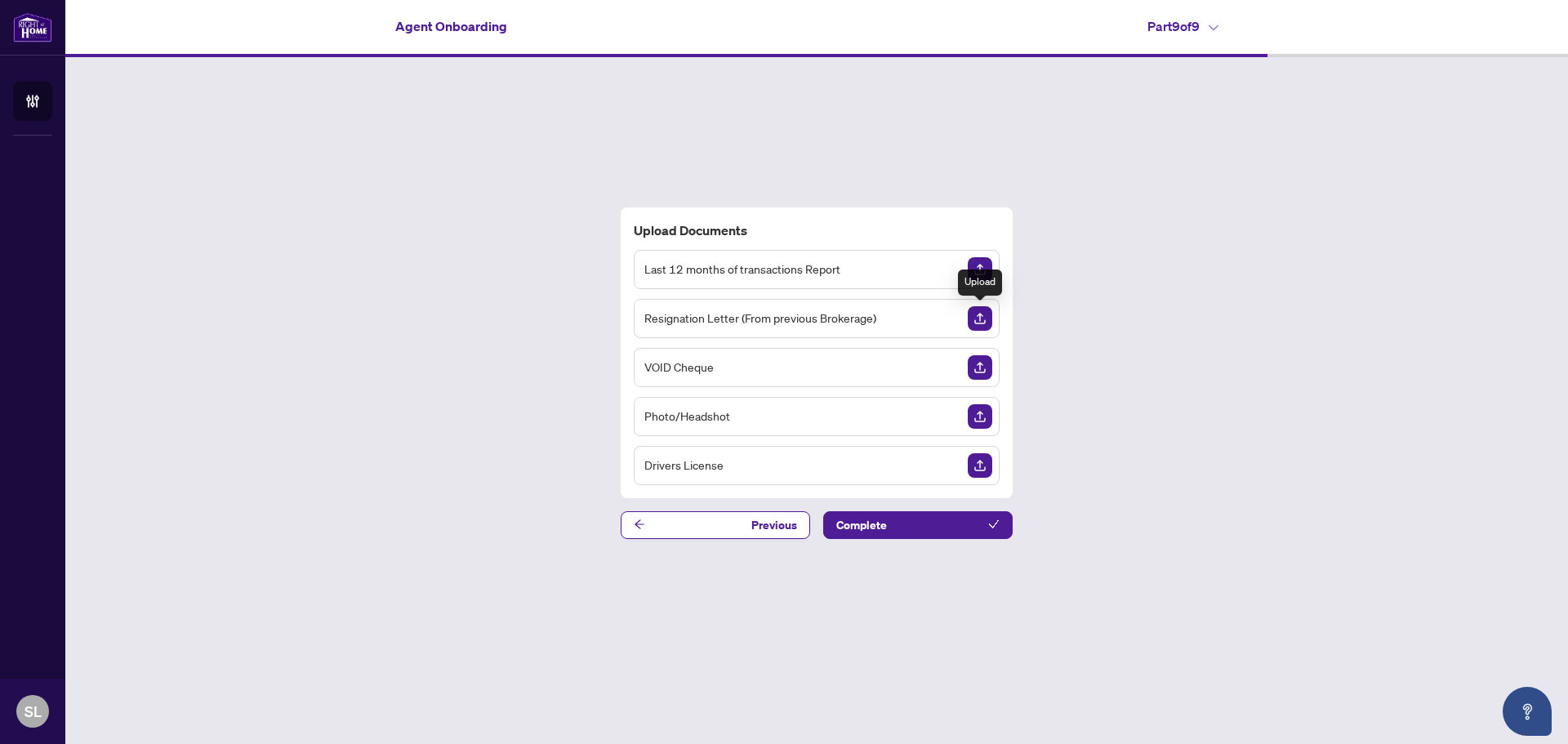
click at [981, 316] on img "Upload Document" at bounding box center [980, 319] width 24 height 24
click at [982, 367] on img "Upload Document" at bounding box center [980, 367] width 24 height 24
click at [987, 416] on img "Upload Document" at bounding box center [980, 416] width 24 height 24
click at [950, 414] on icon "View Document" at bounding box center [949, 416] width 11 height 11
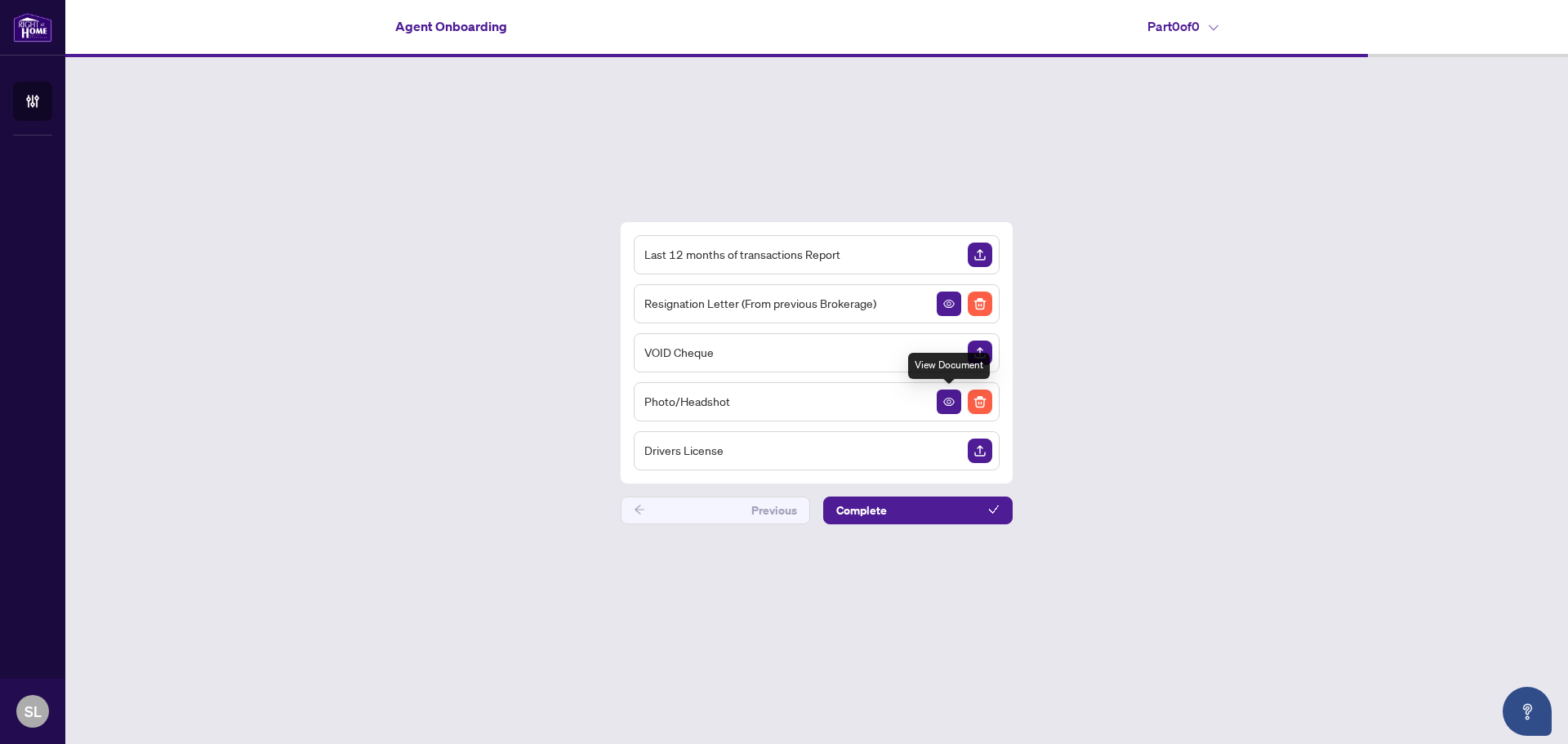
drag, startPoint x: 942, startPoint y: 403, endPoint x: 931, endPoint y: 364, distance: 40.5
drag, startPoint x: 931, startPoint y: 364, endPoint x: 1268, endPoint y: 401, distance: 339.0
click at [1268, 401] on div "Last 12 months of transactions Report Resignation Letter (From previous Brokera…" at bounding box center [816, 372] width 1503 height 631
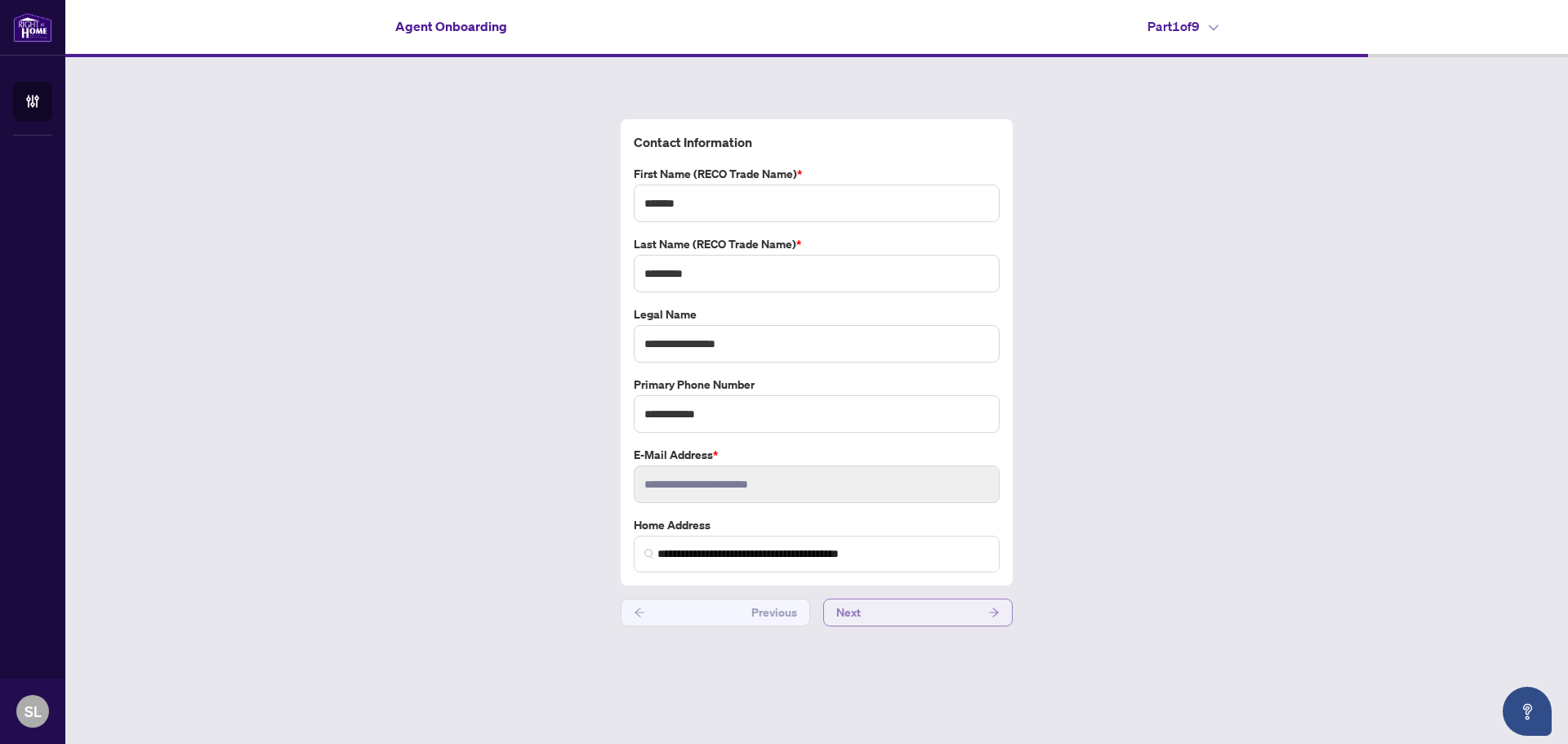
click at [1001, 614] on button "Next" at bounding box center [918, 612] width 190 height 28
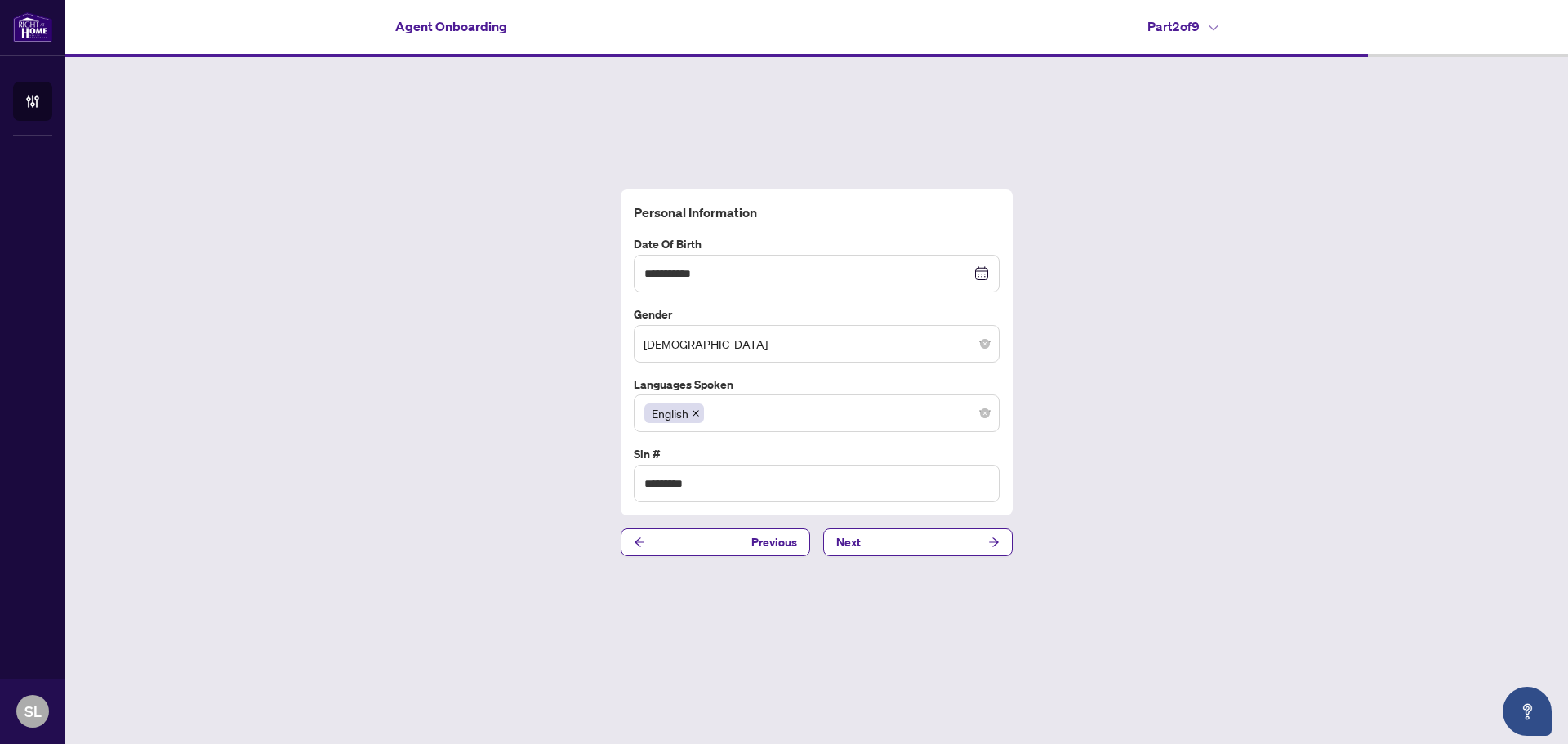
click at [998, 542] on icon "arrow-right" at bounding box center [994, 542] width 11 height 11
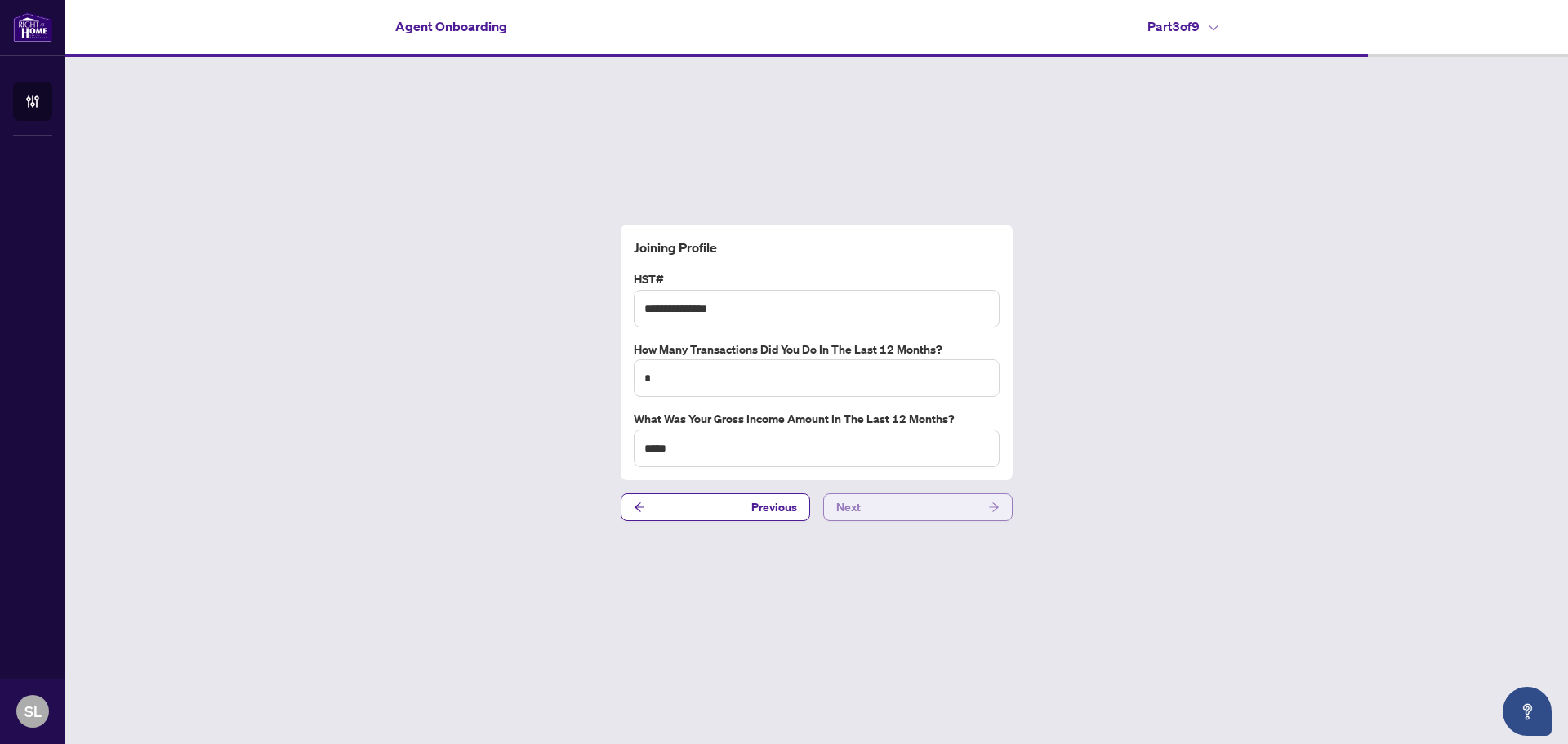
click at [998, 507] on icon "arrow-right" at bounding box center [994, 507] width 11 height 11
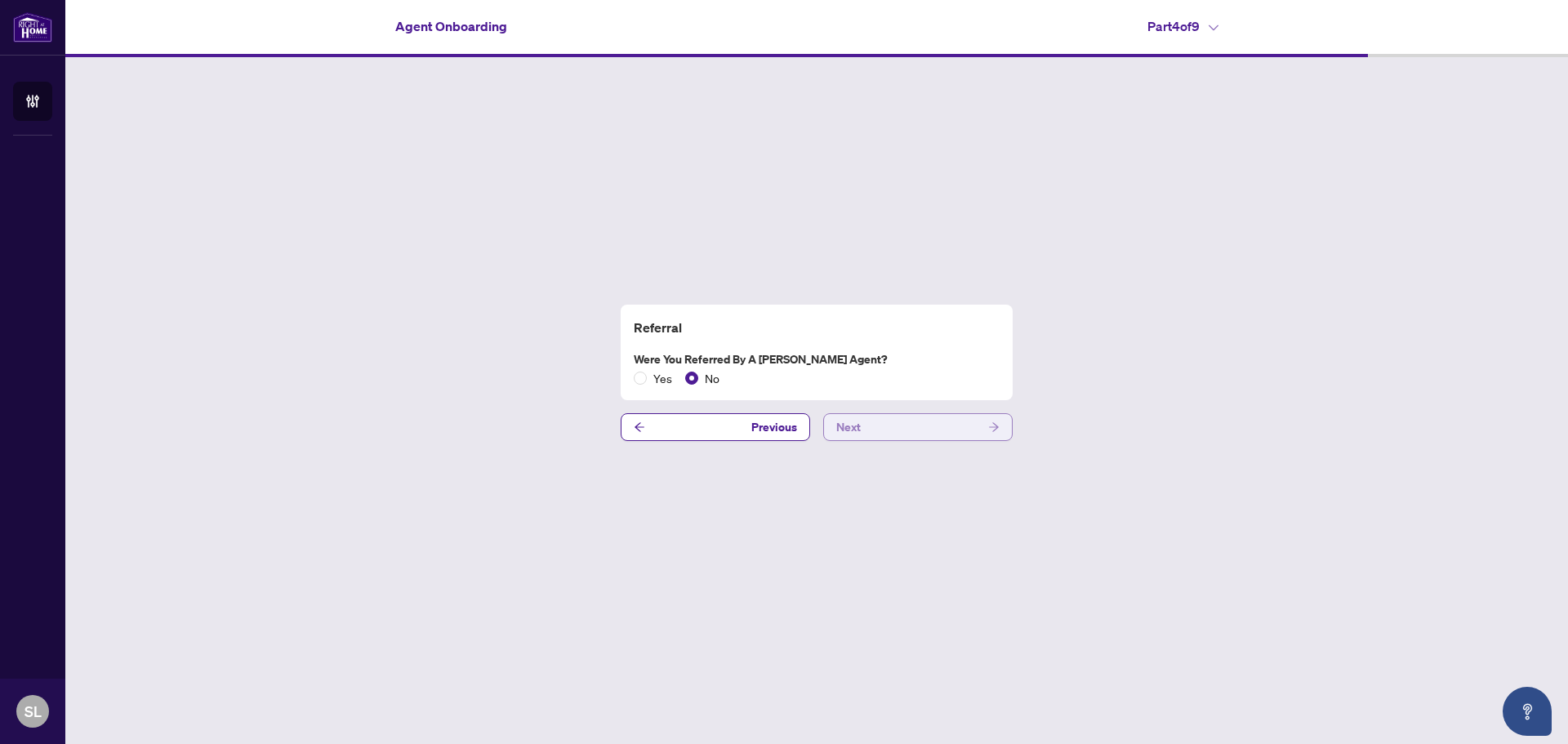
click at [994, 424] on icon "arrow-right" at bounding box center [994, 427] width 10 height 9
click at [993, 424] on icon "arrow-right" at bounding box center [994, 426] width 11 height 11
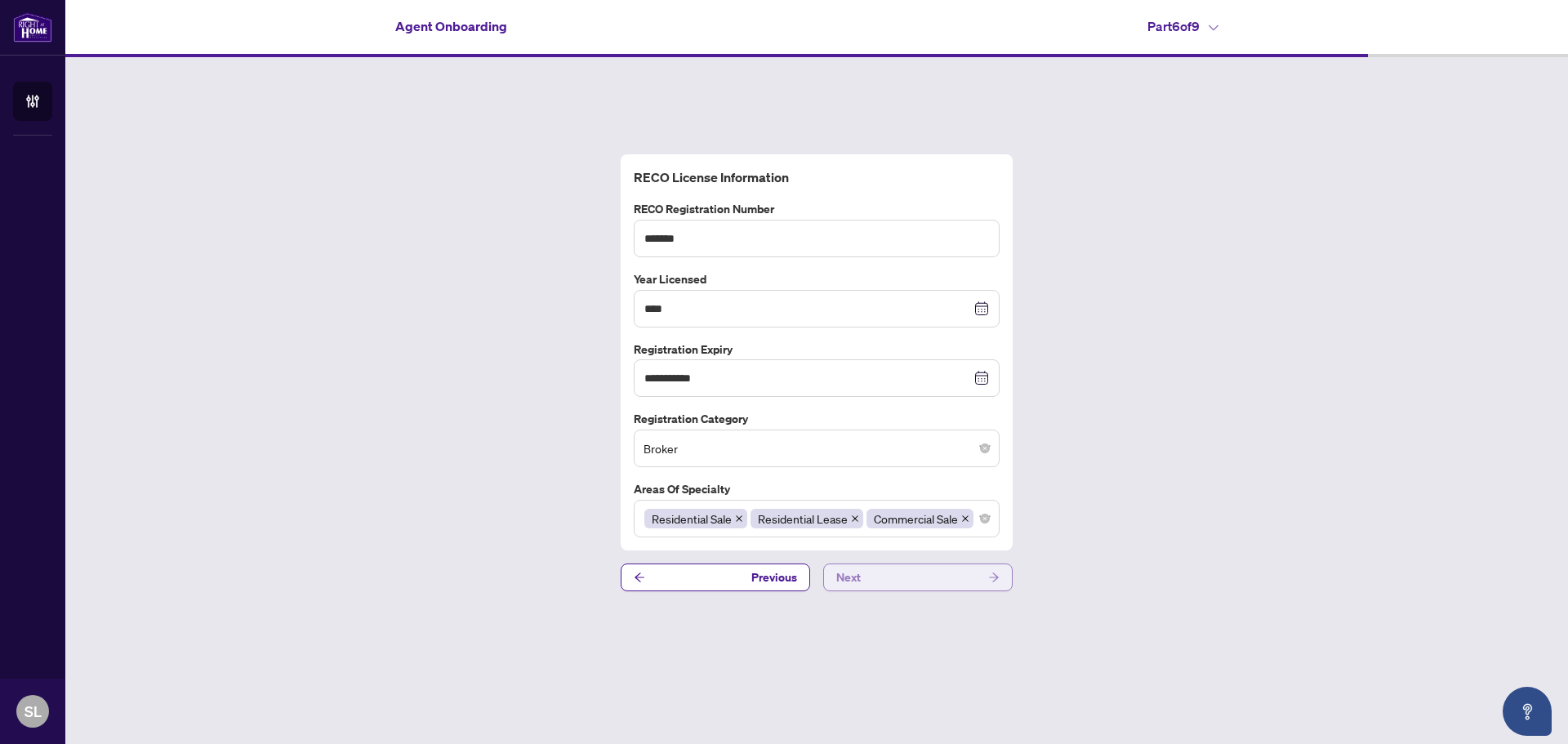
click at [994, 578] on icon "arrow-right" at bounding box center [994, 577] width 11 height 11
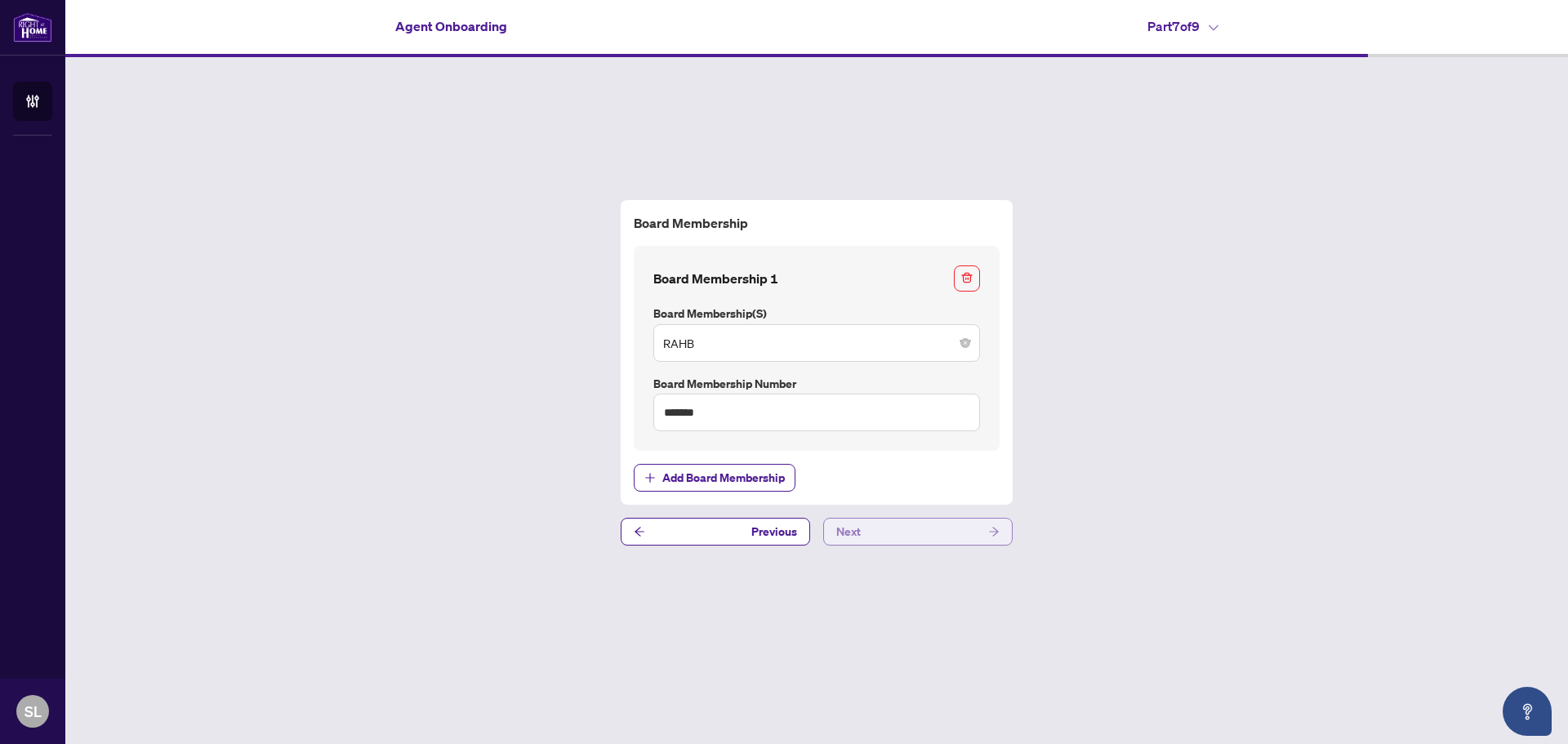
click at [998, 533] on icon "arrow-right" at bounding box center [994, 532] width 10 height 9
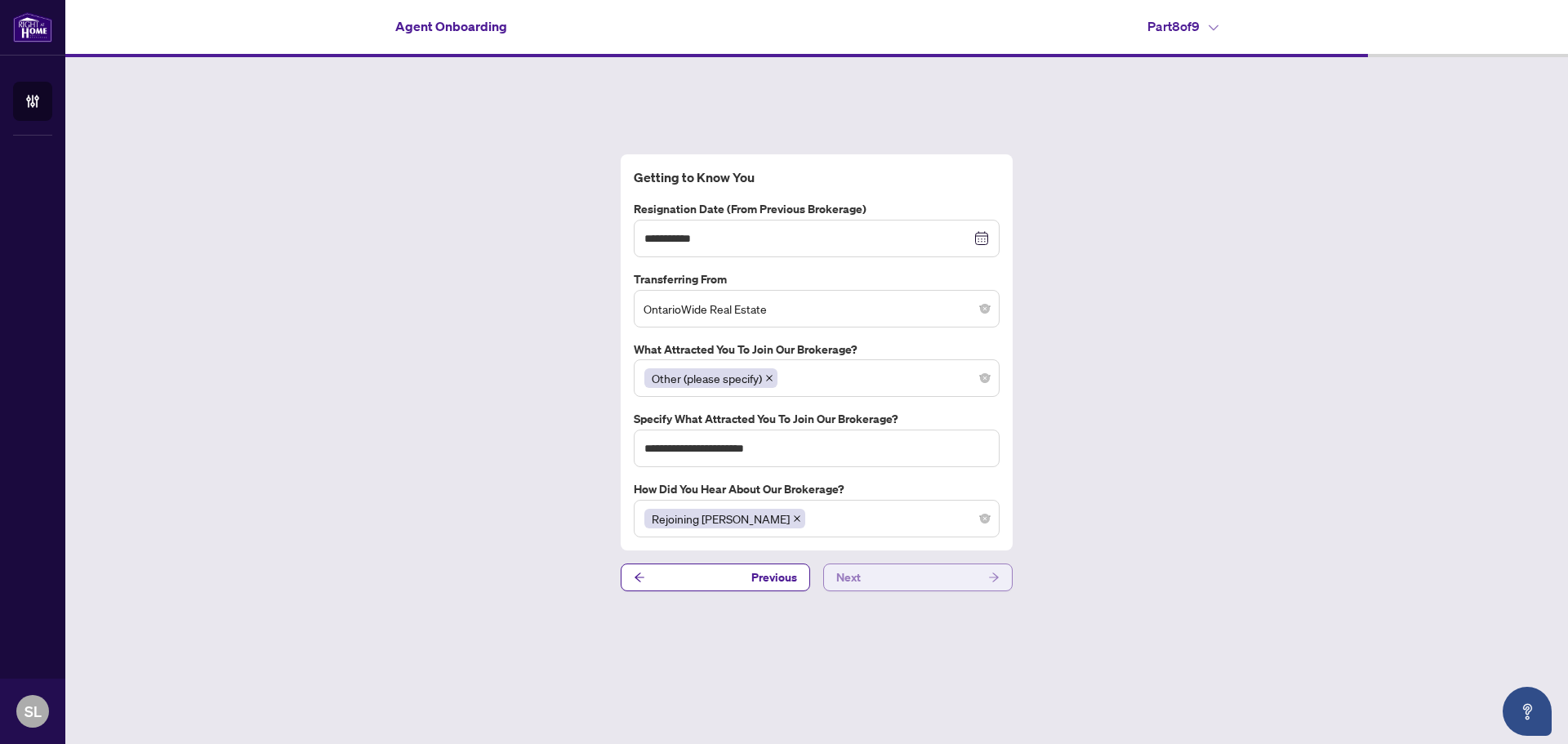
click at [999, 581] on icon "arrow-right" at bounding box center [994, 577] width 11 height 11
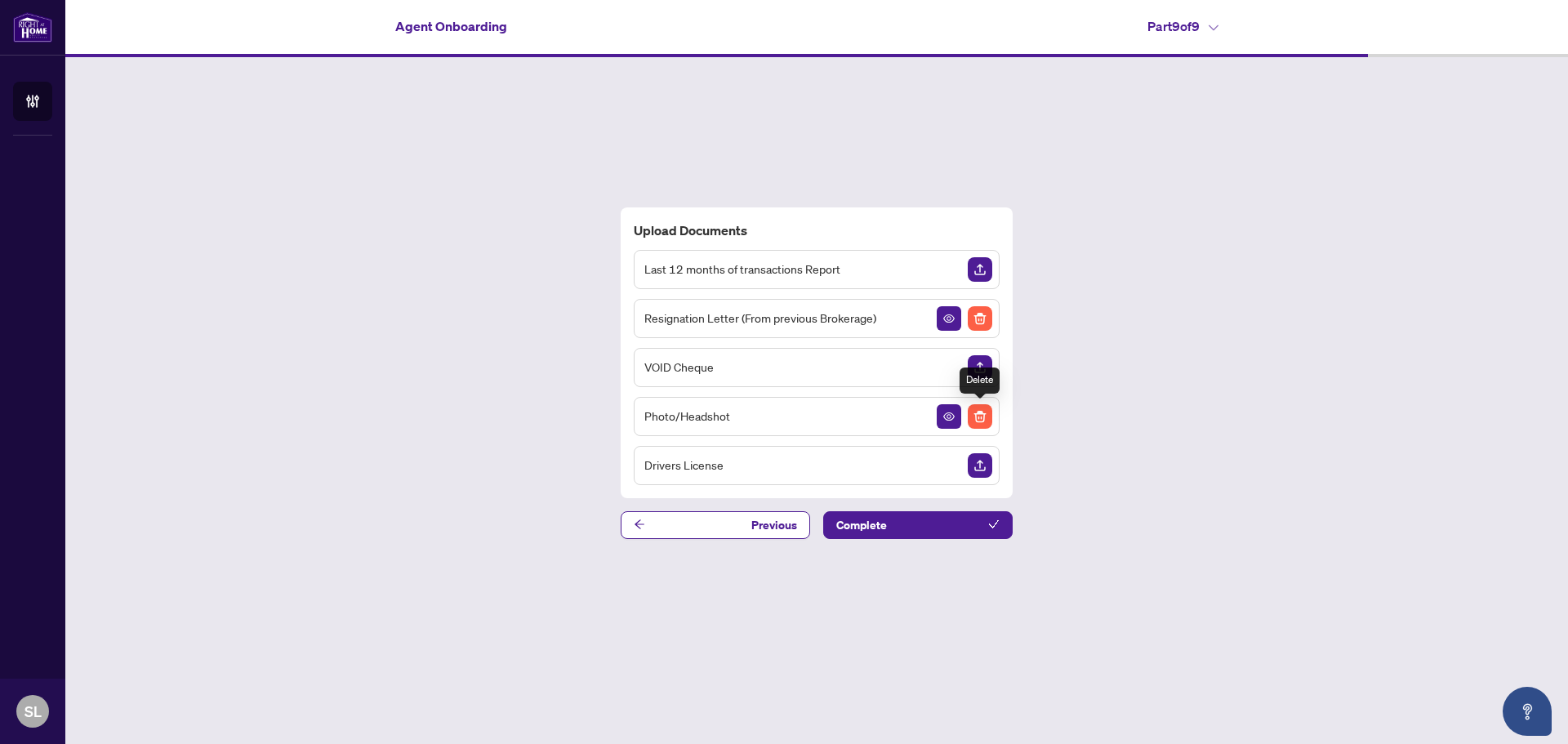
drag, startPoint x: 945, startPoint y: 419, endPoint x: 983, endPoint y: 420, distance: 38.0
click at [983, 420] on div at bounding box center [965, 416] width 56 height 24
click at [980, 414] on img "Delete File" at bounding box center [980, 416] width 24 height 24
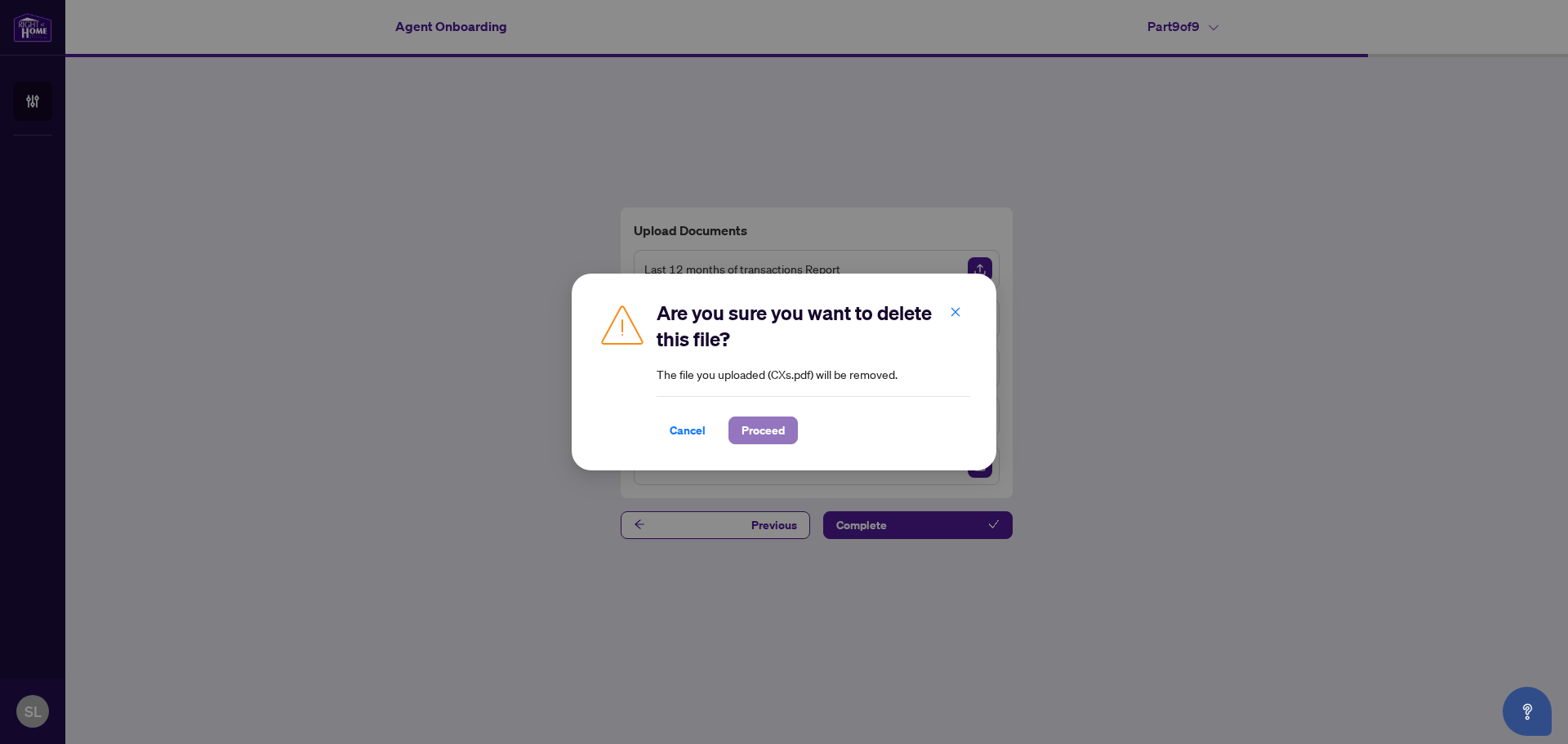
click at [752, 426] on span "Proceed" at bounding box center [763, 430] width 44 height 26
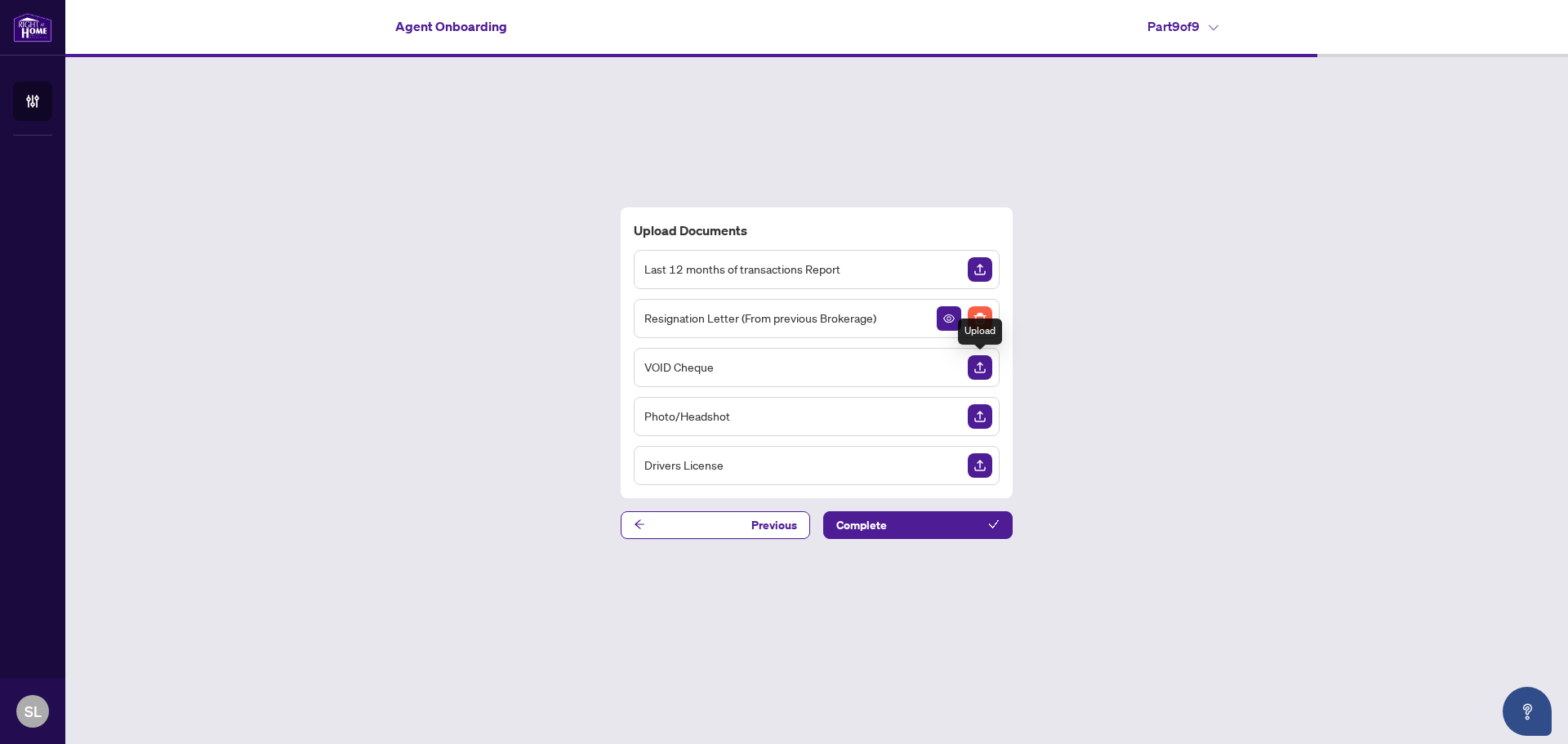
click at [982, 368] on img "Upload Document" at bounding box center [980, 367] width 24 height 24
click at [978, 367] on img "Upload Document" at bounding box center [980, 367] width 24 height 24
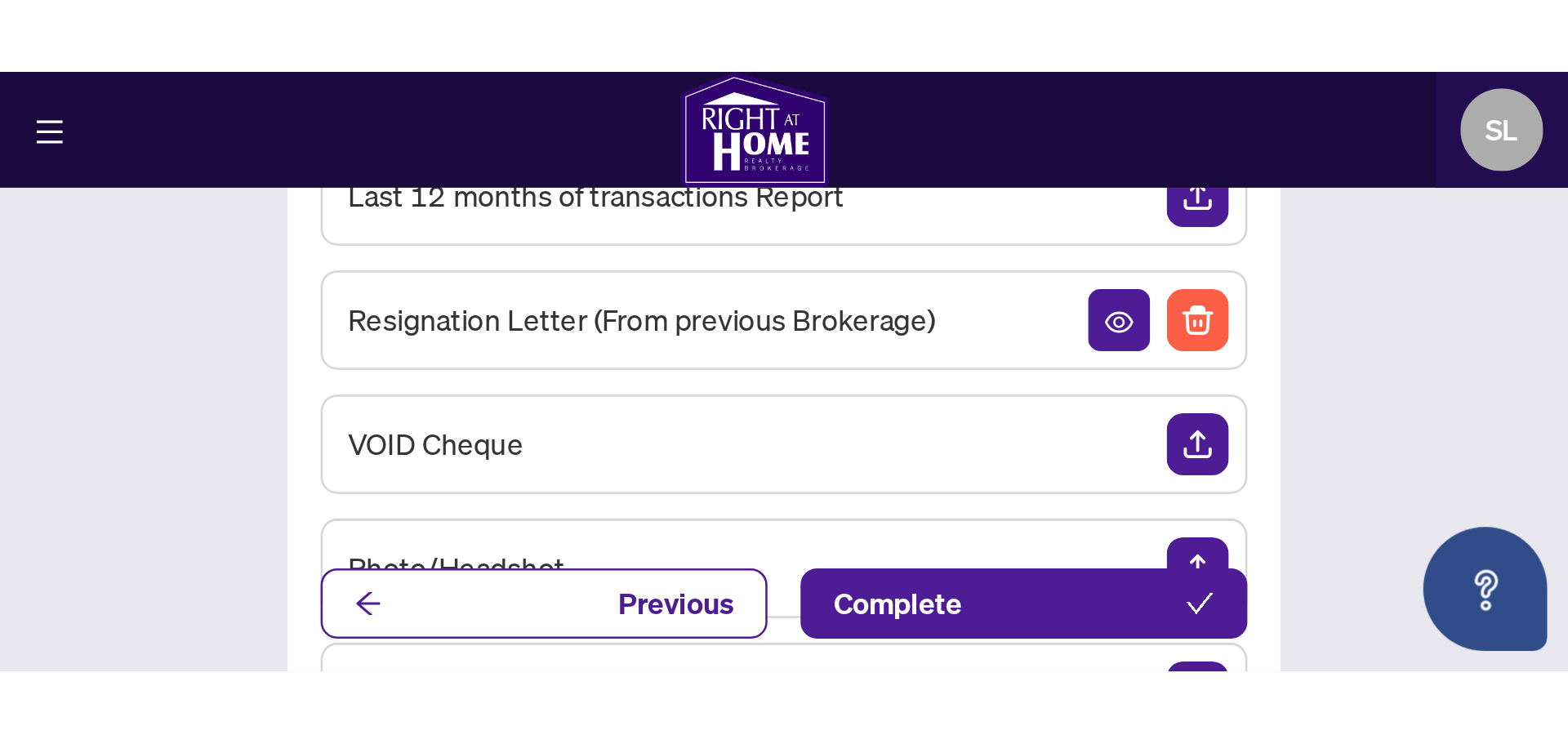
scroll to position [163, 0]
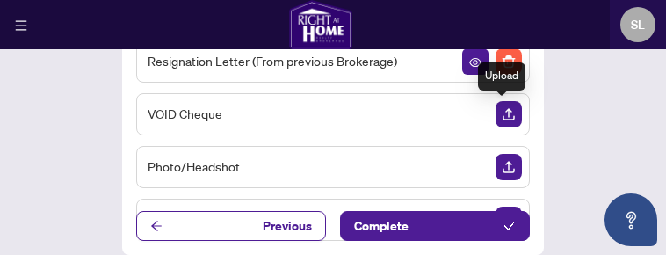
click at [504, 116] on img "Upload Document" at bounding box center [509, 114] width 26 height 26
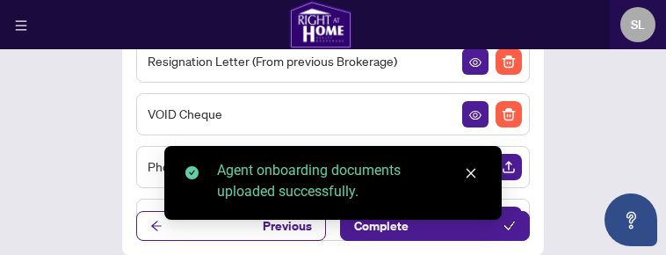
click at [471, 174] on icon "close" at bounding box center [471, 173] width 12 height 12
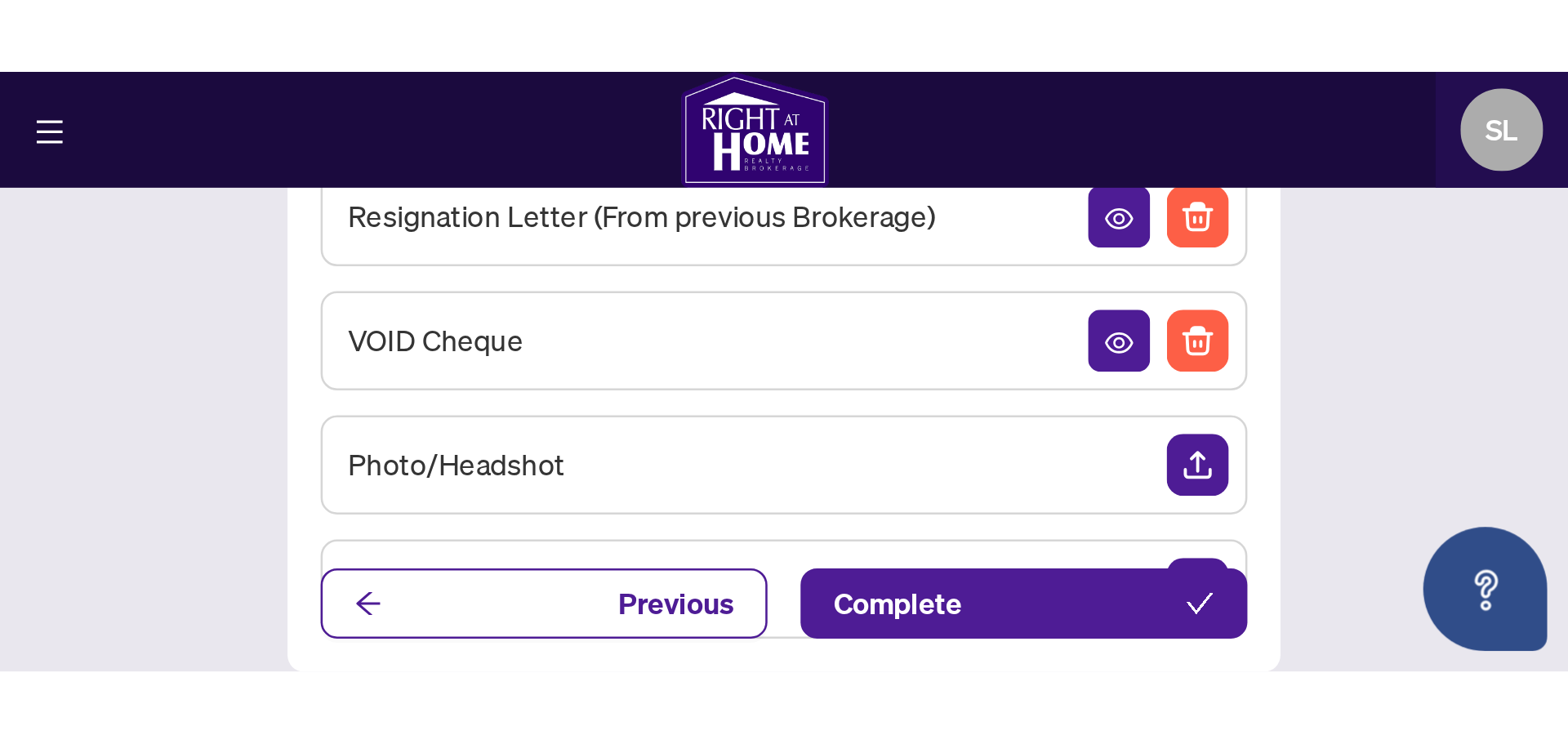
scroll to position [0, 0]
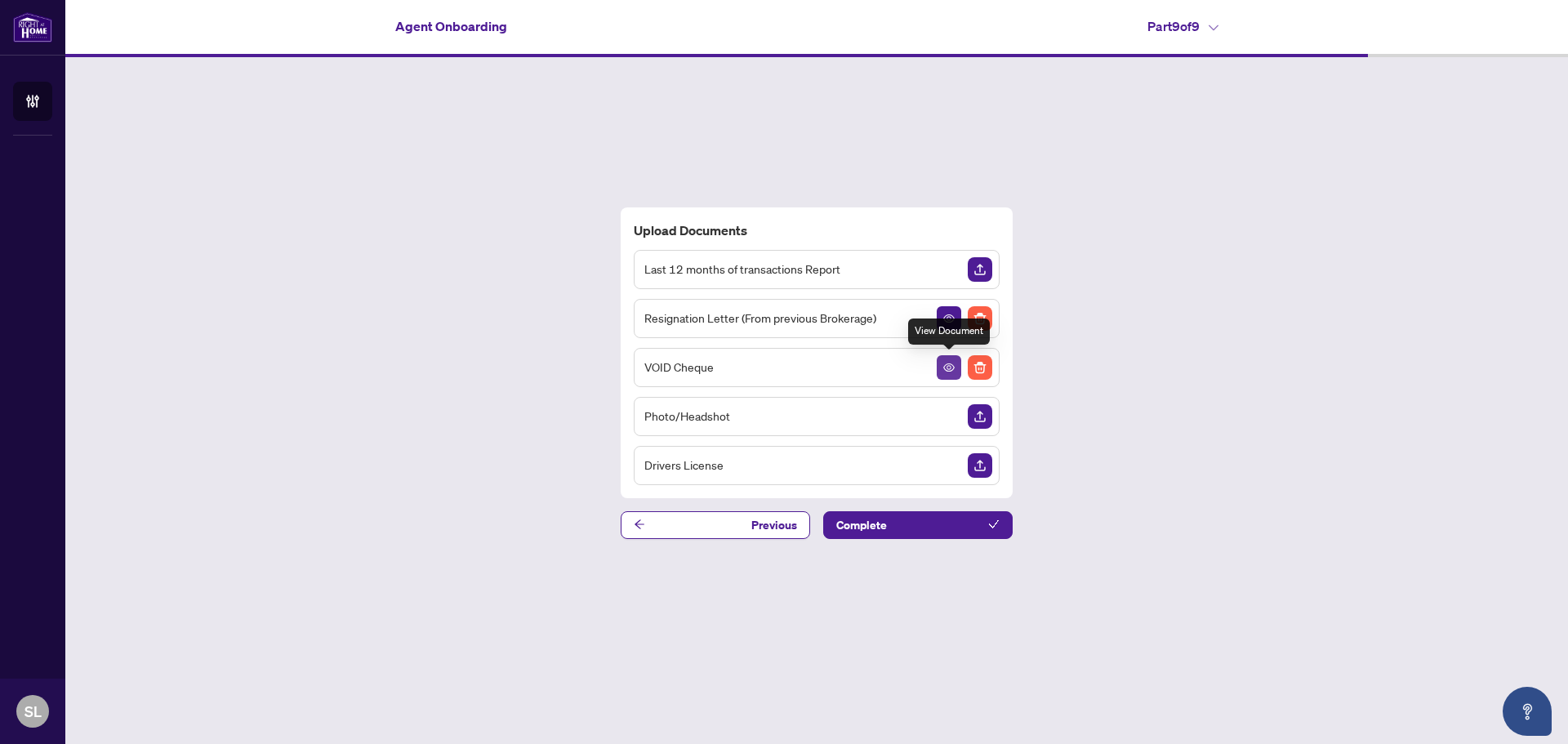
click at [949, 367] on icon "View Document" at bounding box center [949, 367] width 11 height 11
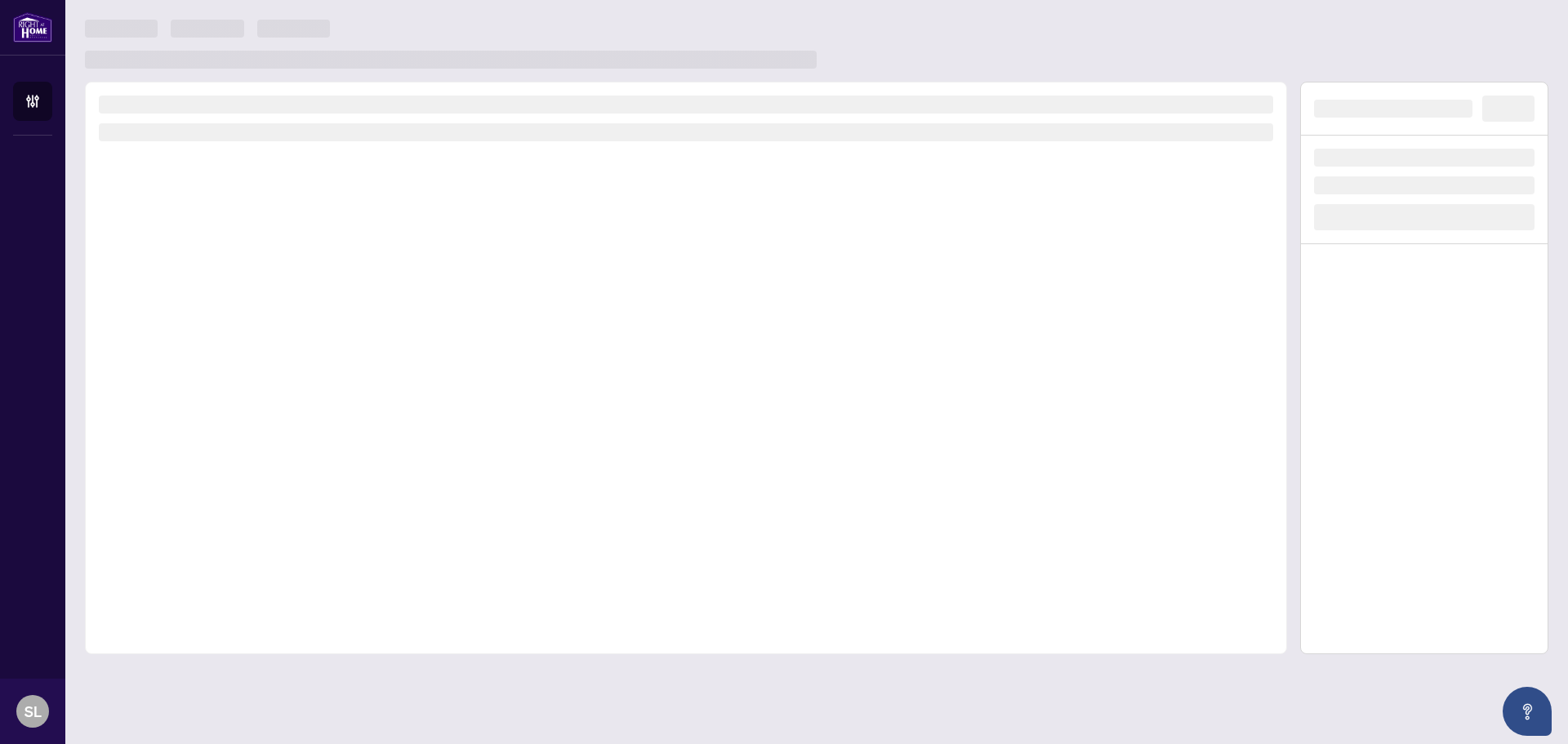
click at [949, 367] on div at bounding box center [686, 368] width 1203 height 572
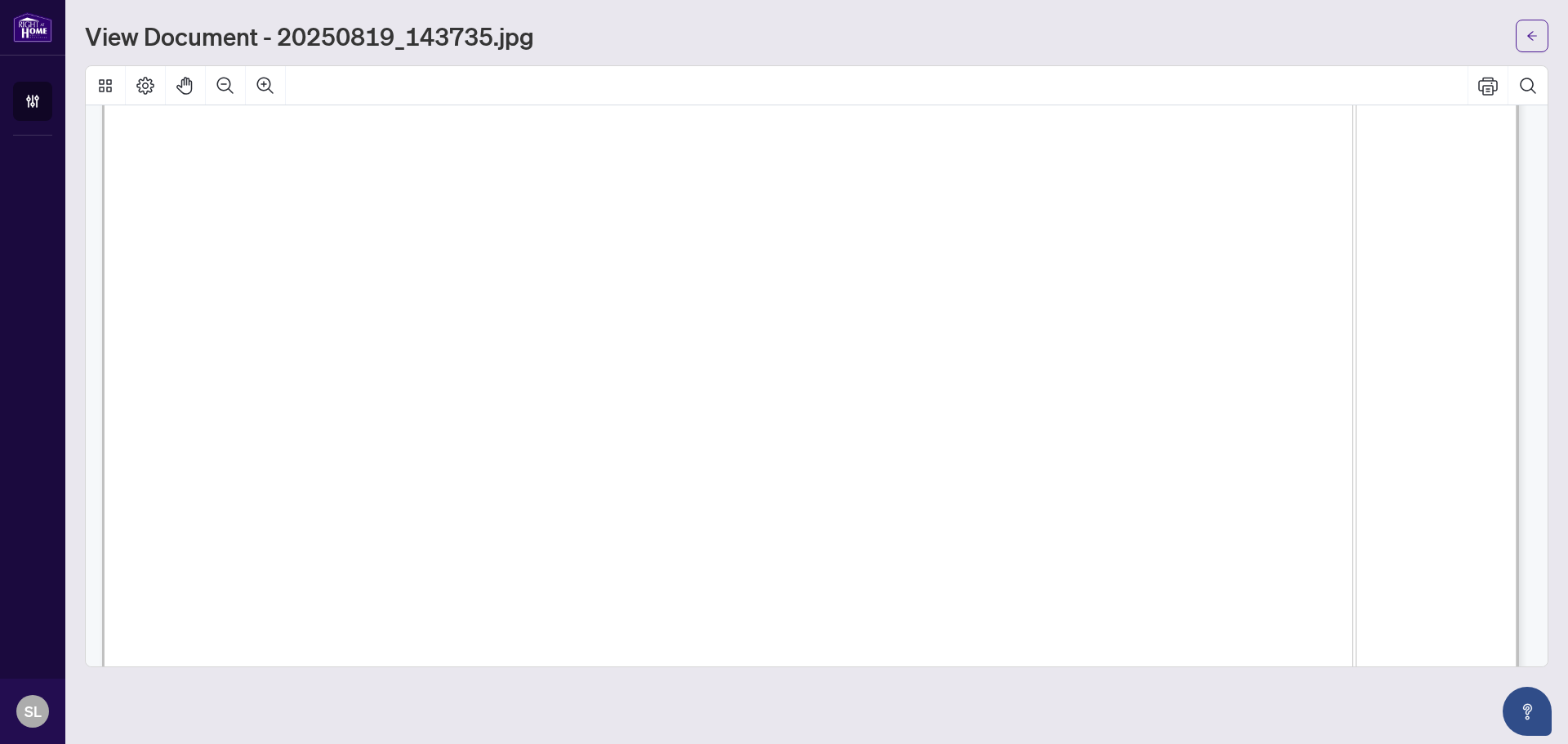
scroll to position [82, 0]
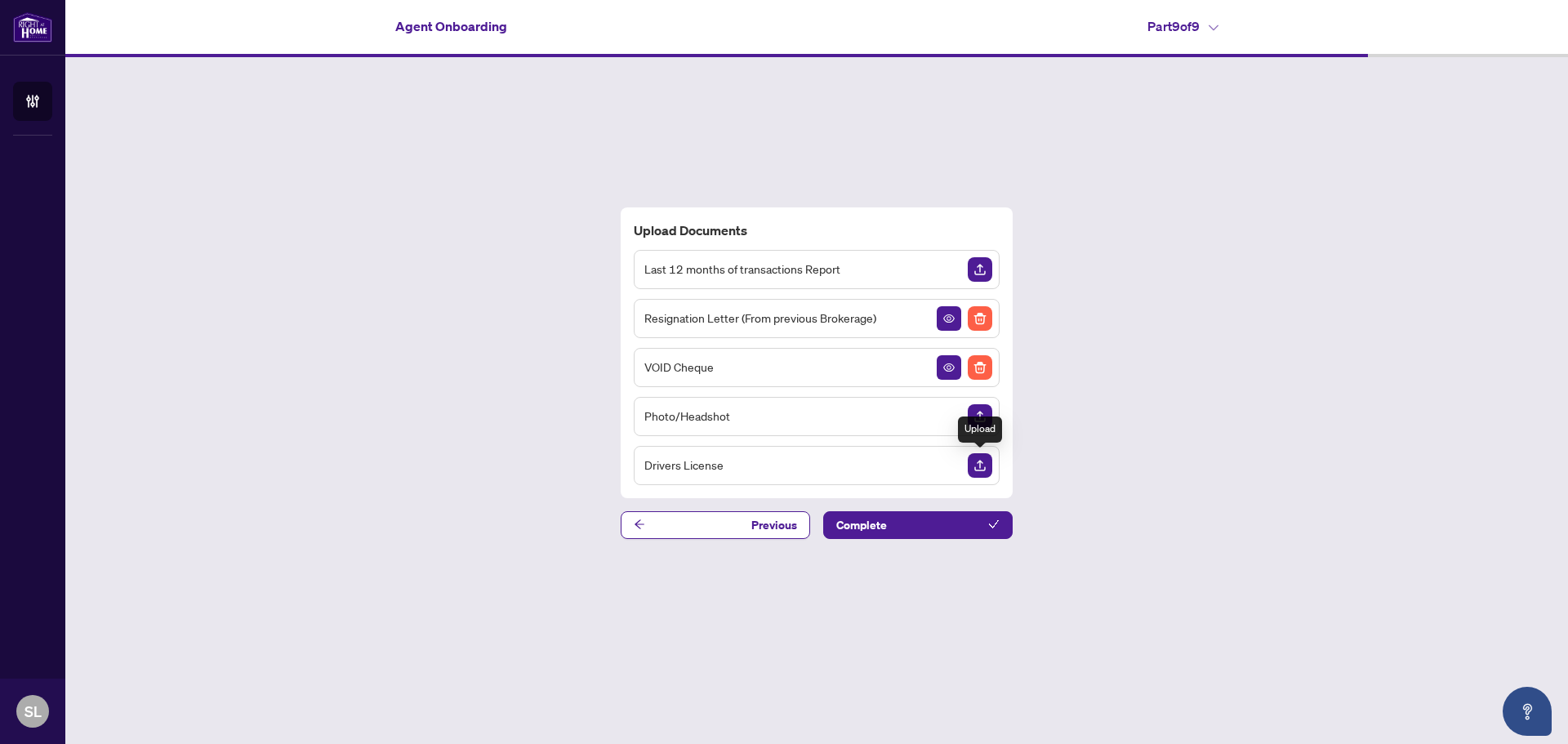
click at [978, 466] on img "Upload Document" at bounding box center [980, 465] width 24 height 24
click at [947, 468] on icon "View Document" at bounding box center [949, 465] width 11 height 11
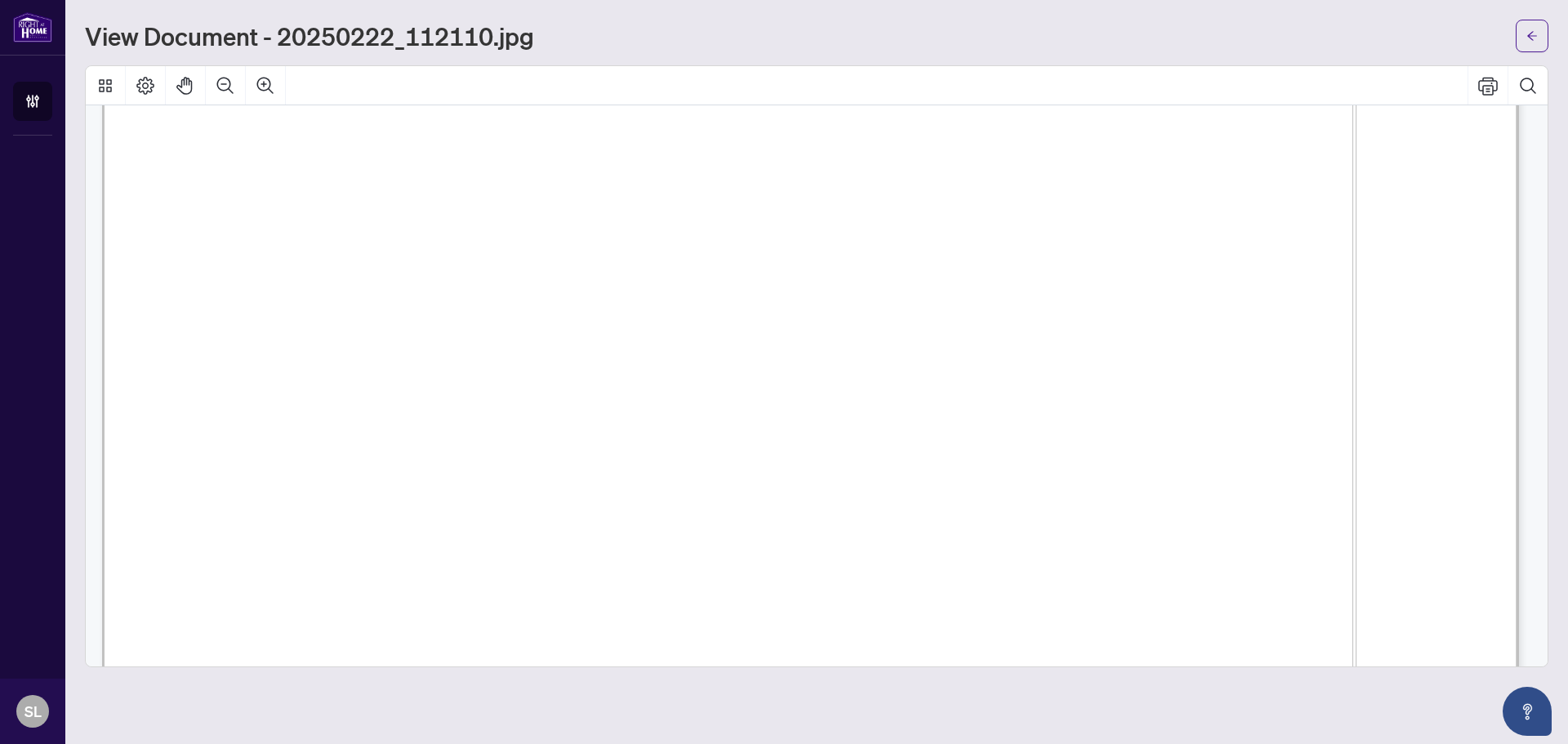
scroll to position [408, 0]
click at [1528, 37] on icon "arrow-left" at bounding box center [1533, 36] width 11 height 11
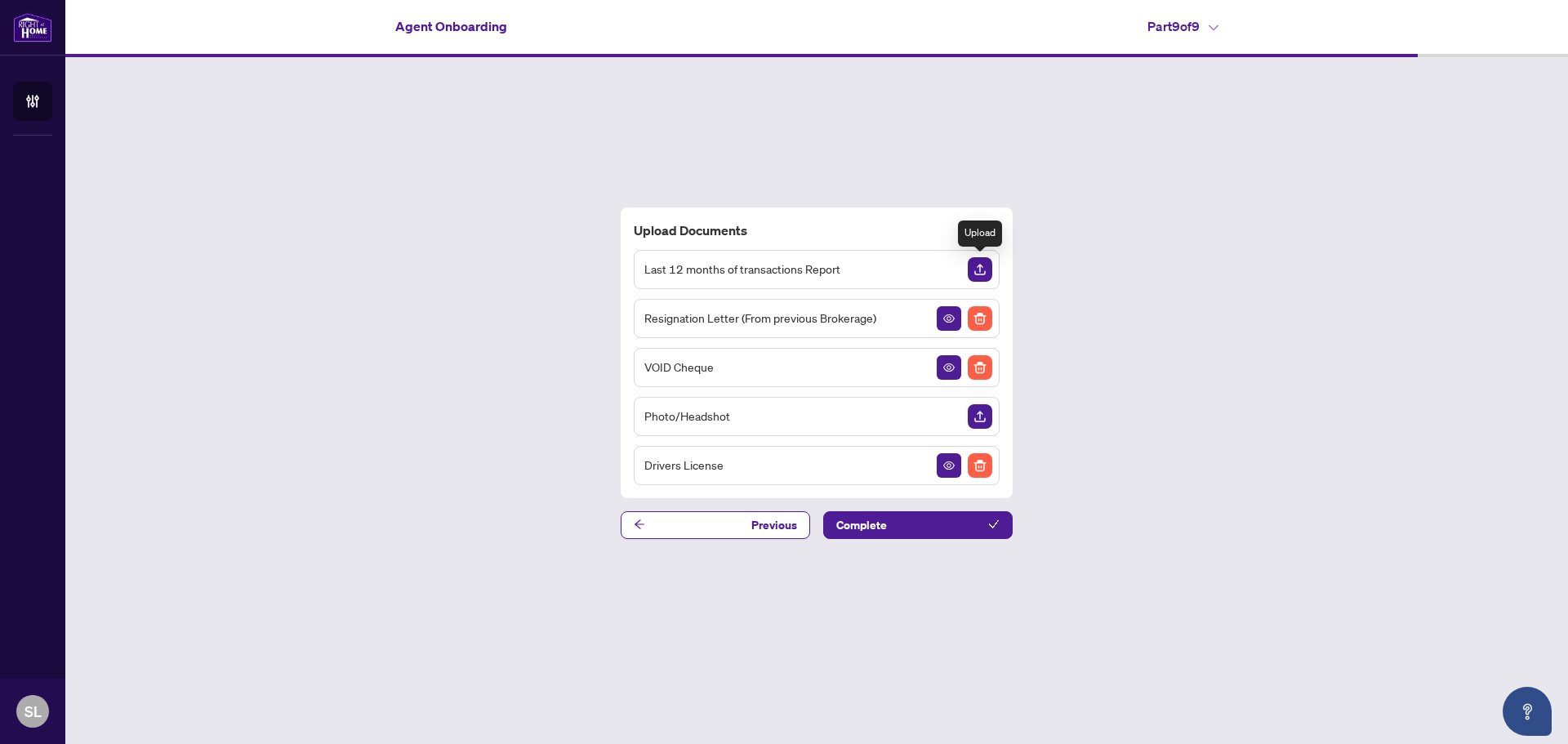
click at [987, 234] on div "Upload" at bounding box center [980, 233] width 44 height 26
click at [976, 416] on img "Upload Document" at bounding box center [980, 416] width 24 height 24
click at [955, 414] on icon "View Document" at bounding box center [949, 416] width 11 height 11
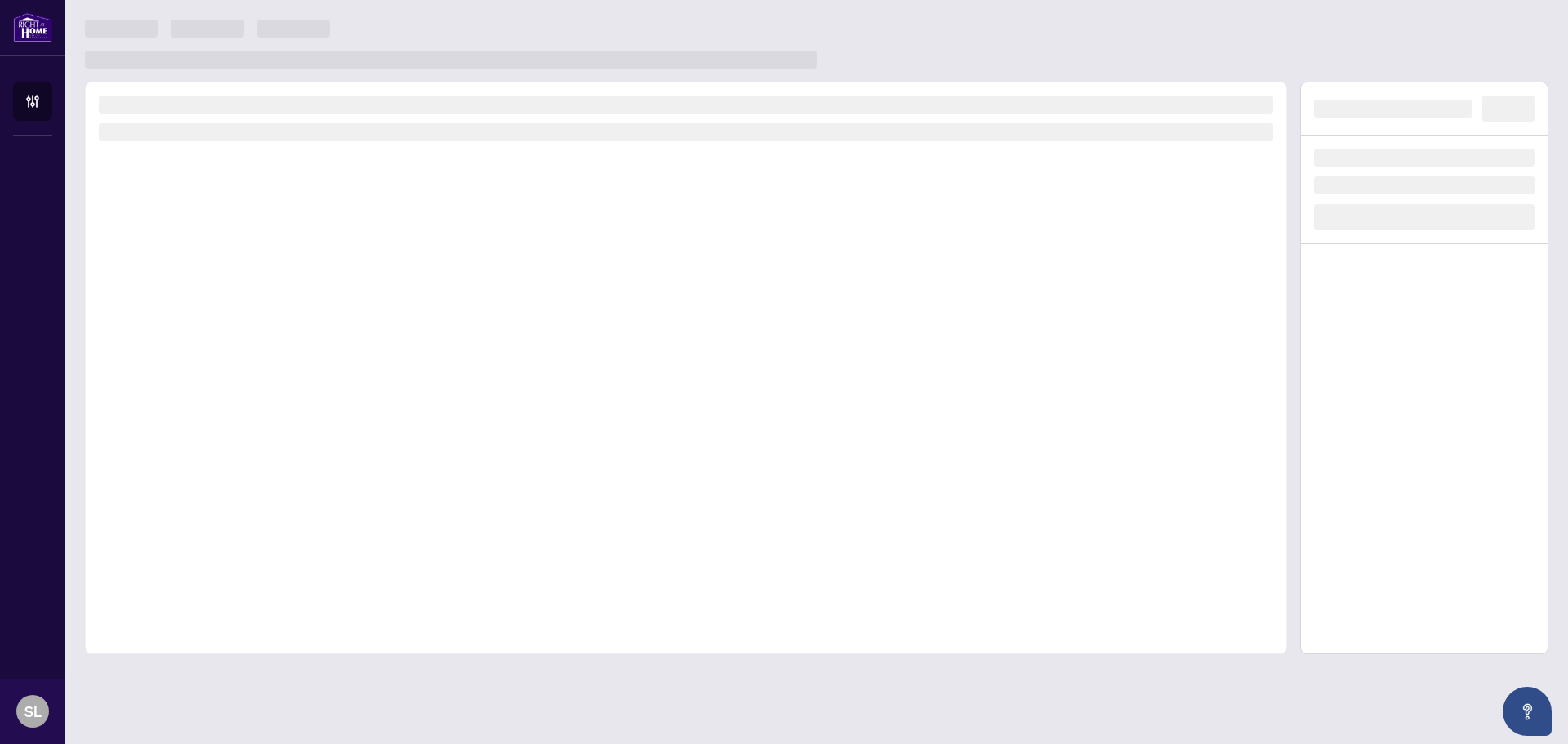
click at [955, 414] on div at bounding box center [686, 368] width 1203 height 572
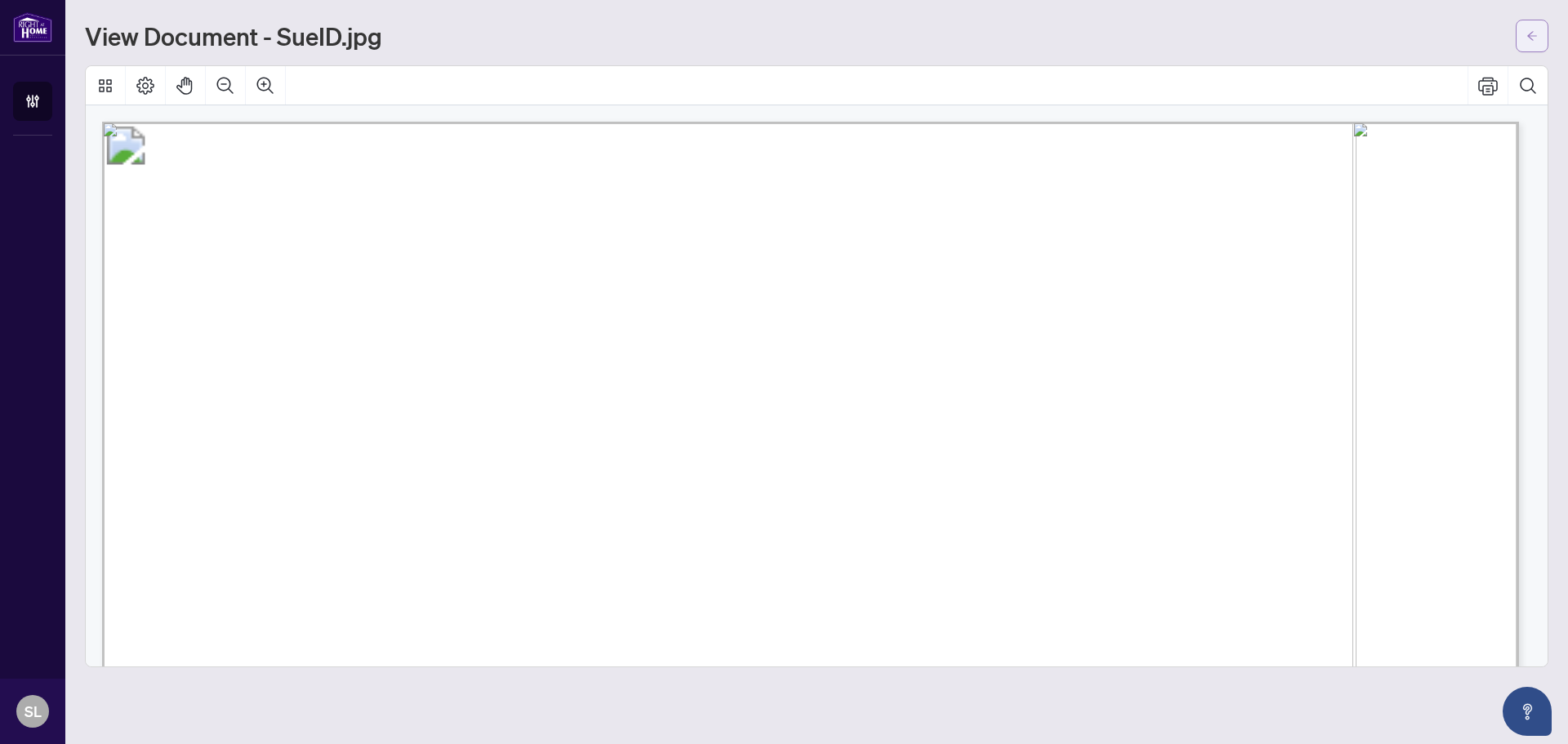
click at [1530, 39] on icon "arrow-left" at bounding box center [1533, 36] width 11 height 11
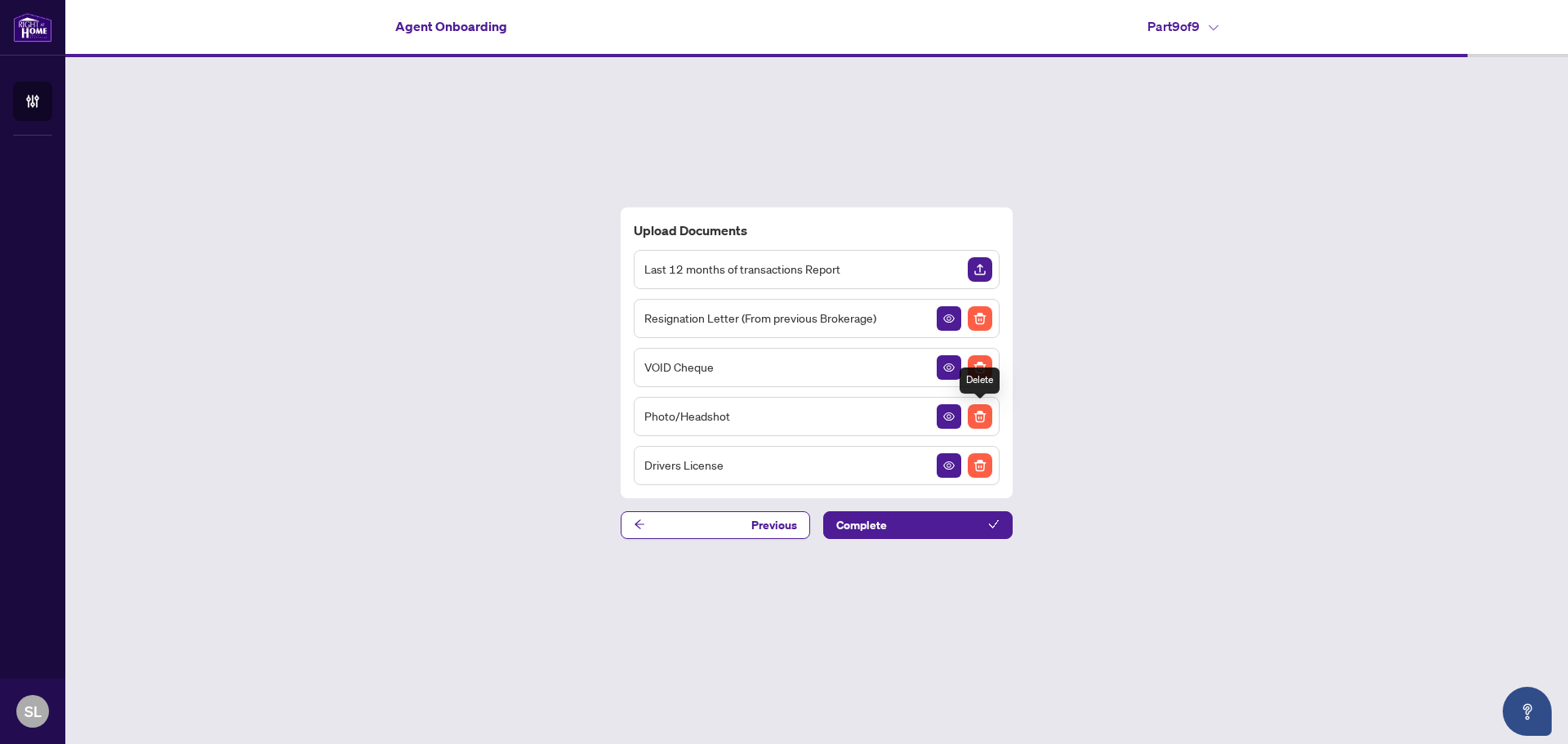
click at [981, 415] on img "Delete File" at bounding box center [980, 416] width 24 height 24
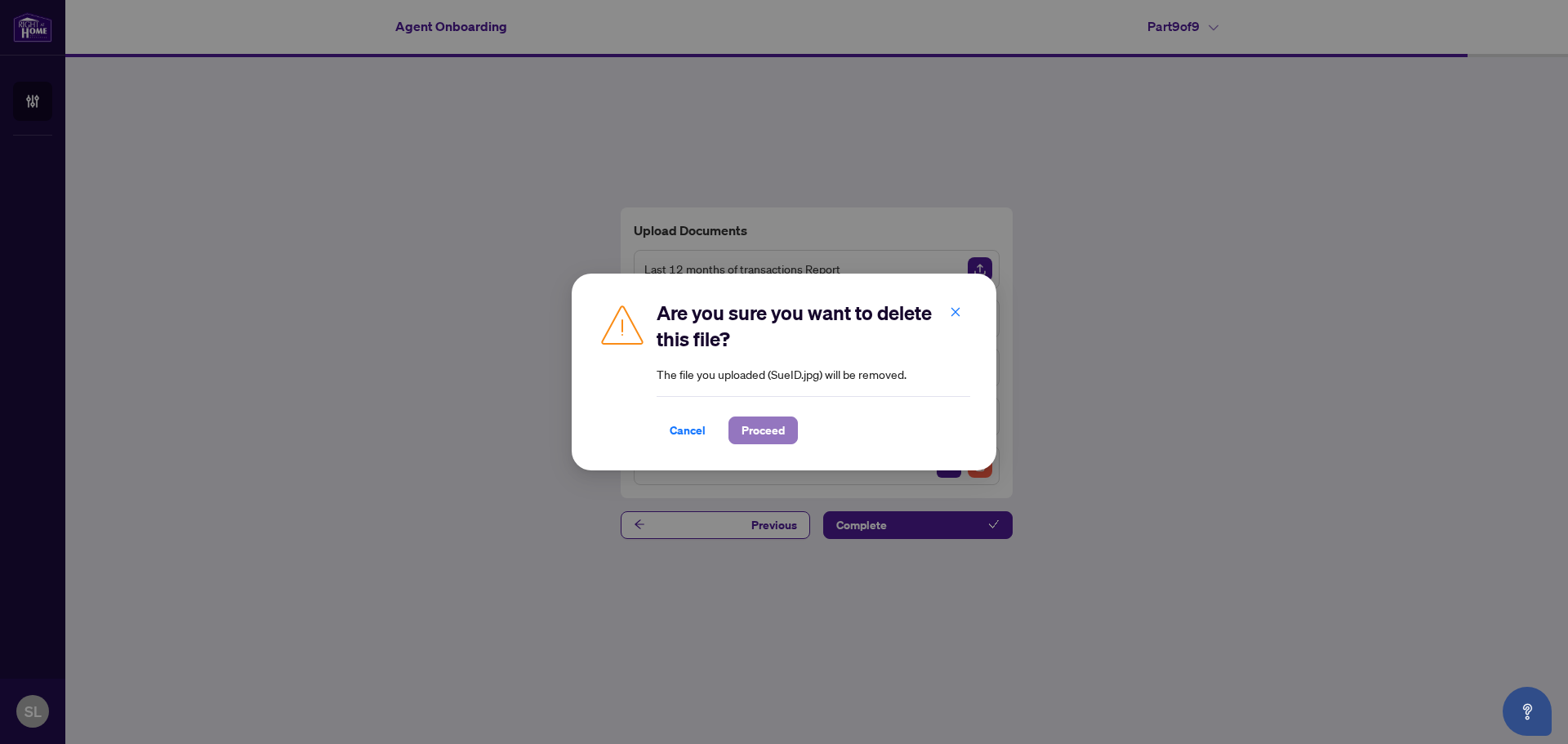
click at [757, 426] on span "Proceed" at bounding box center [763, 430] width 44 height 26
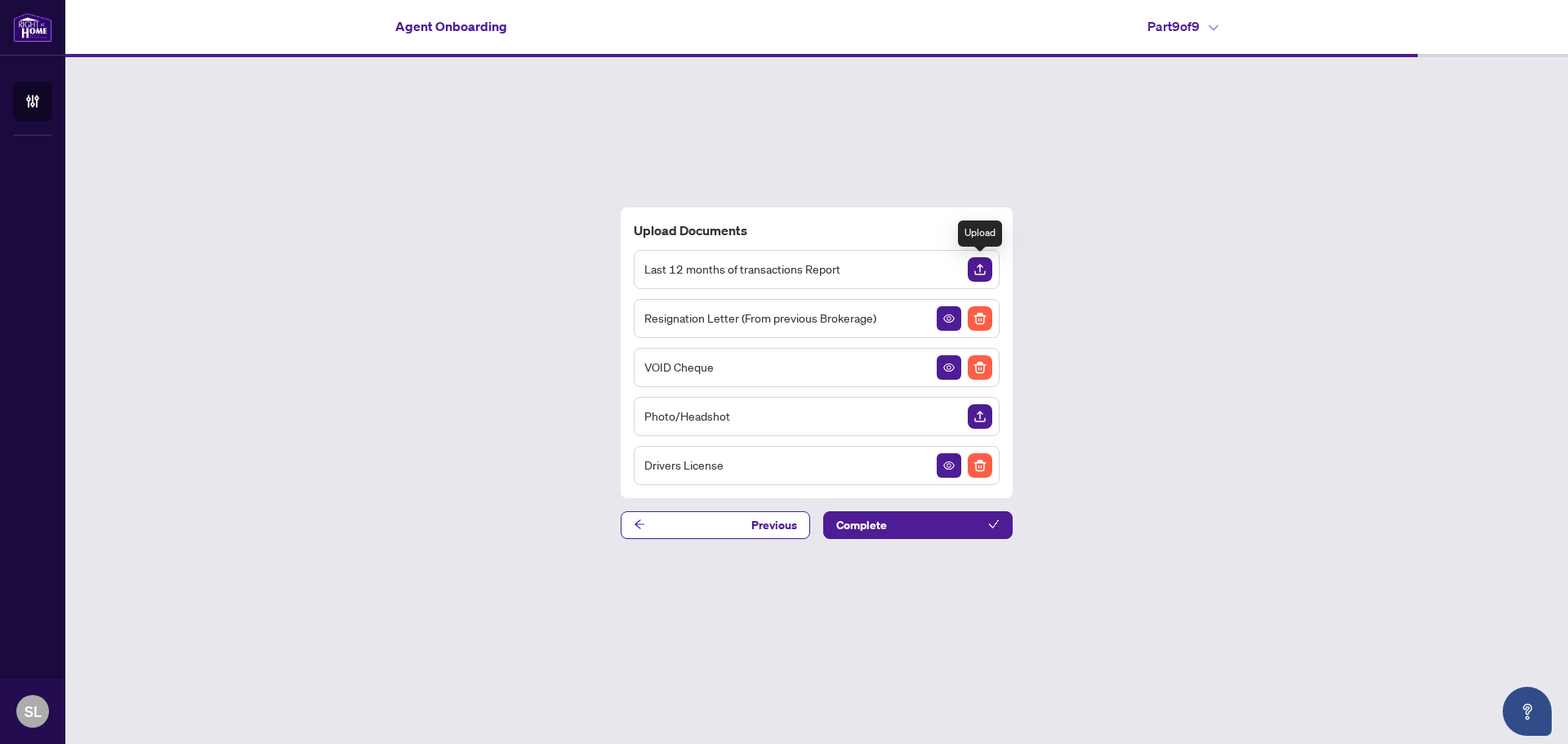
click at [982, 266] on img "Upload Document" at bounding box center [980, 269] width 24 height 24
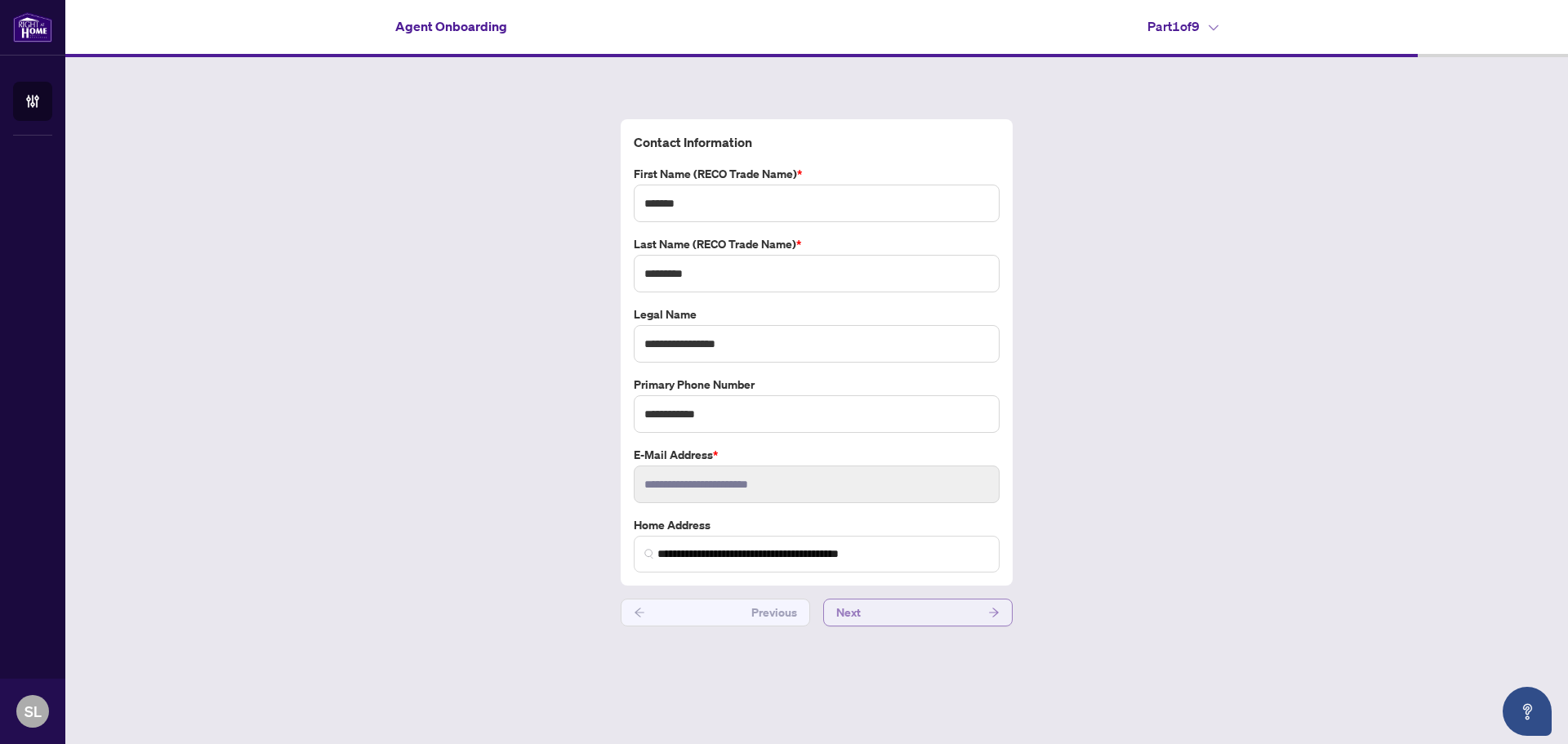
click at [995, 619] on span "button" at bounding box center [994, 612] width 11 height 26
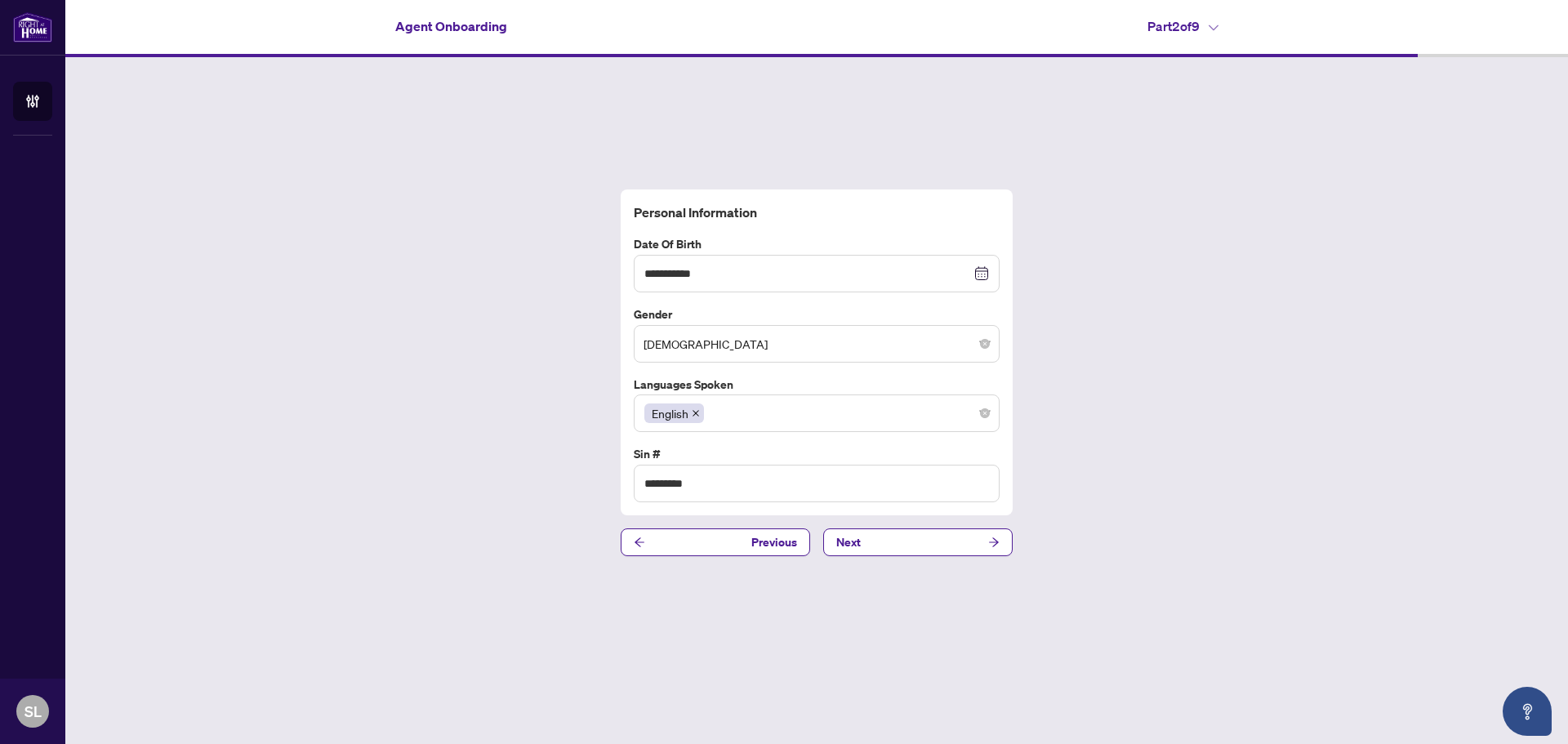
click at [1017, 536] on div "**********" at bounding box center [816, 372] width 1503 height 631
click at [998, 546] on icon "arrow-right" at bounding box center [994, 542] width 11 height 11
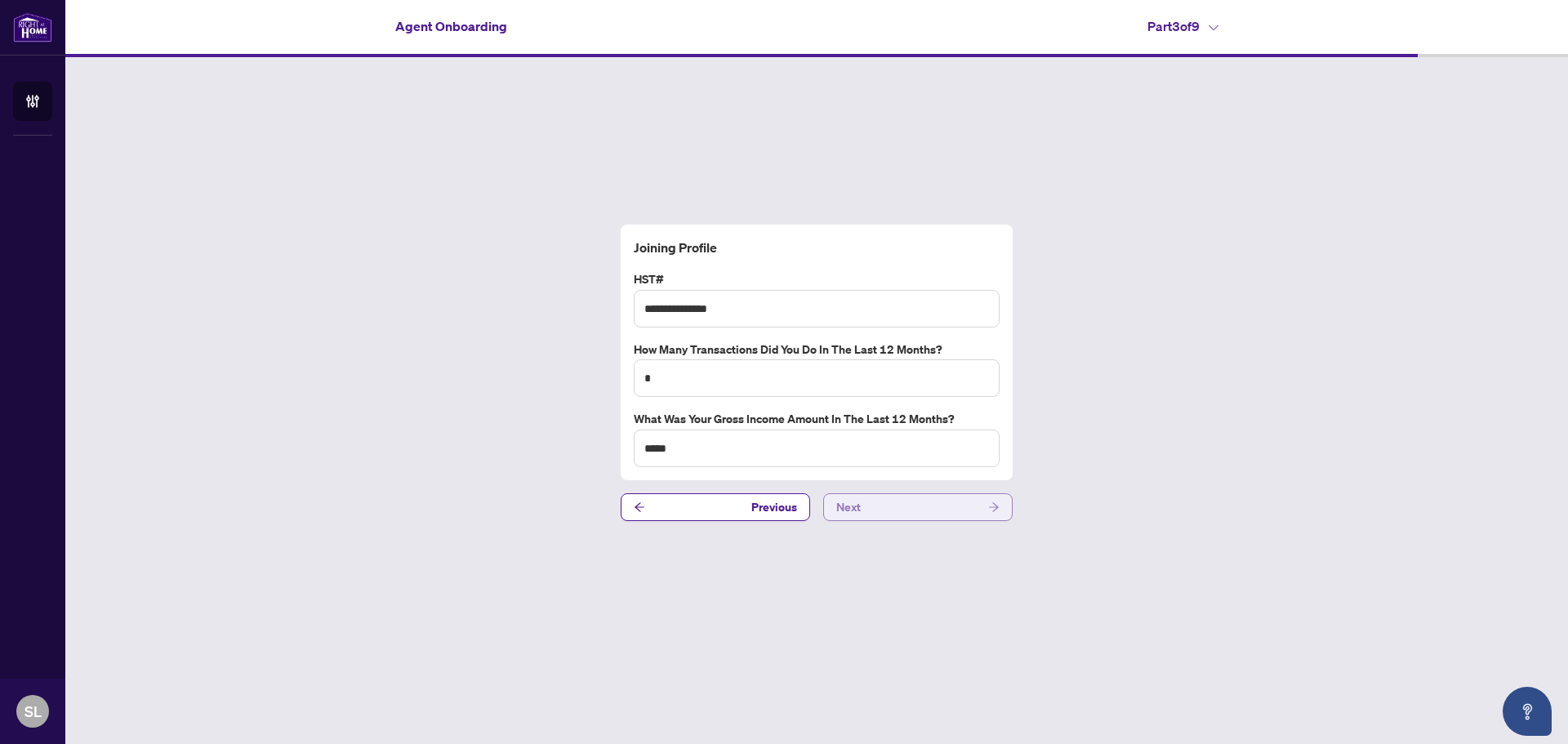
click at [998, 546] on div "**********" at bounding box center [816, 372] width 1503 height 631
click at [995, 506] on icon "arrow-right" at bounding box center [994, 507] width 11 height 11
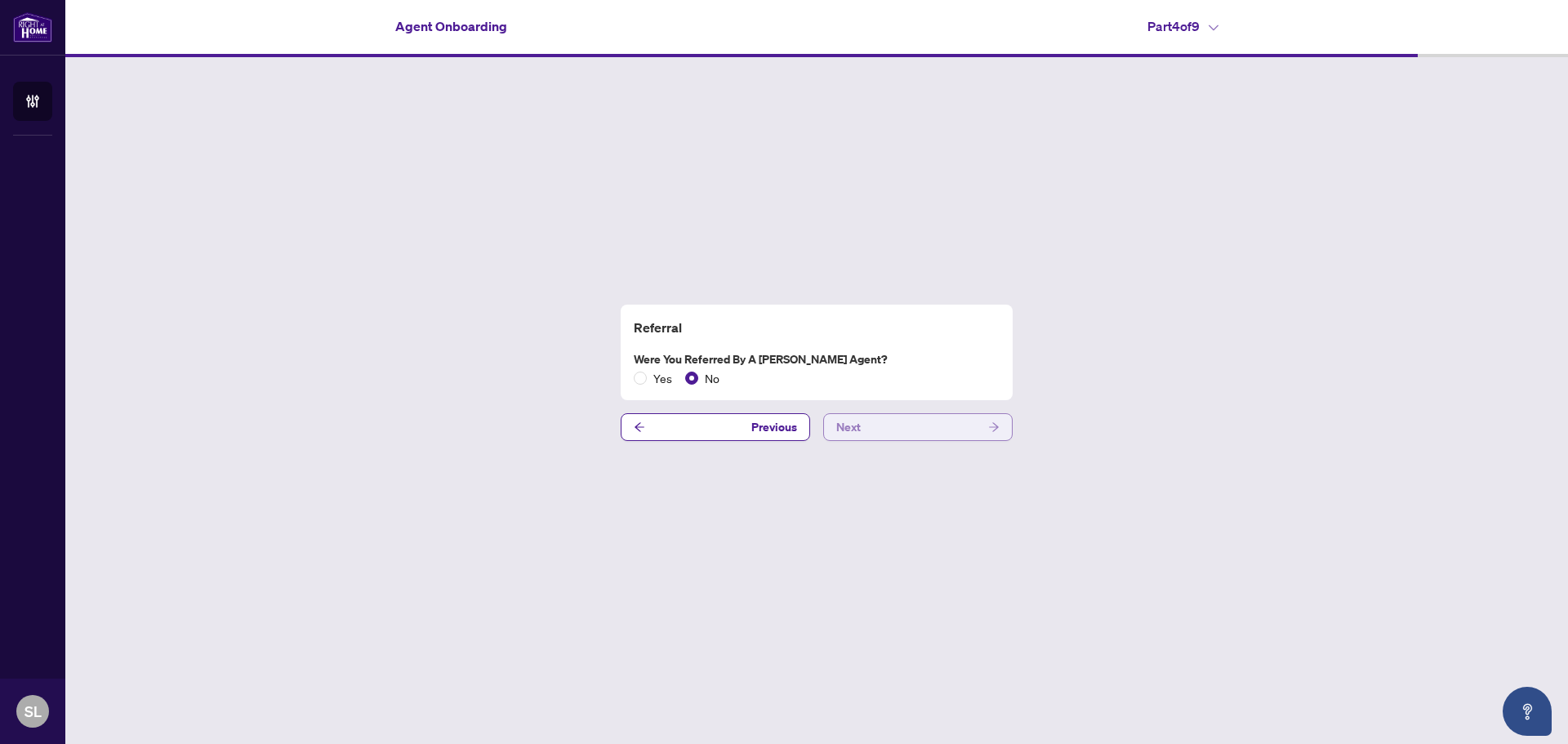
click at [995, 430] on icon "arrow-right" at bounding box center [994, 426] width 11 height 11
click at [995, 432] on icon "arrow-right" at bounding box center [994, 427] width 10 height 9
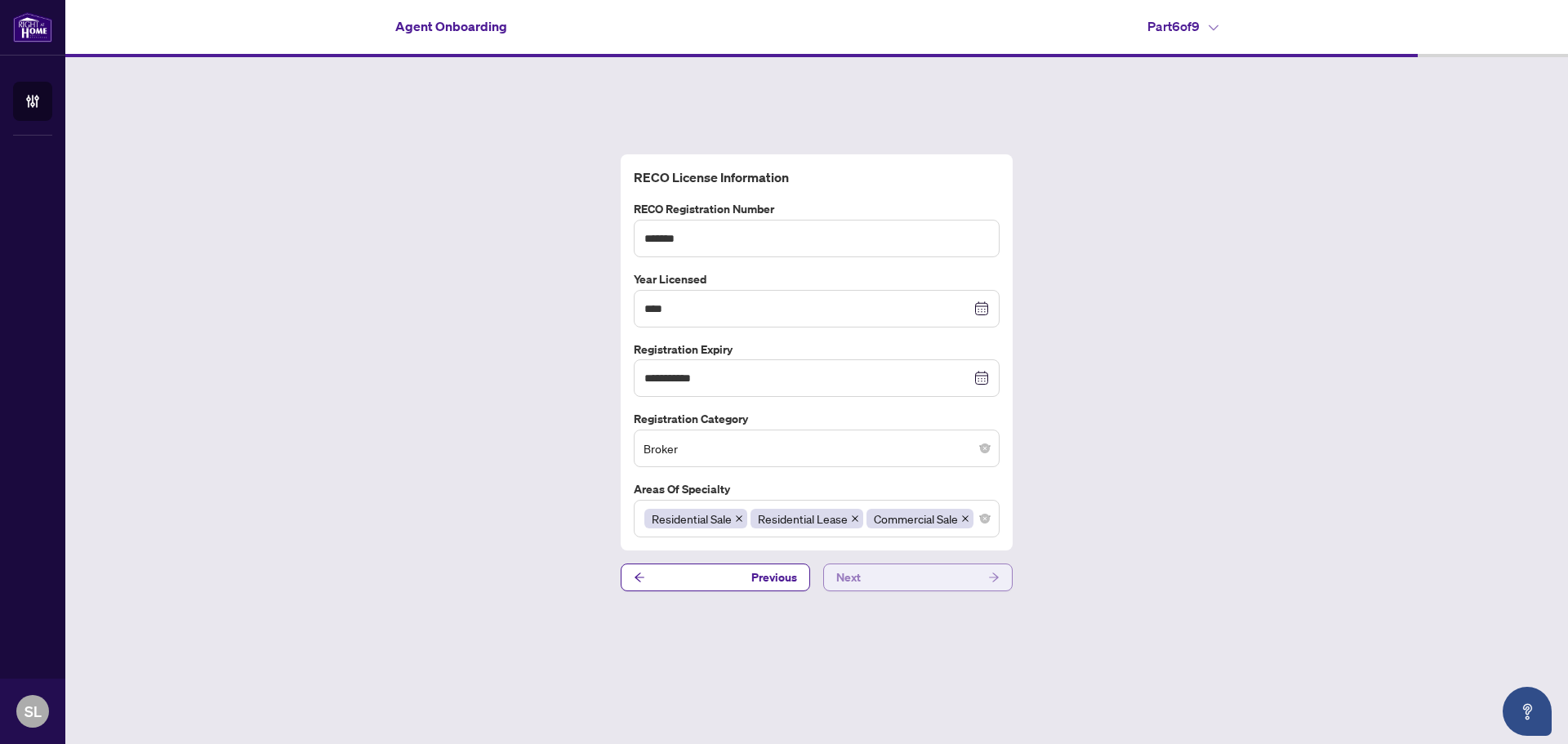
click at [993, 574] on icon "arrow-right" at bounding box center [994, 577] width 11 height 11
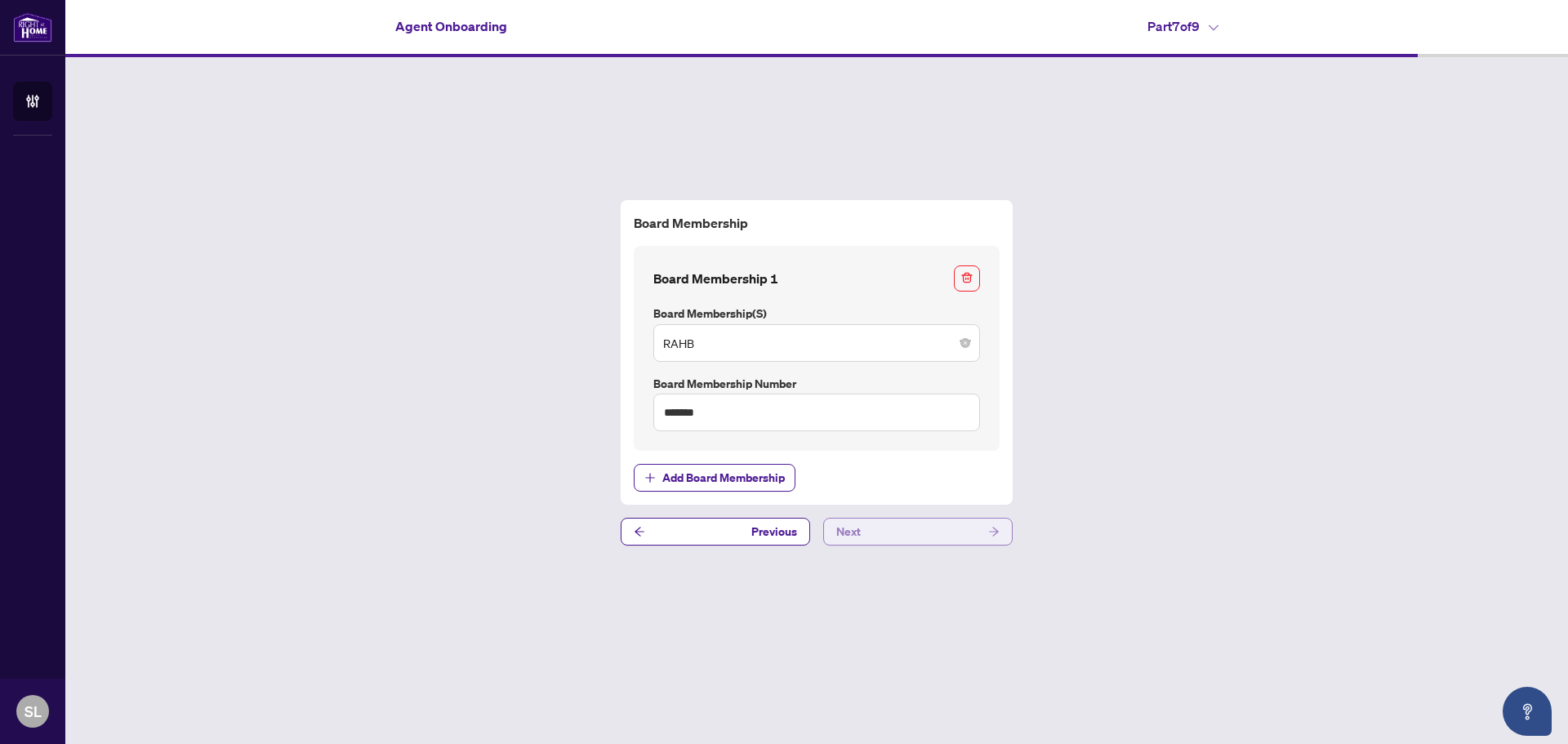
click at [995, 529] on icon "arrow-right" at bounding box center [994, 531] width 11 height 11
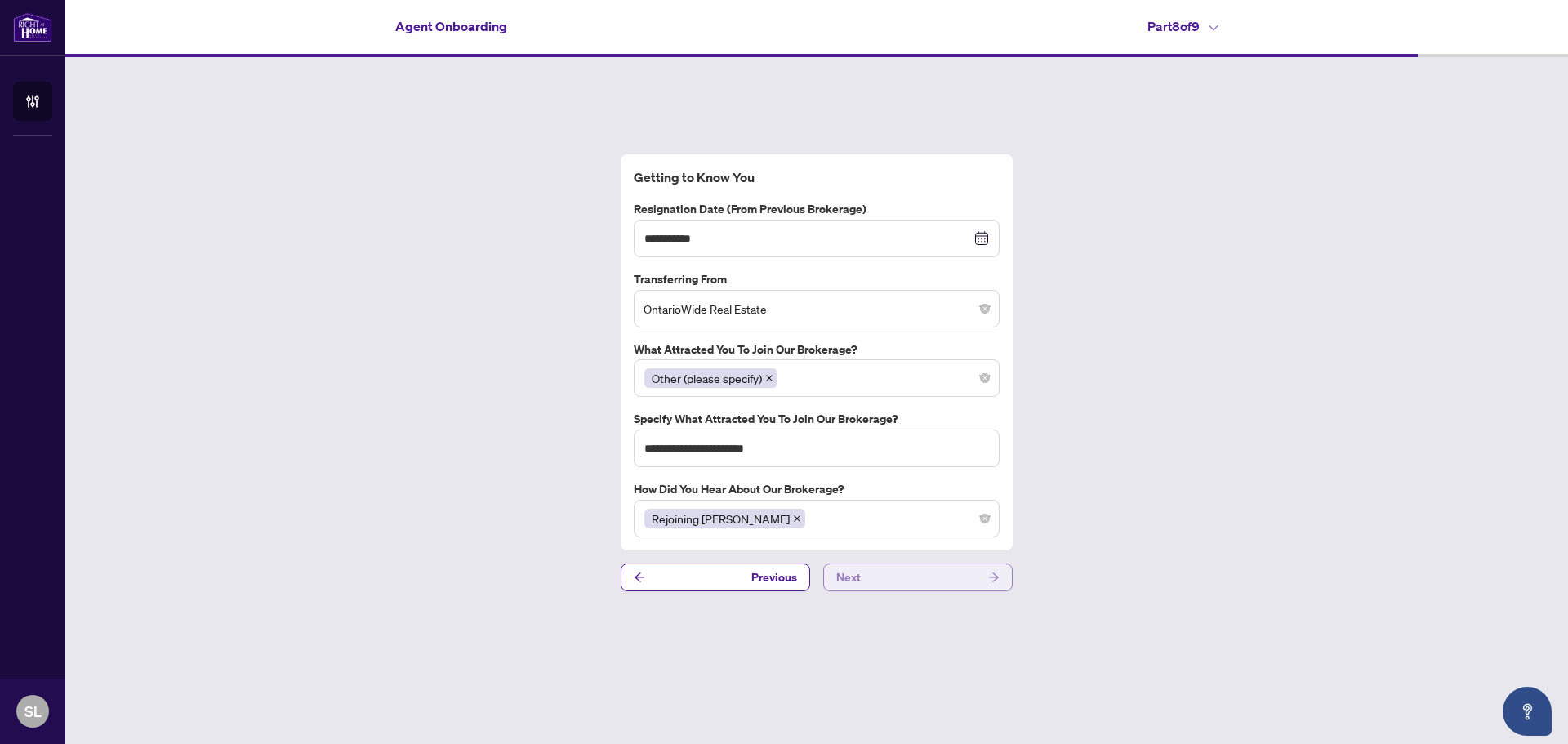
click at [1003, 571] on button "Next" at bounding box center [918, 577] width 190 height 28
